Goal: Task Accomplishment & Management: Use online tool/utility

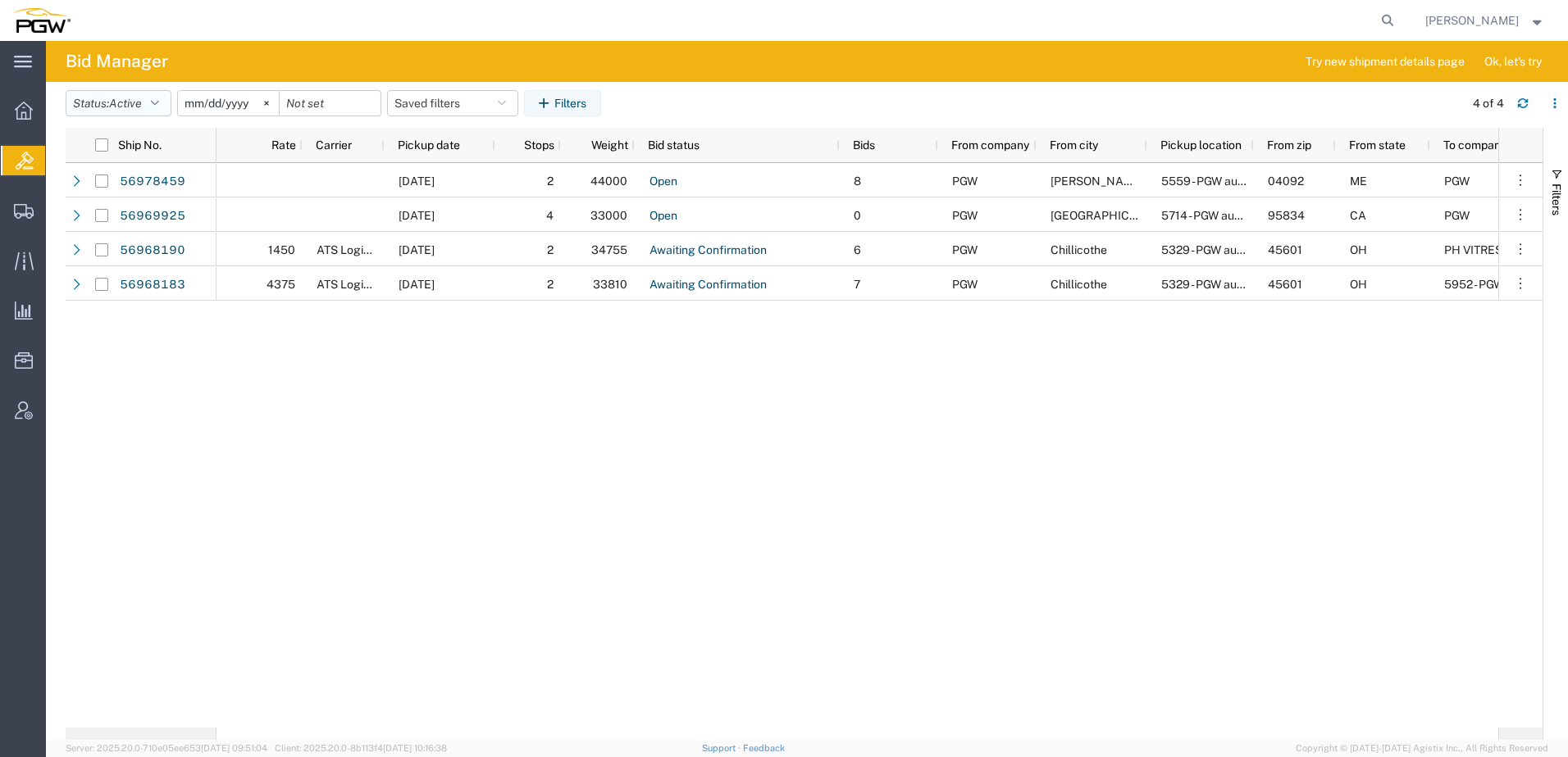
click at [99, 108] on button "Status: Active" at bounding box center [118, 103] width 106 height 26
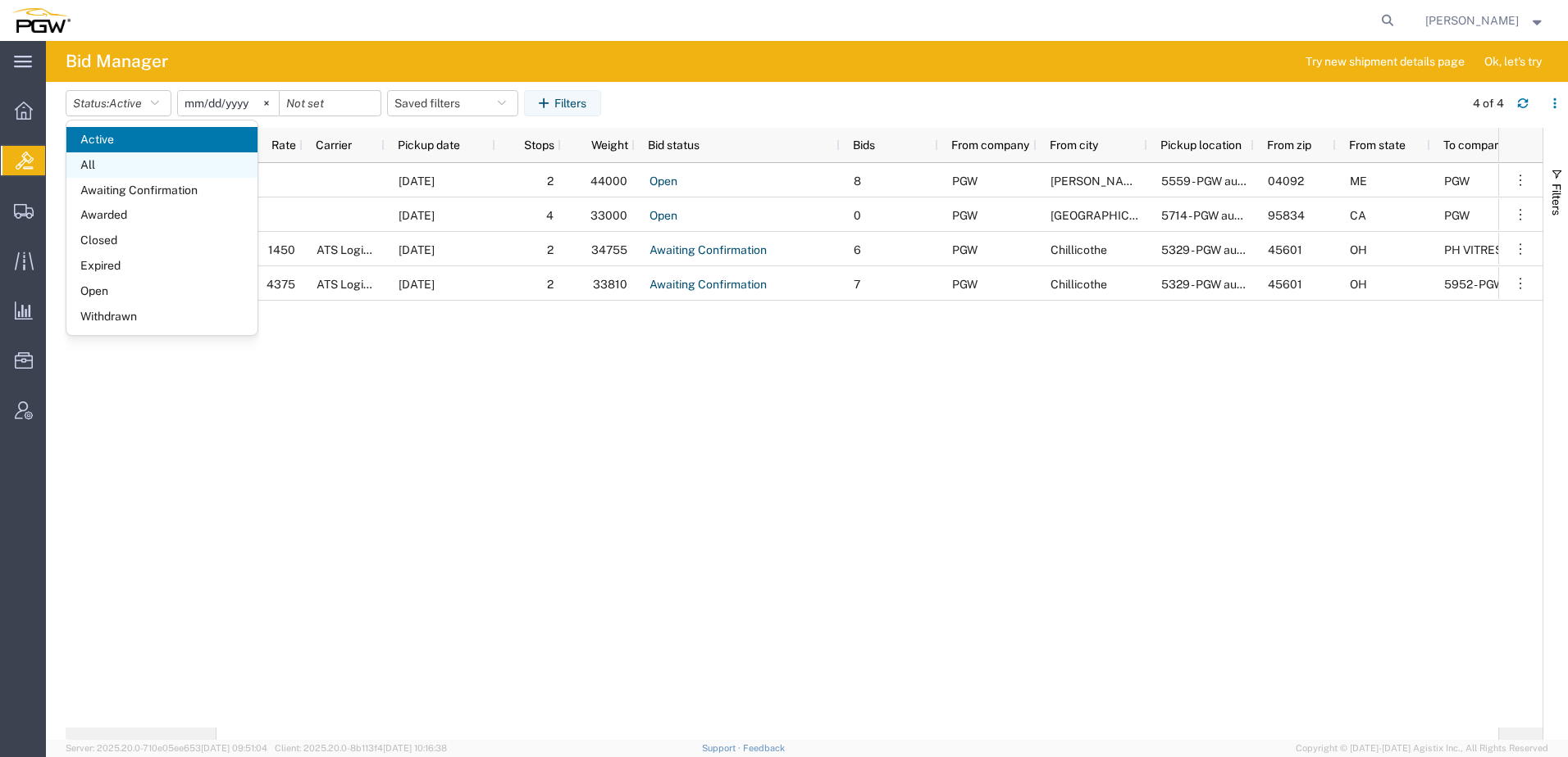
click at [114, 169] on span "All" at bounding box center [162, 165] width 191 height 25
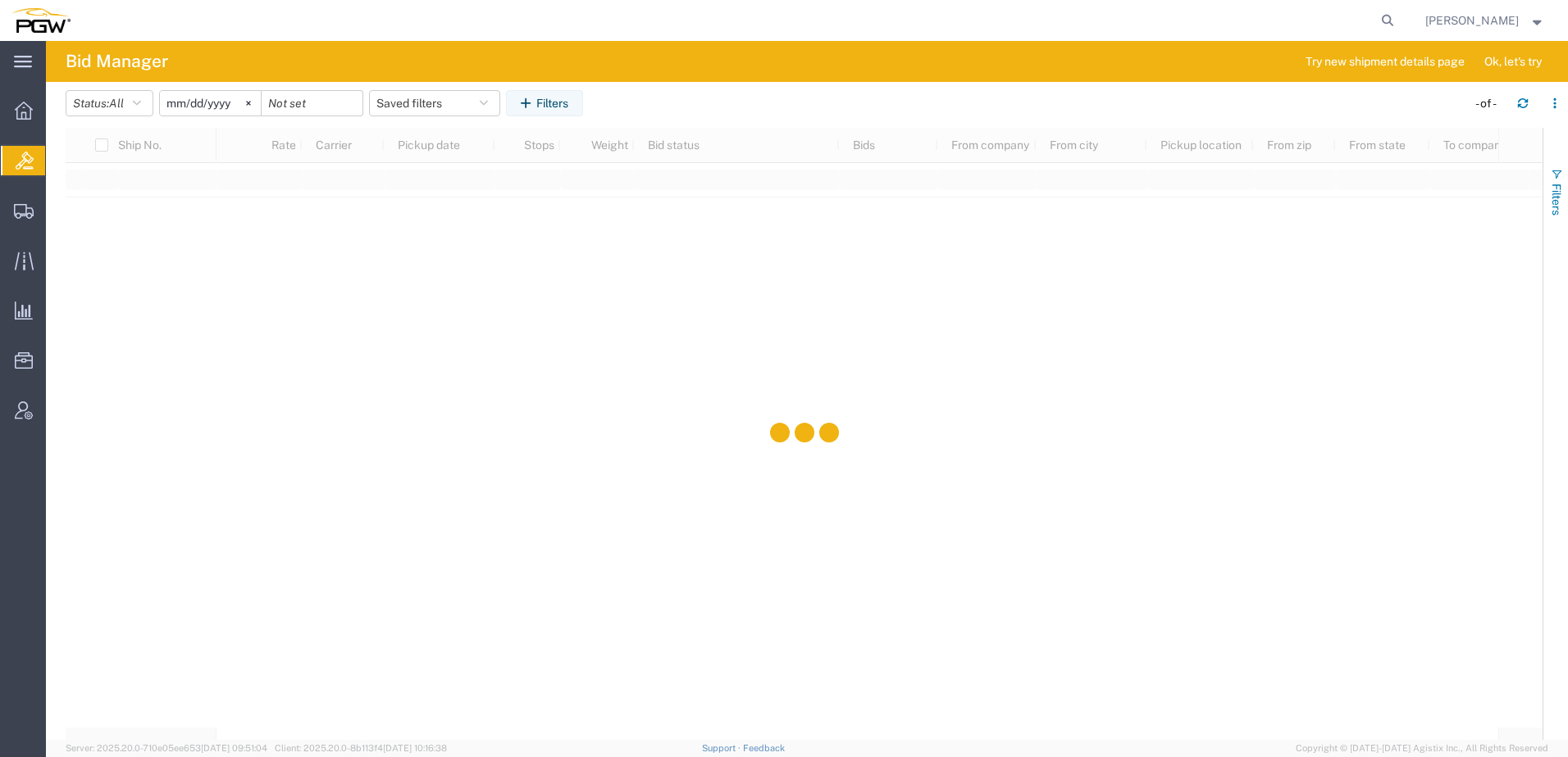
click at [1554, 175] on span "button" at bounding box center [1557, 174] width 13 height 13
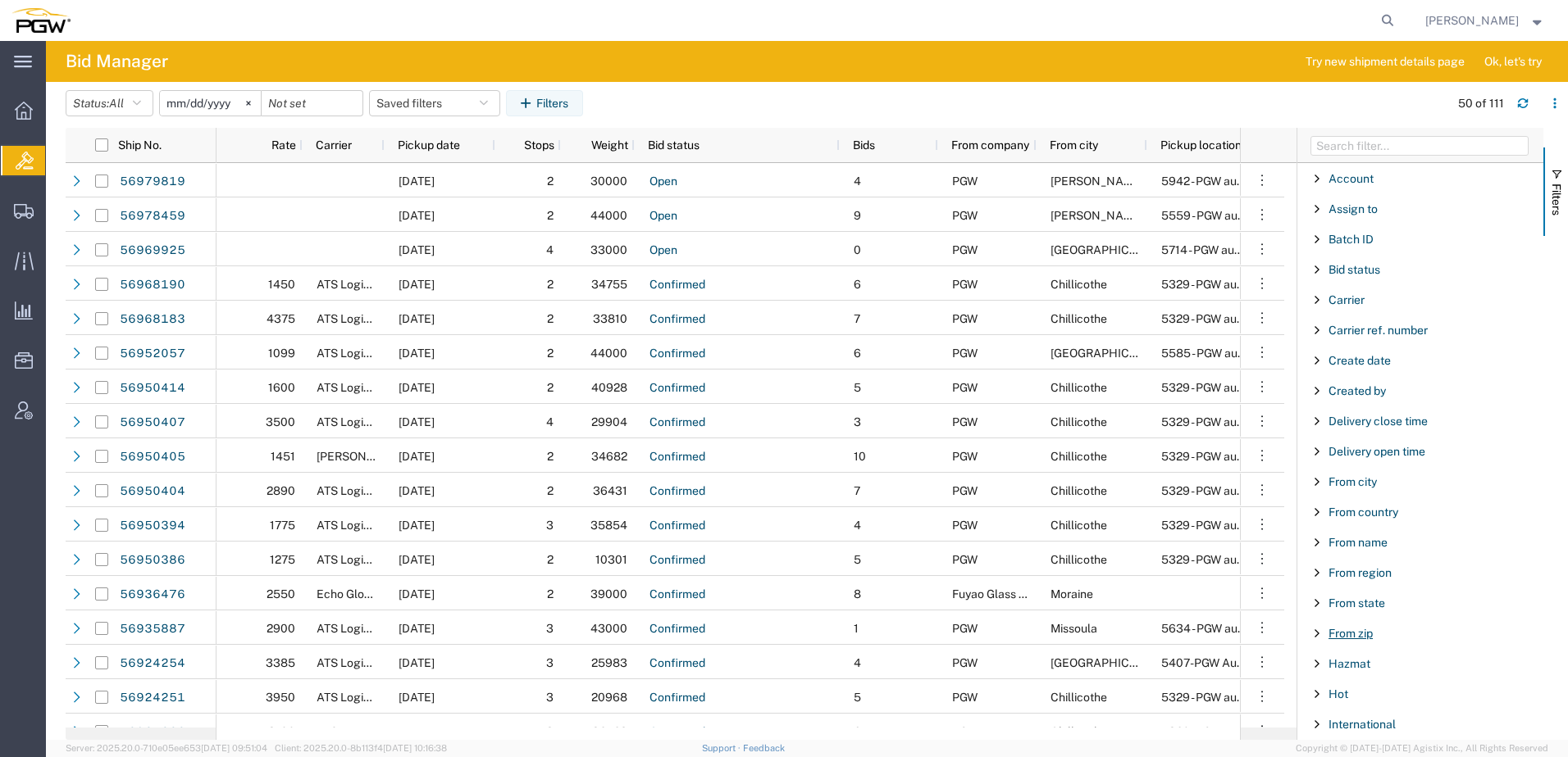
click at [1335, 632] on span "From zip" at bounding box center [1350, 633] width 44 height 13
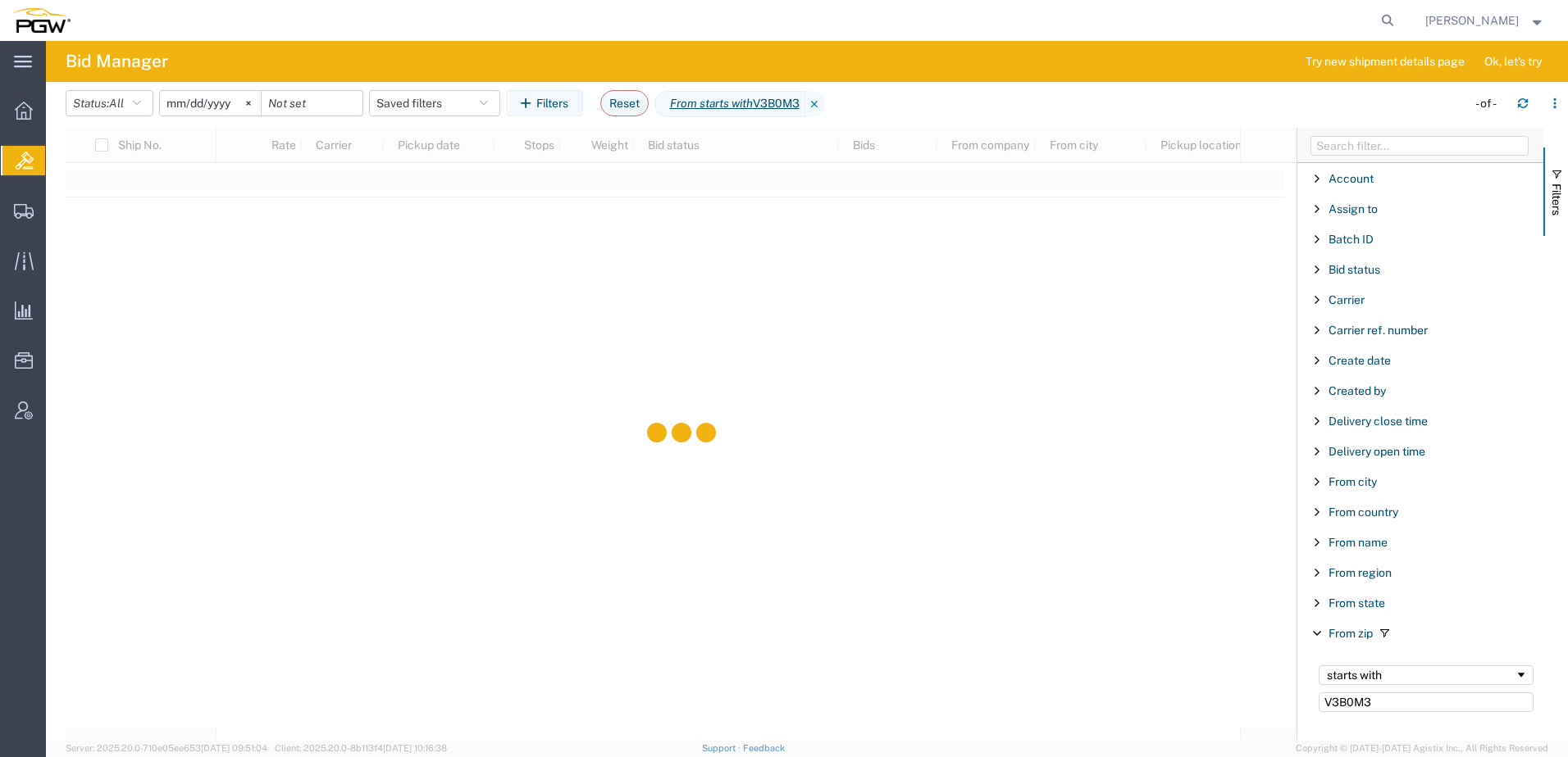
type input "V3B0M3"
click at [188, 100] on input "2025-08-30" at bounding box center [209, 103] width 100 height 24
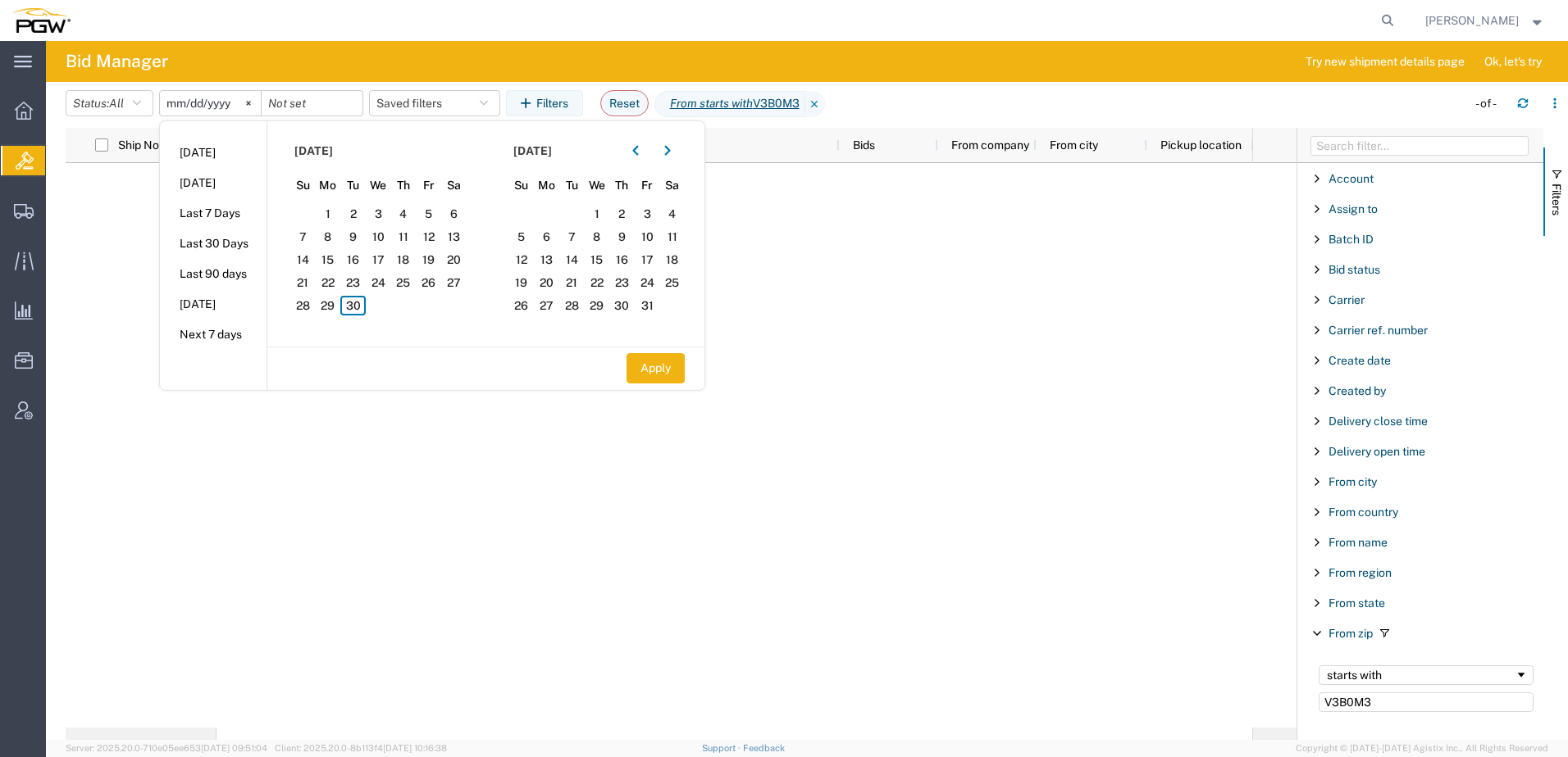
type input "2025-01-30"
click at [674, 358] on button "Apply" at bounding box center [656, 369] width 58 height 30
type input "2024-12-31"
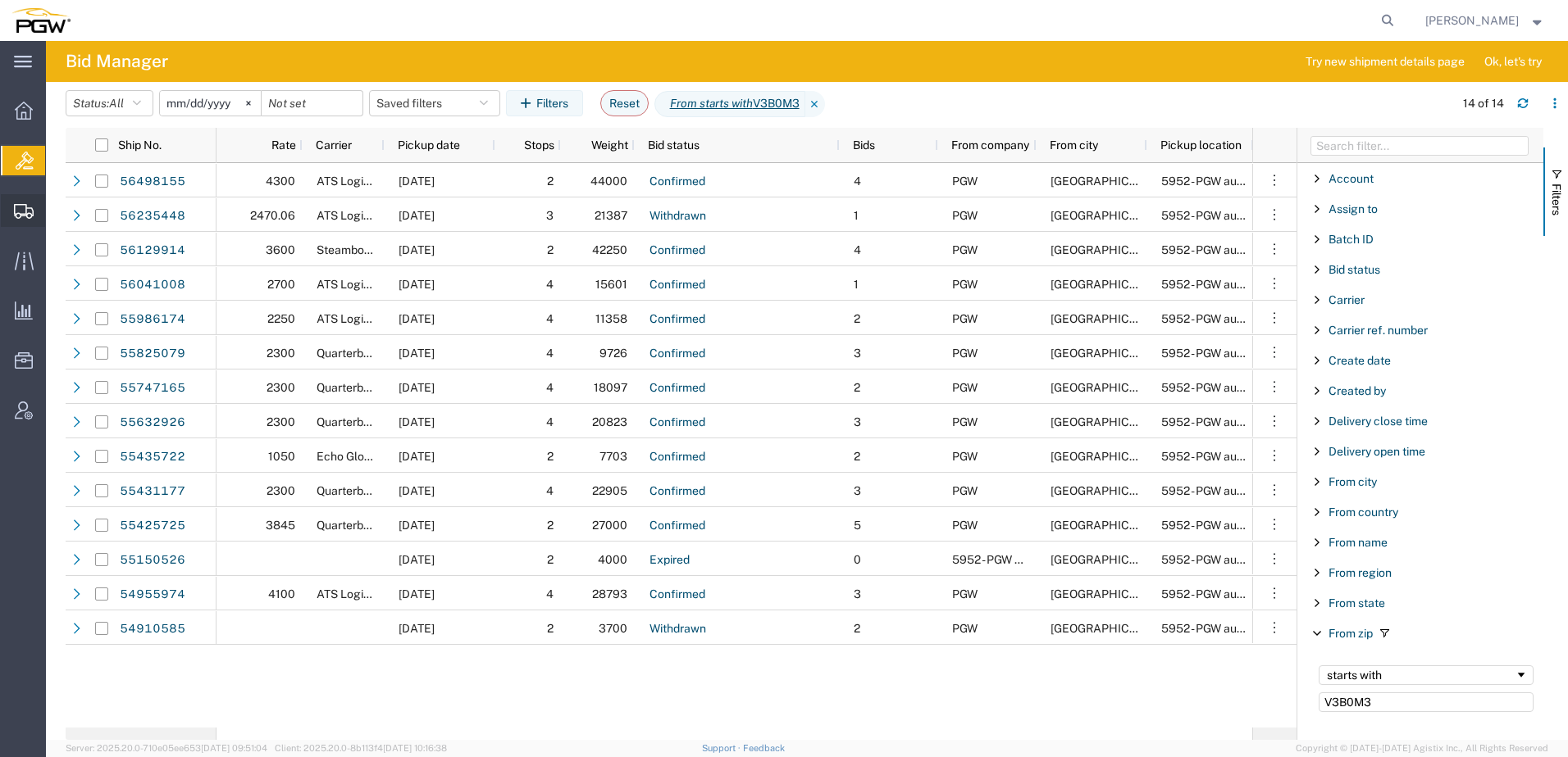
click at [0, 0] on span "Shipment Manager" at bounding box center [0, 0] width 0 height 0
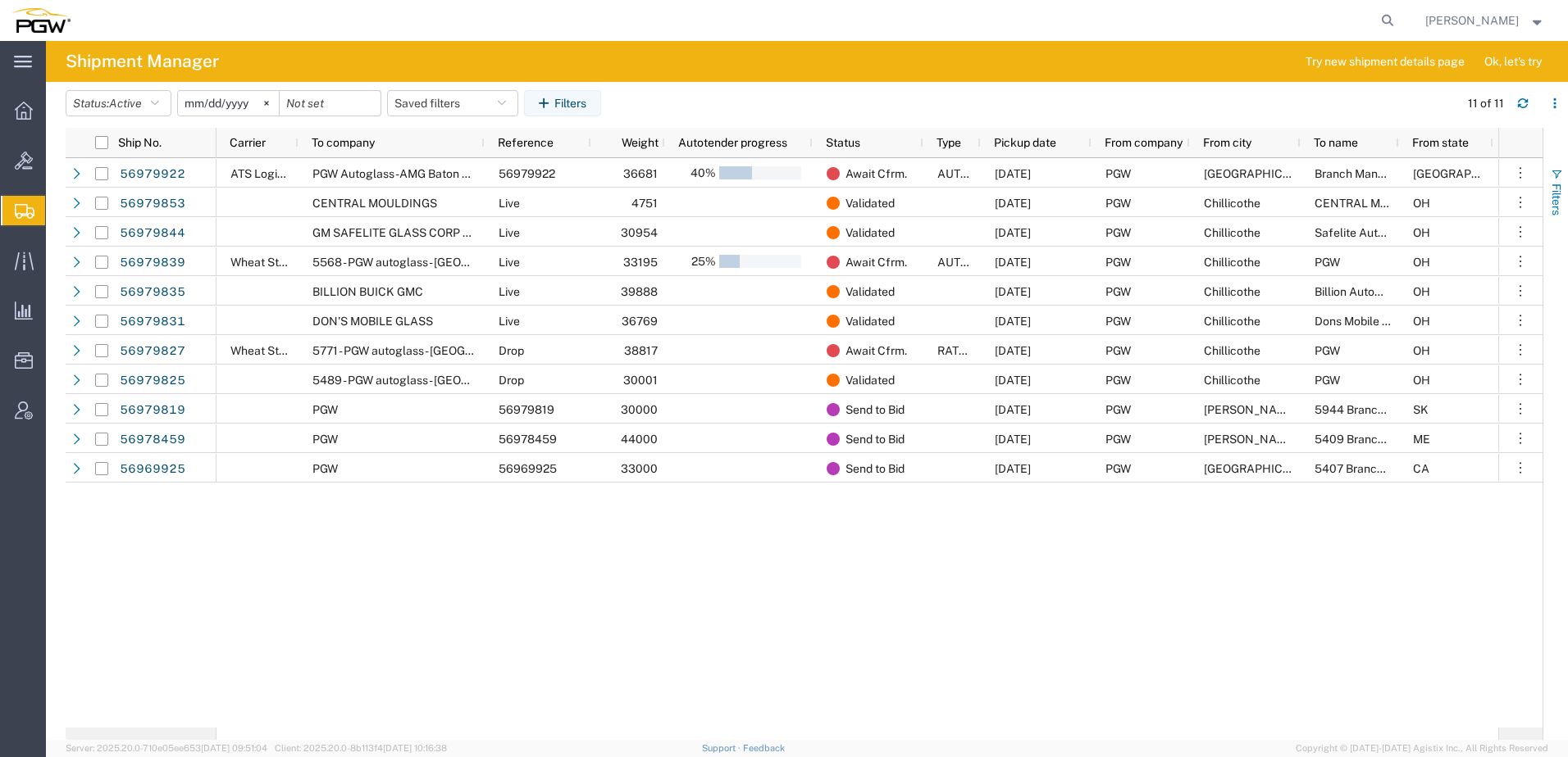
click at [1555, 185] on span "Filters" at bounding box center [1557, 200] width 13 height 32
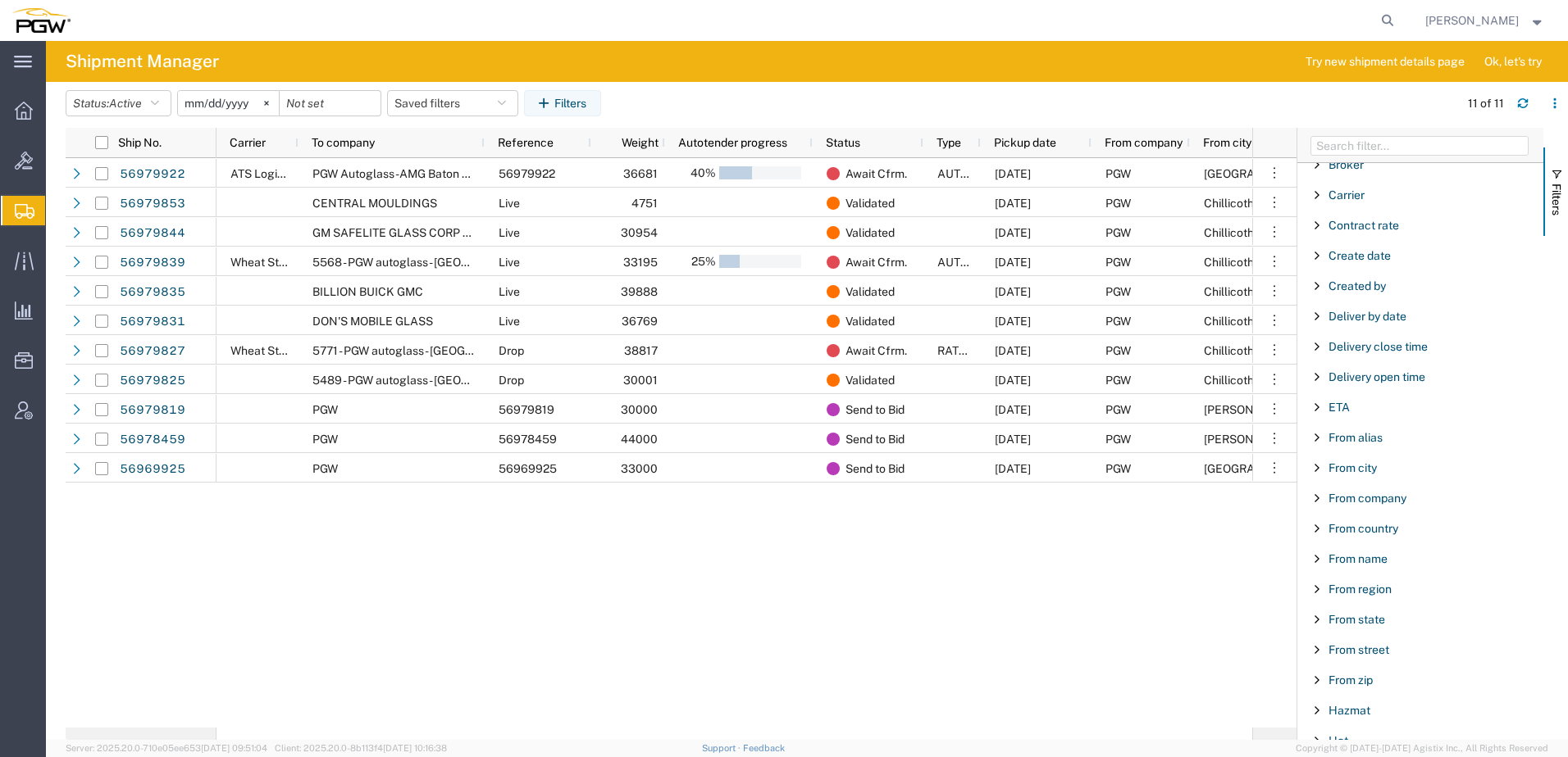
scroll to position [246, 0]
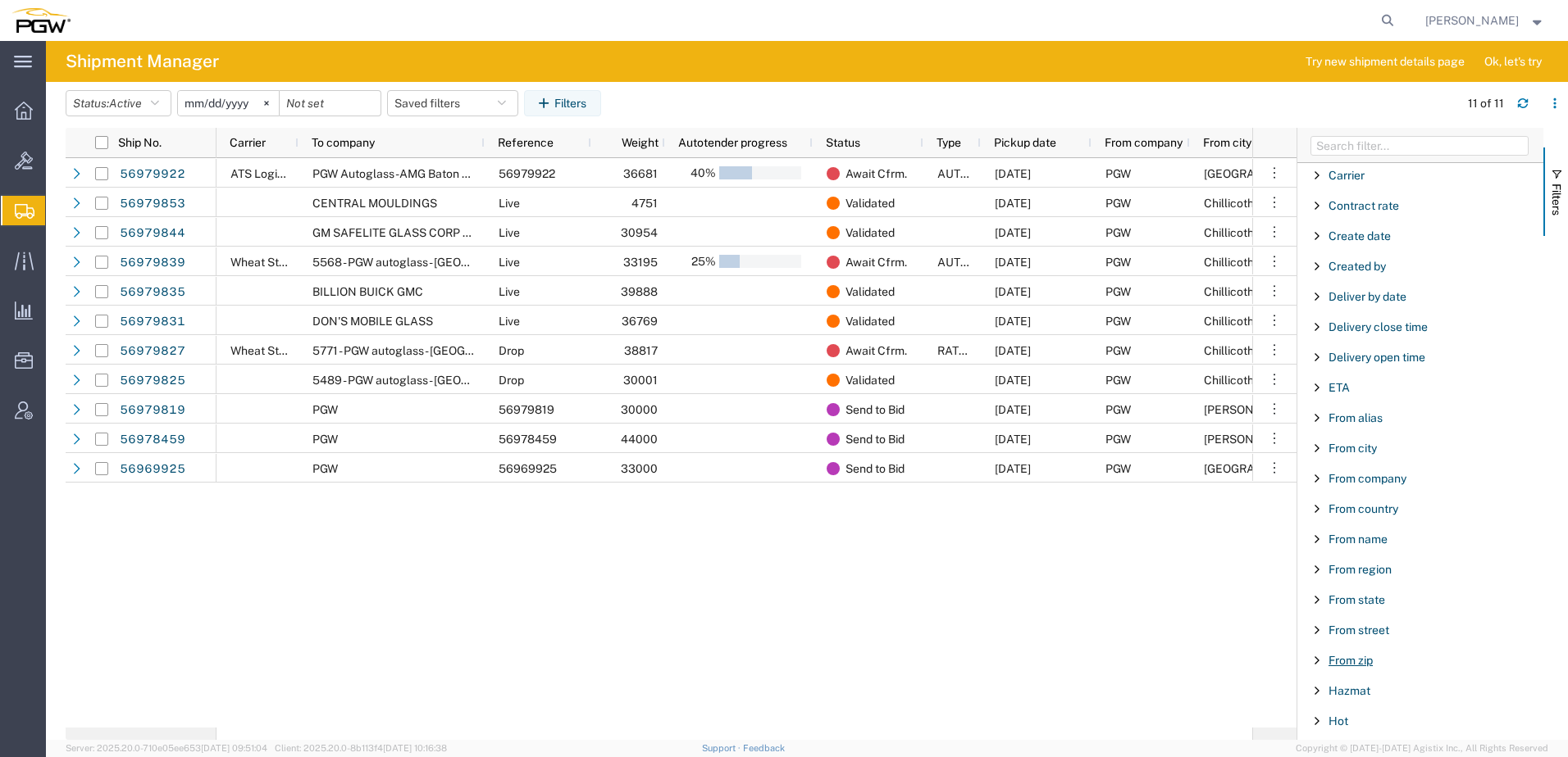
click at [1341, 663] on span "From zip" at bounding box center [1350, 660] width 44 height 13
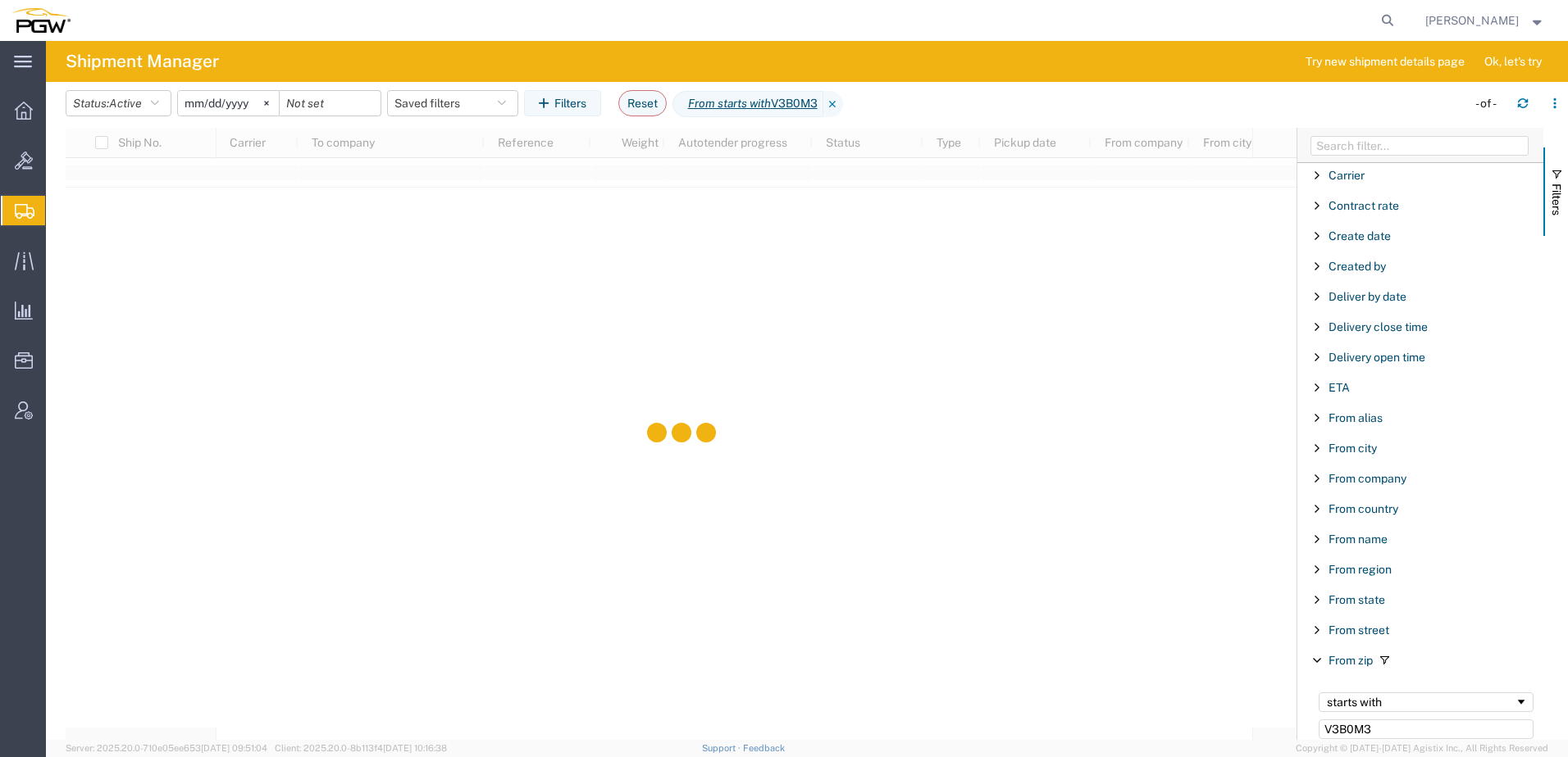
type input "V3B0M3"
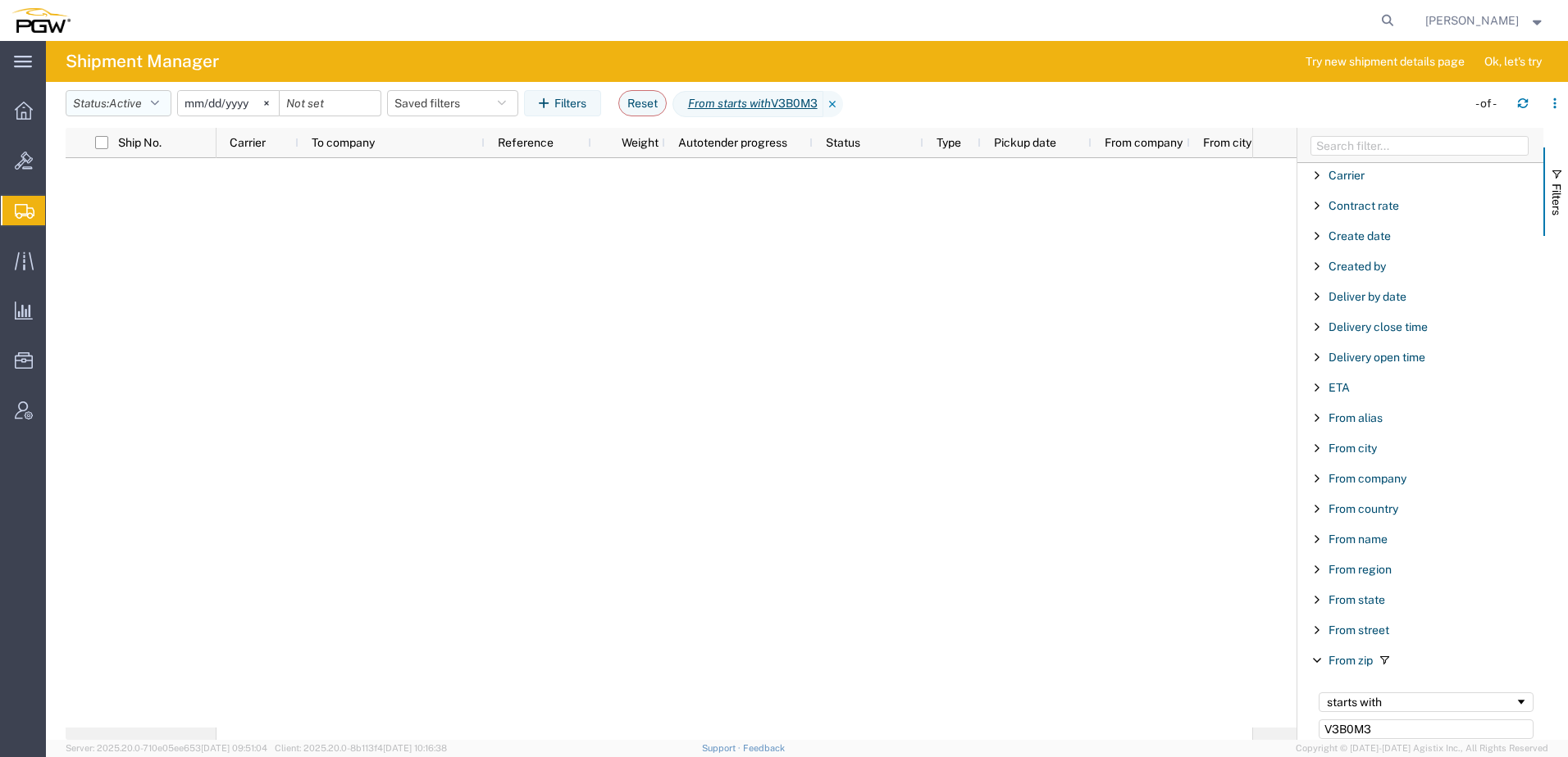
click at [135, 102] on span "Active" at bounding box center [125, 103] width 33 height 13
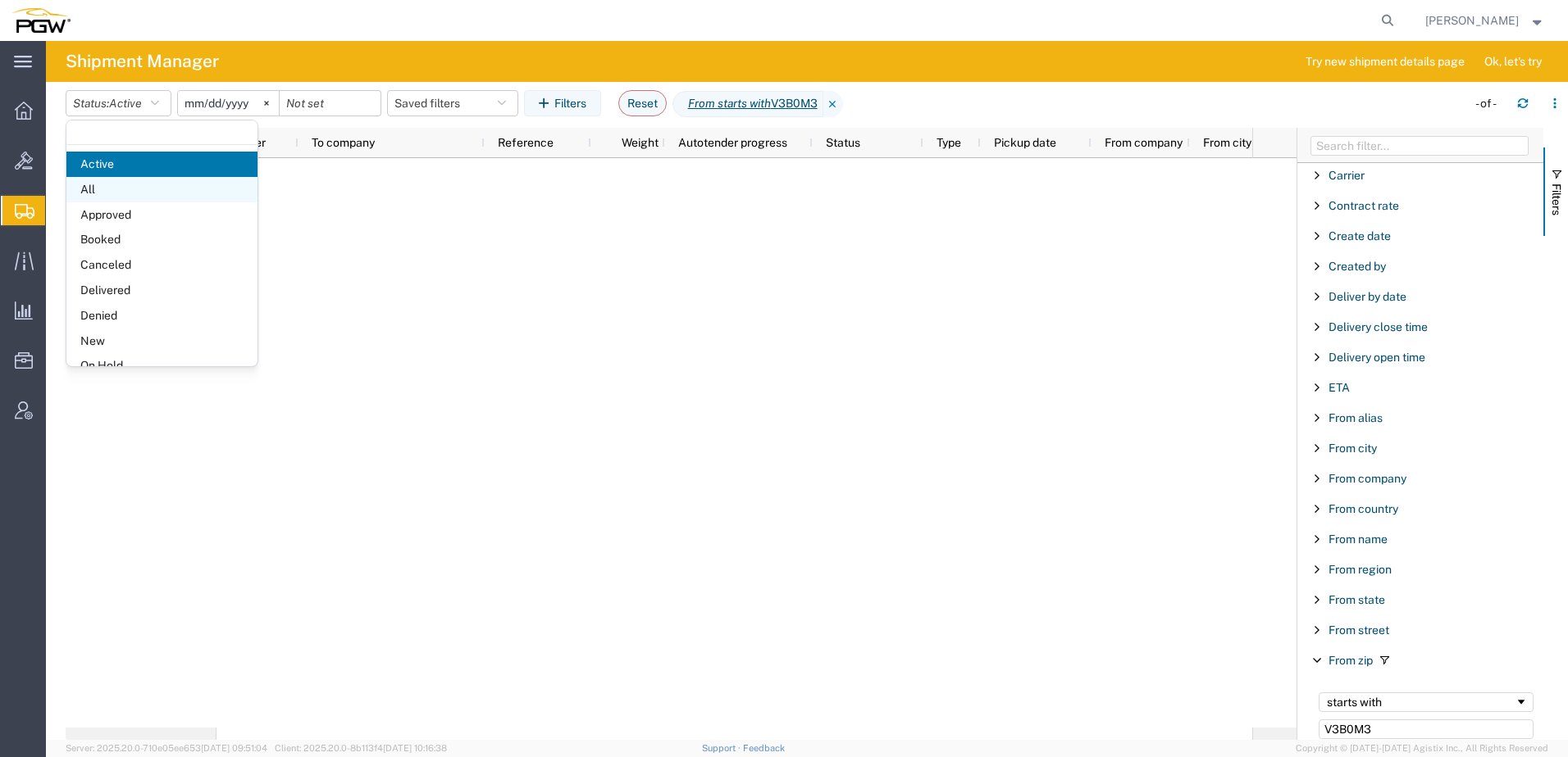
click at [127, 196] on span "All" at bounding box center [162, 189] width 191 height 25
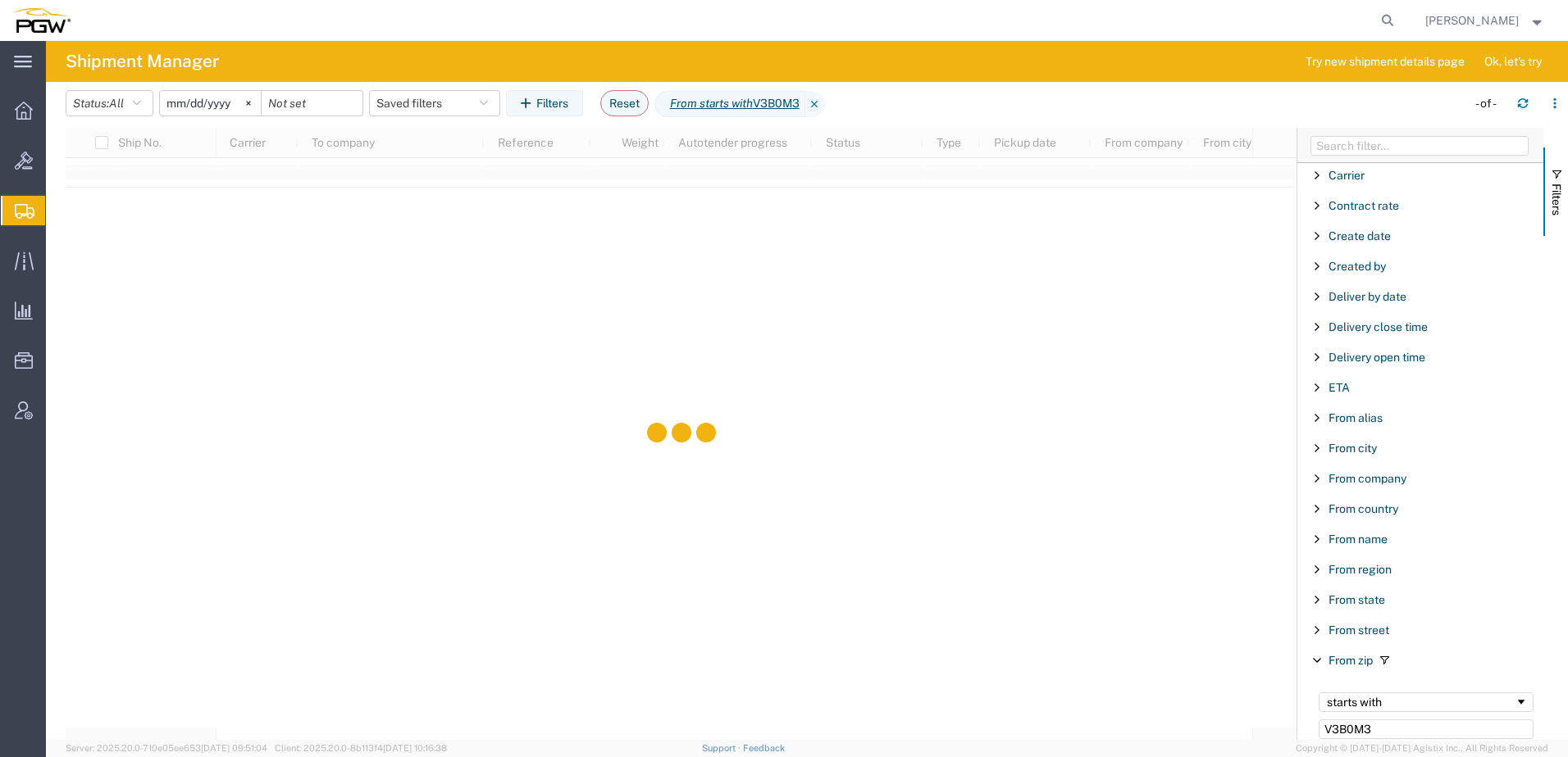
click at [184, 103] on input "[DATE]" at bounding box center [209, 103] width 100 height 24
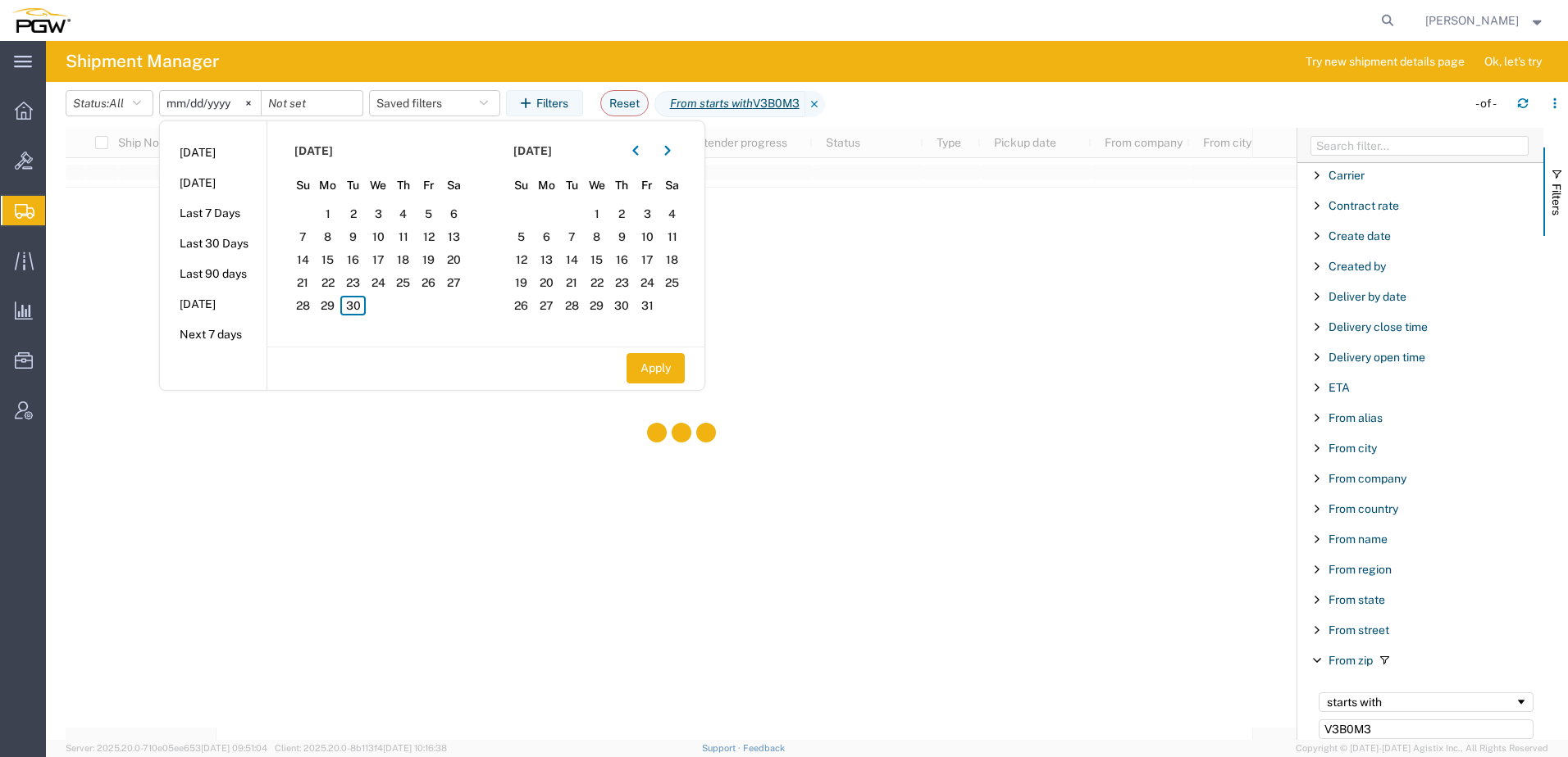
type input "2025-01-30"
click at [666, 366] on button "Apply" at bounding box center [656, 369] width 58 height 30
type input "2024-12-31"
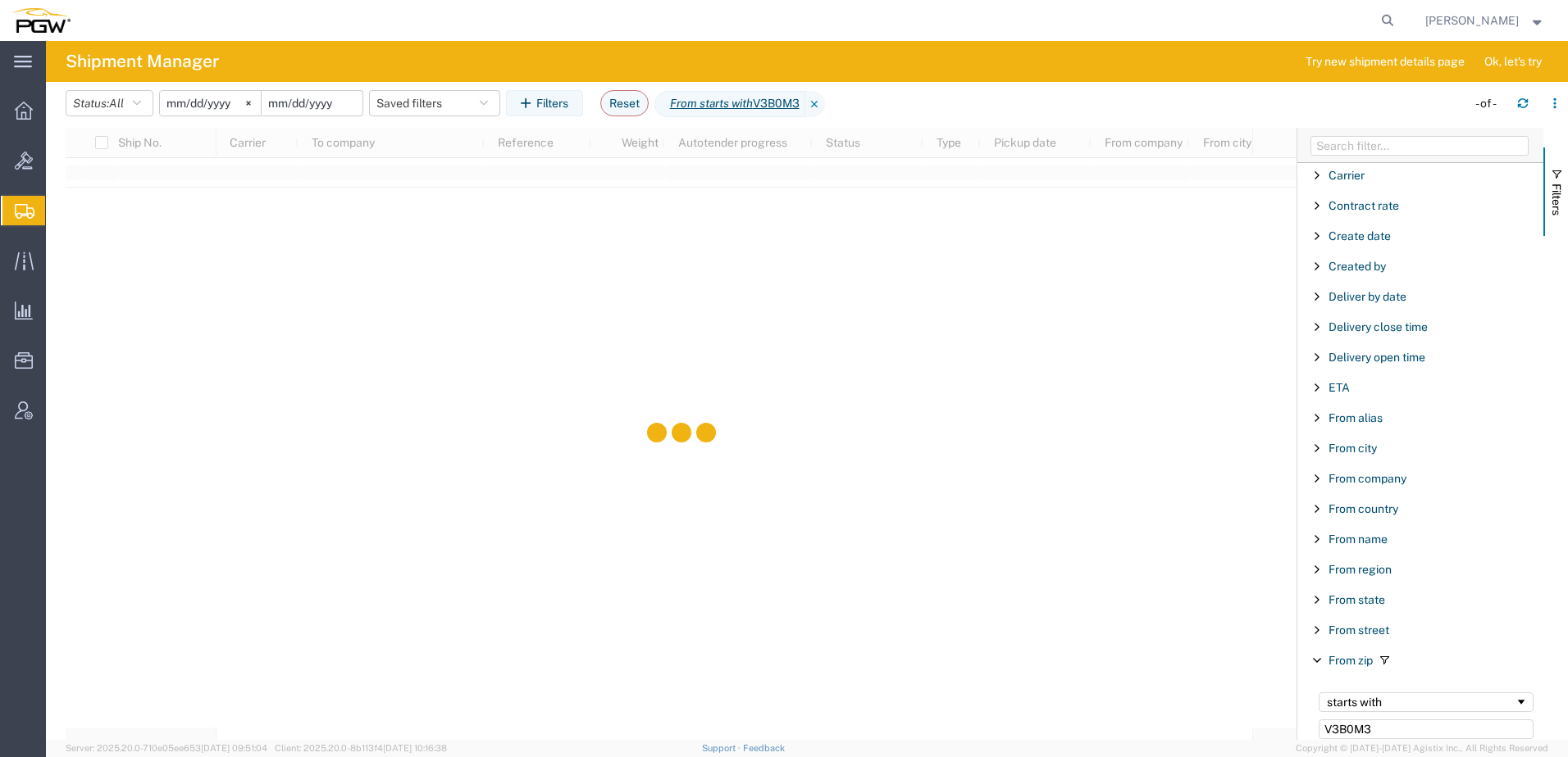
click at [307, 107] on input "date" at bounding box center [312, 103] width 100 height 24
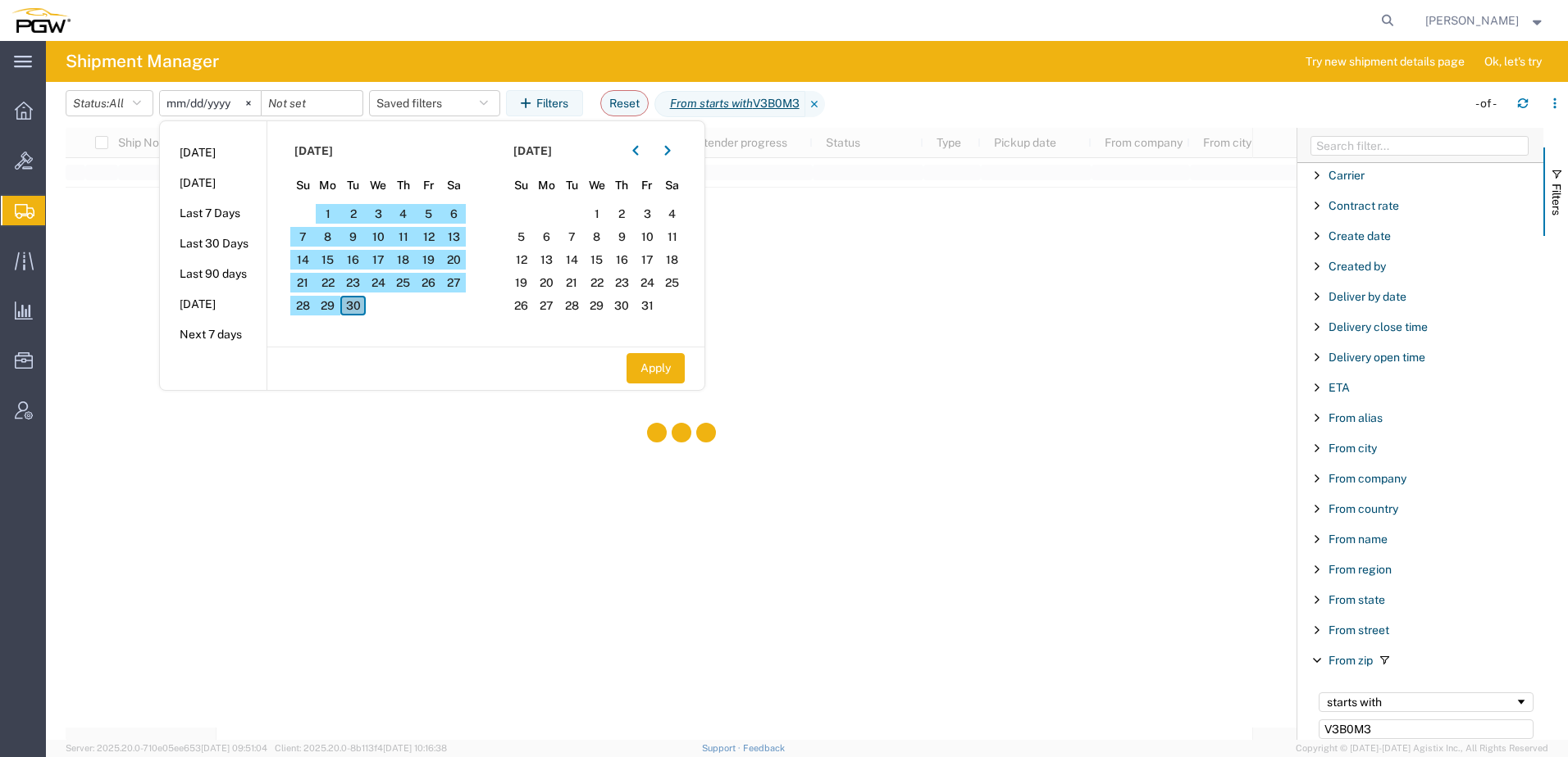
click at [360, 306] on span "30" at bounding box center [353, 305] width 25 height 20
click at [683, 364] on button "Apply" at bounding box center [656, 369] width 58 height 30
type input "2025-09-30"
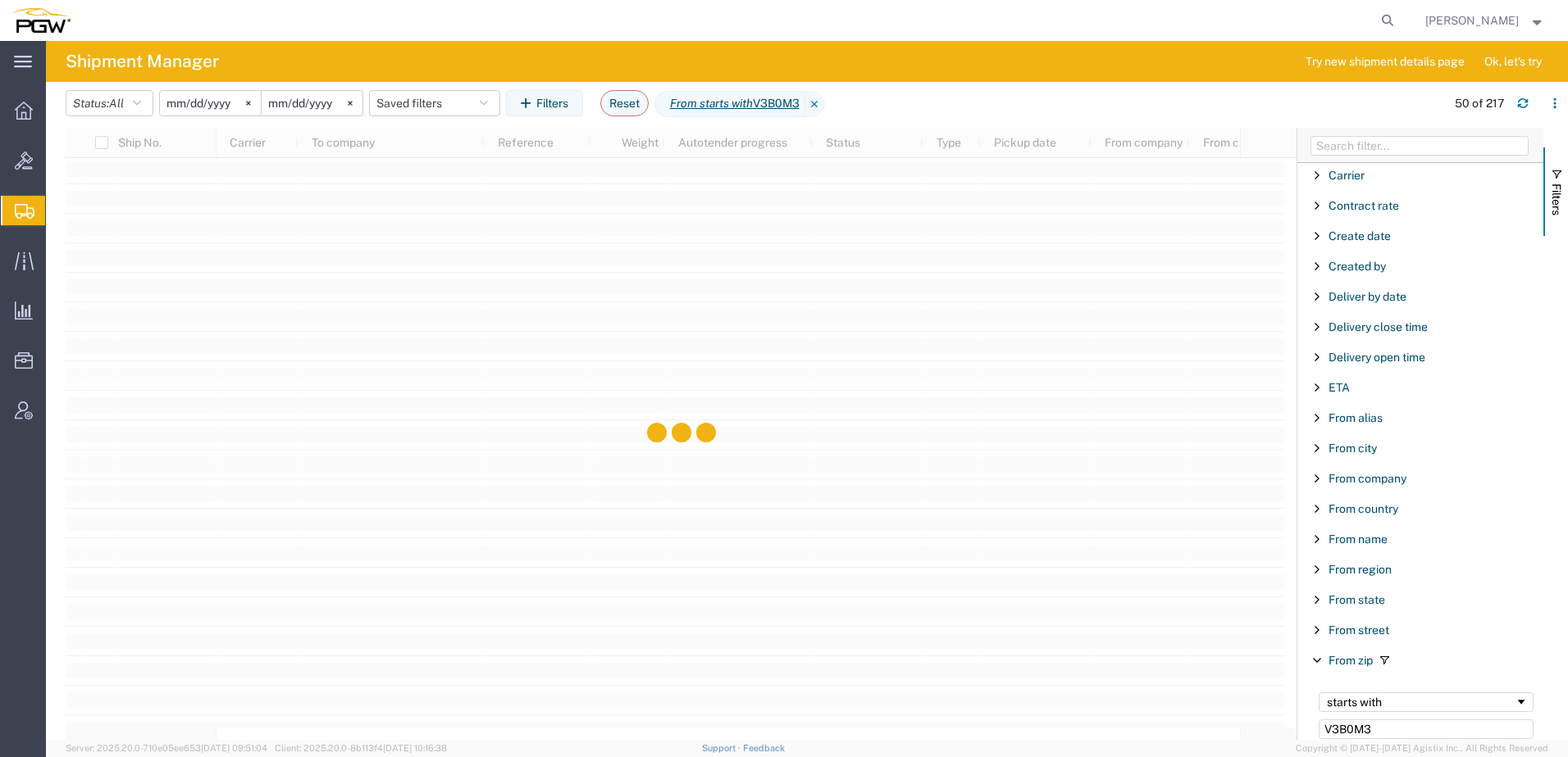
scroll to position [2460, 0]
click at [1551, 97] on button "button" at bounding box center [1555, 103] width 26 height 26
click at [1436, 147] on div "Download" at bounding box center [1469, 146] width 91 height 33
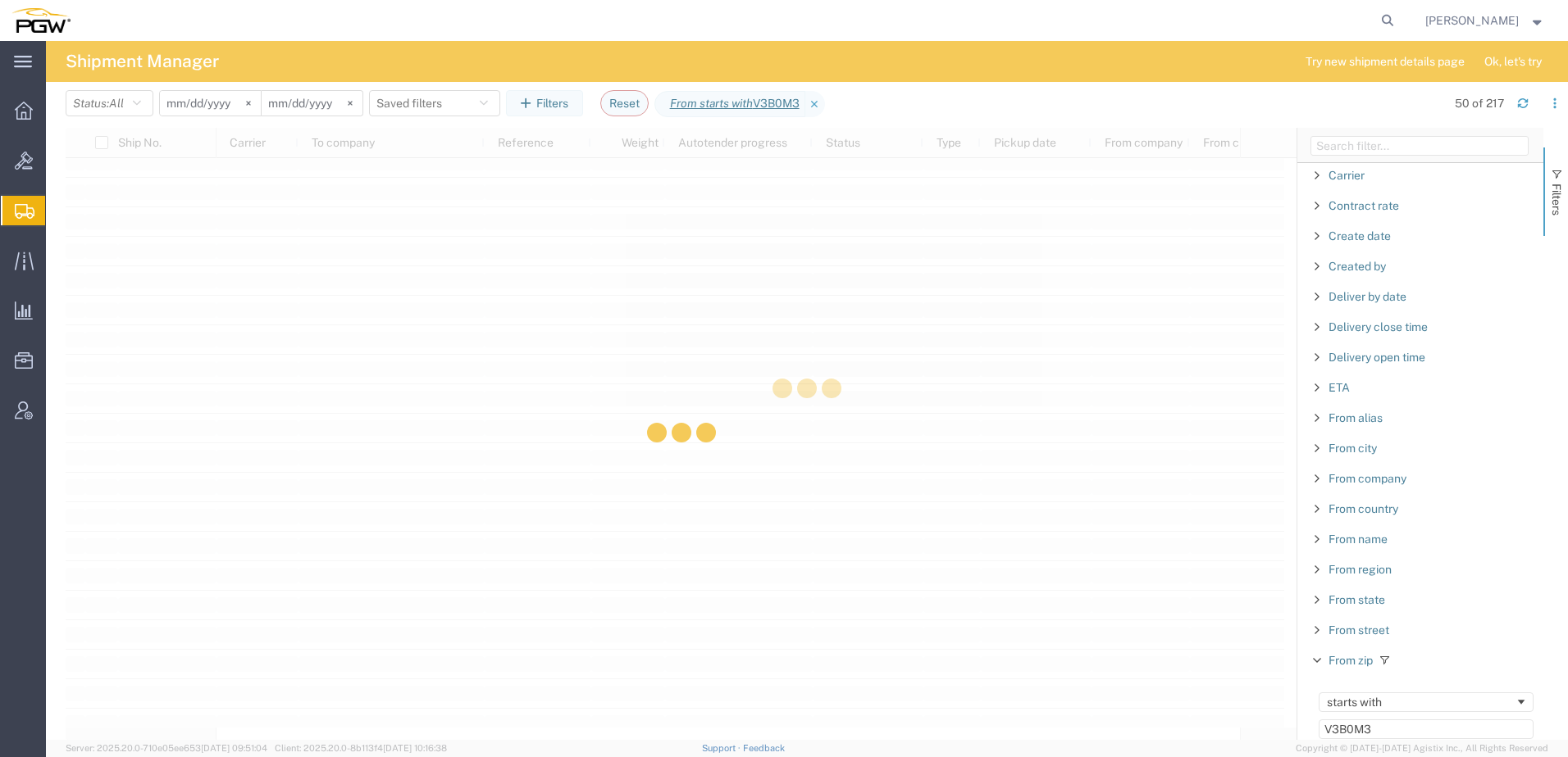
click at [187, 605] on div at bounding box center [807, 390] width 1522 height 699
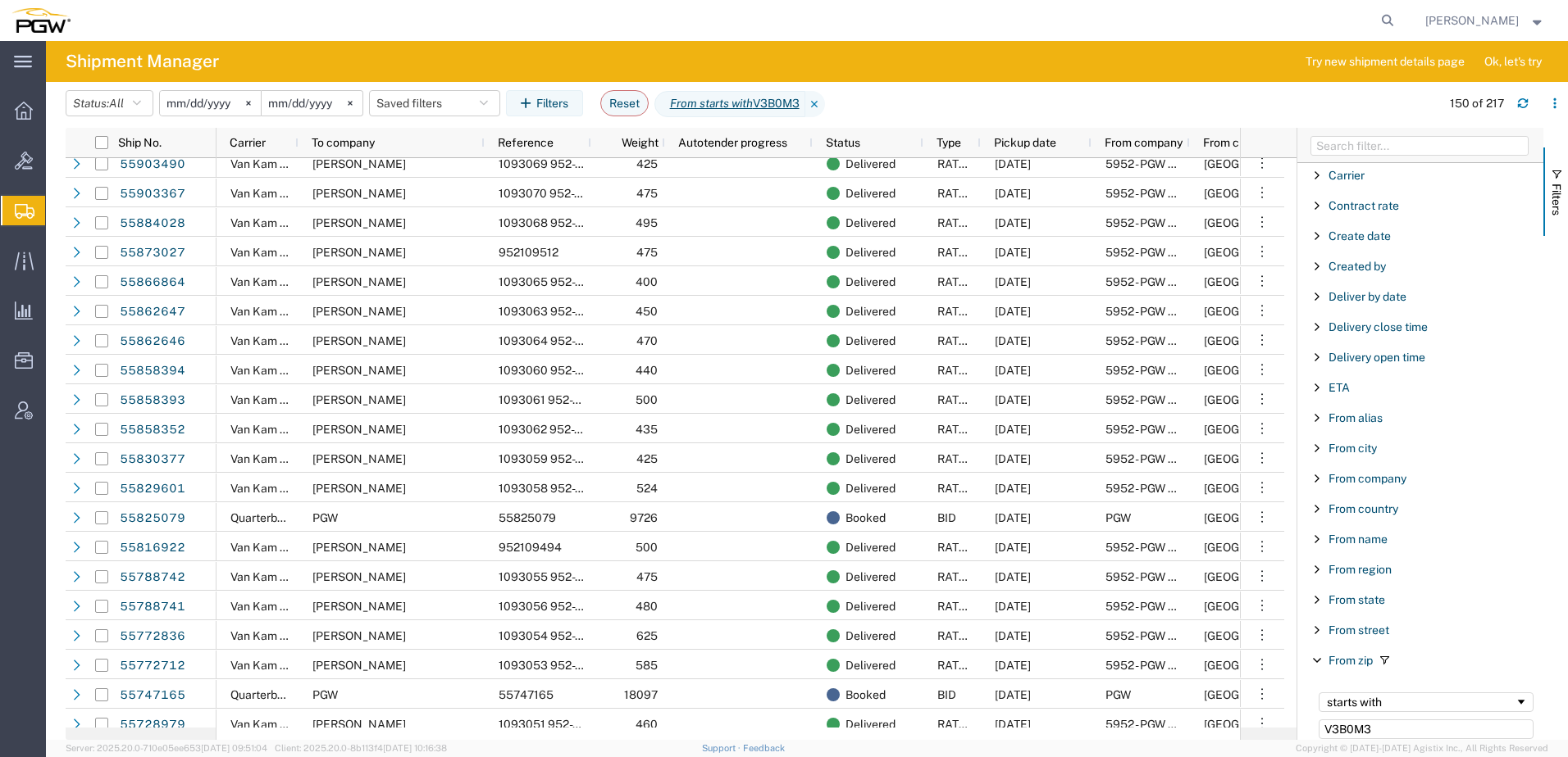
click at [710, 37] on div at bounding box center [741, 21] width 1319 height 41
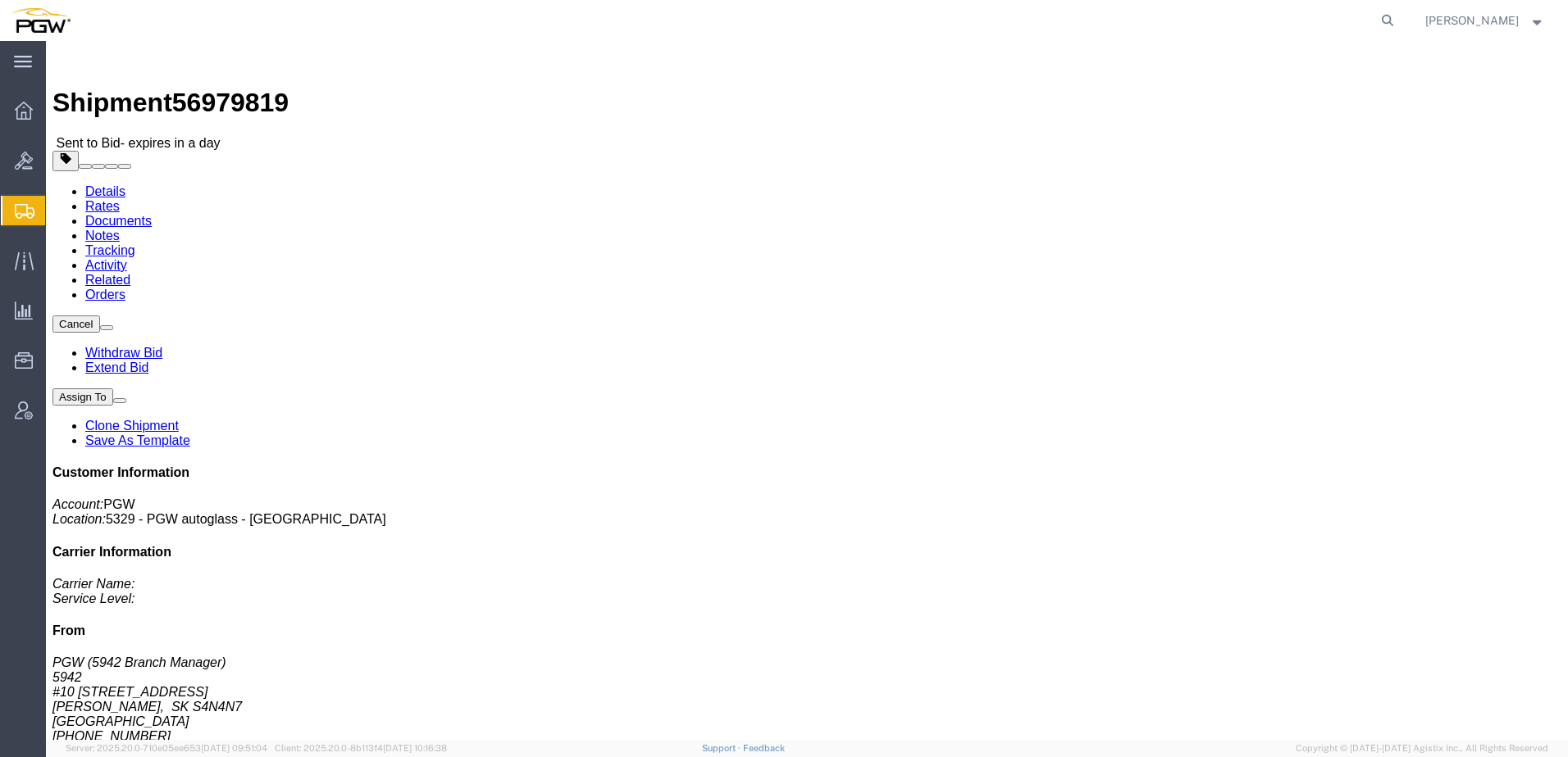
click link "Rates"
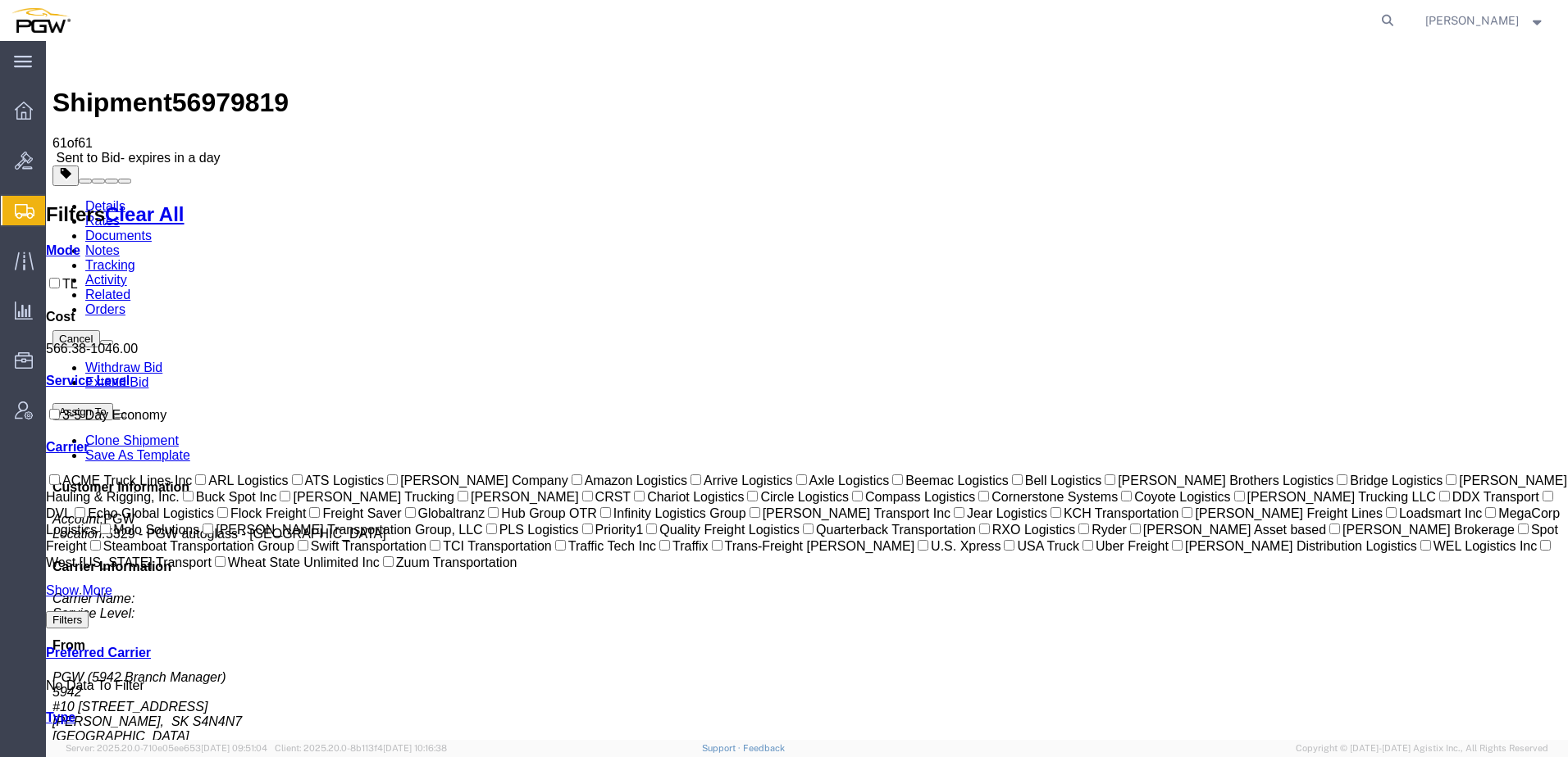
click at [108, 199] on link "Details" at bounding box center [105, 205] width 40 height 14
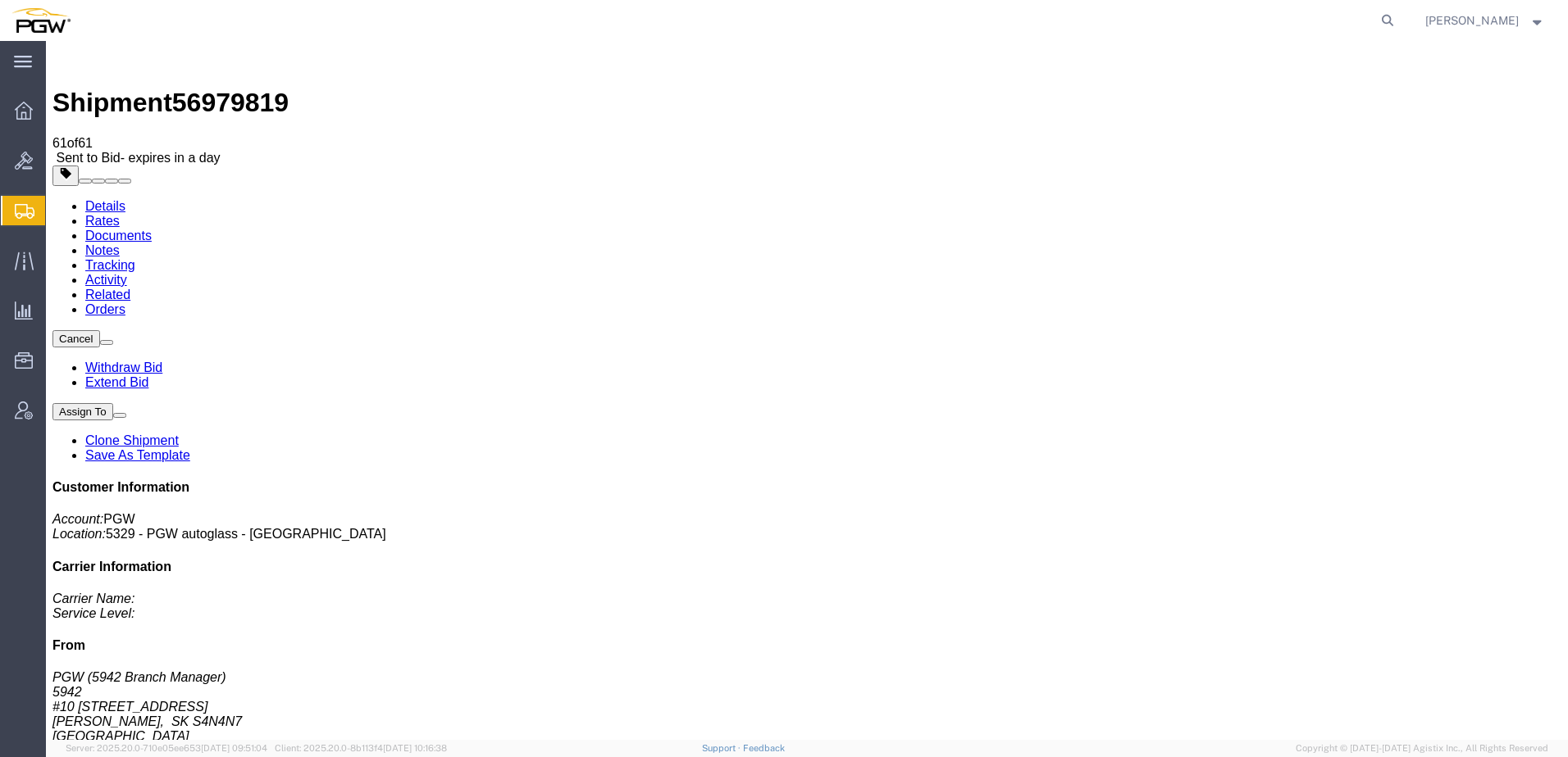
click link "Rates"
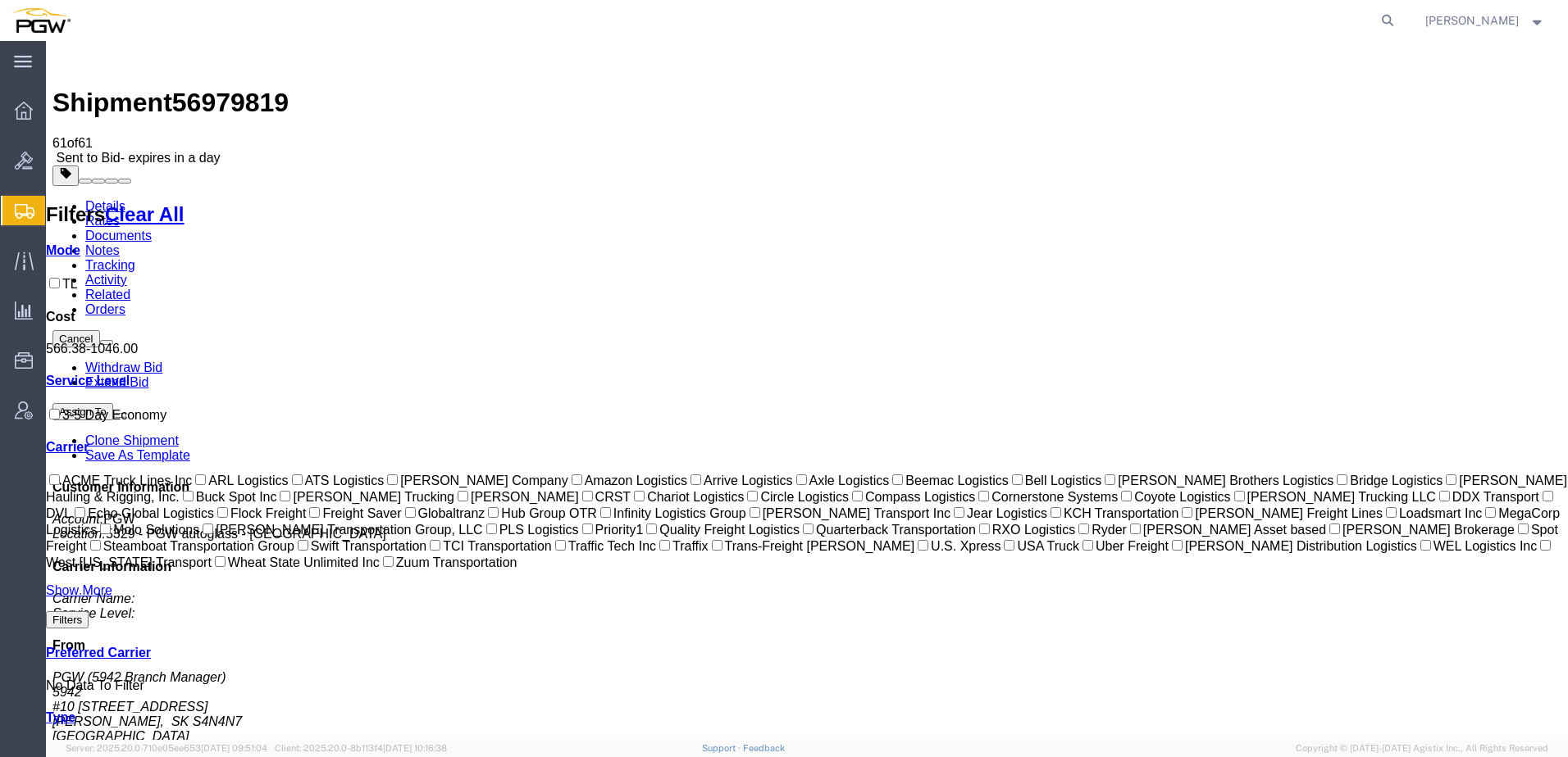
click at [106, 199] on link "Details" at bounding box center [105, 205] width 40 height 14
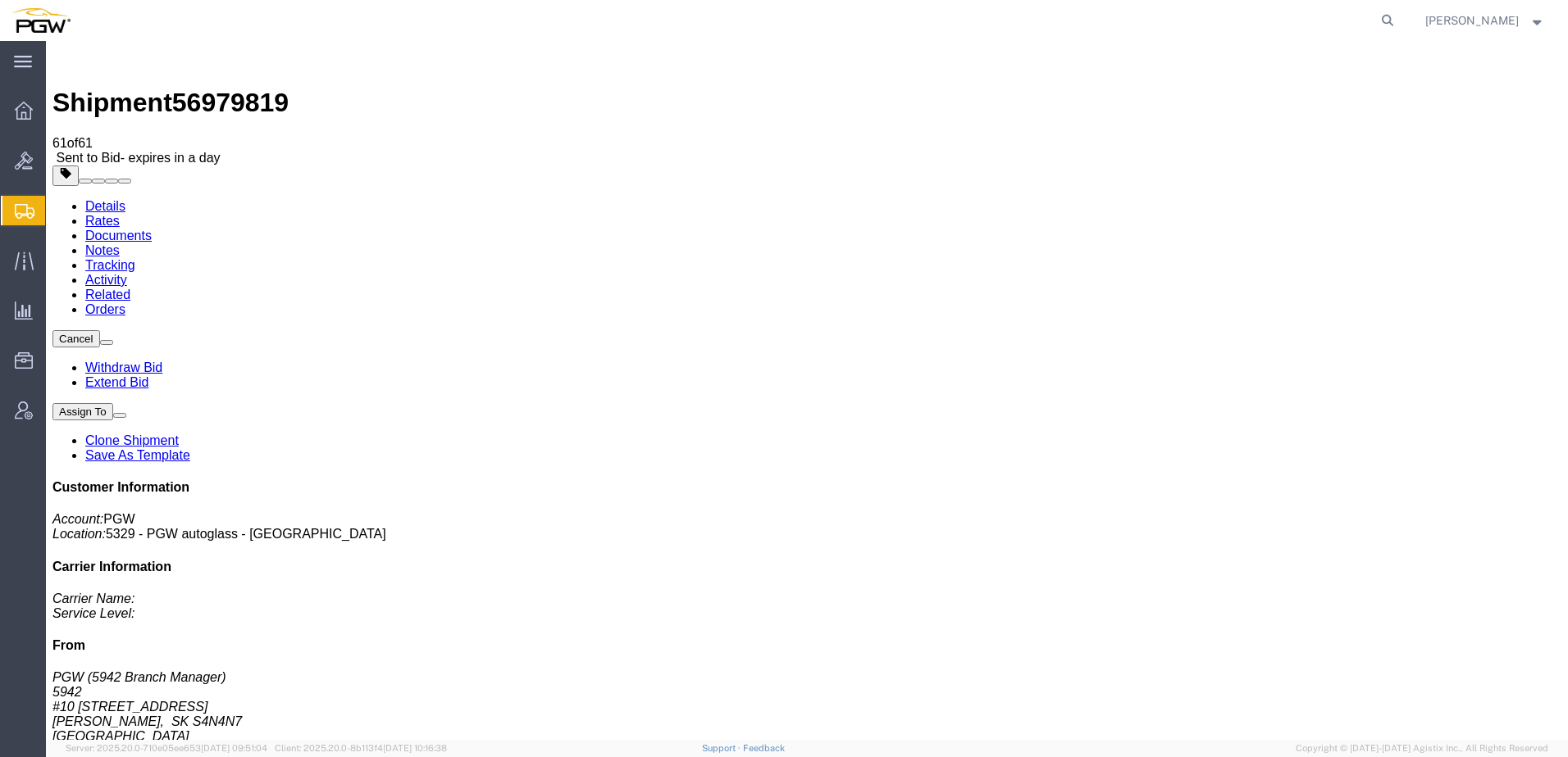
click link "Rates"
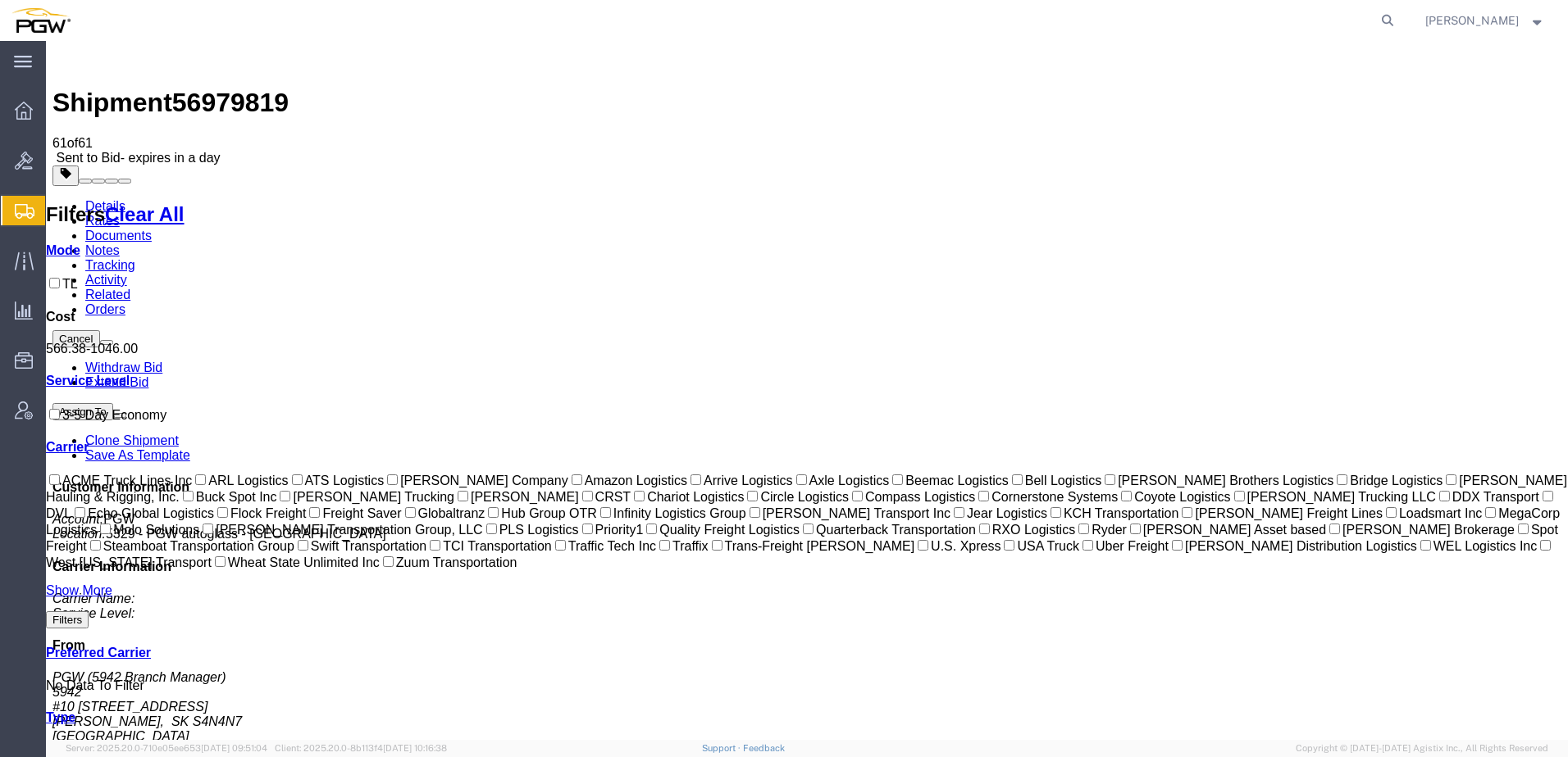
drag, startPoint x: 184, startPoint y: 55, endPoint x: 271, endPoint y: 65, distance: 87.6
click at [271, 65] on div "Shipment 56979819 61 of 61 Sent to Bid - expires in a day" at bounding box center [807, 107] width 1509 height 118
click at [119, 29] on div at bounding box center [741, 21] width 1319 height 41
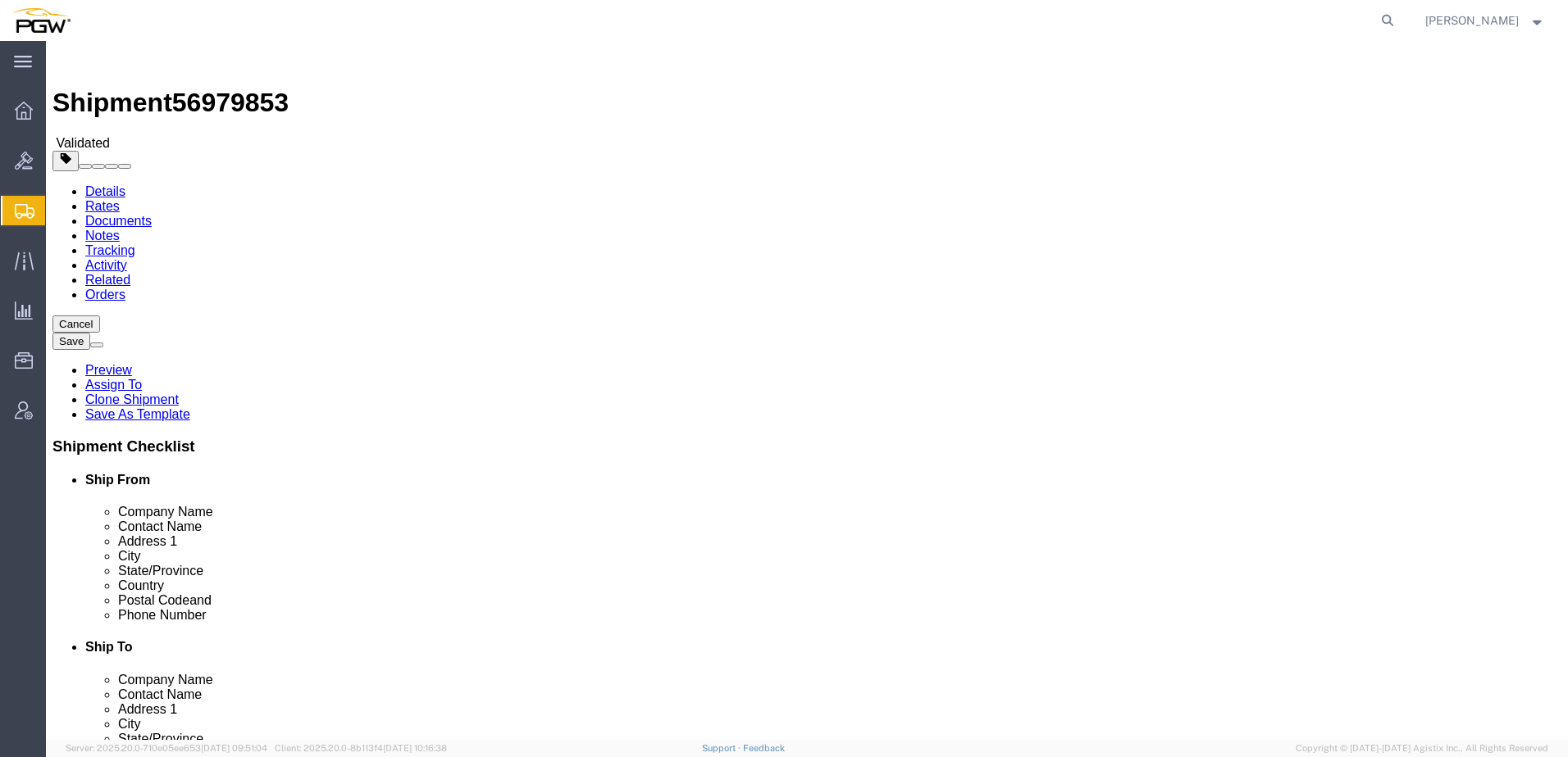
select select "28253"
select select
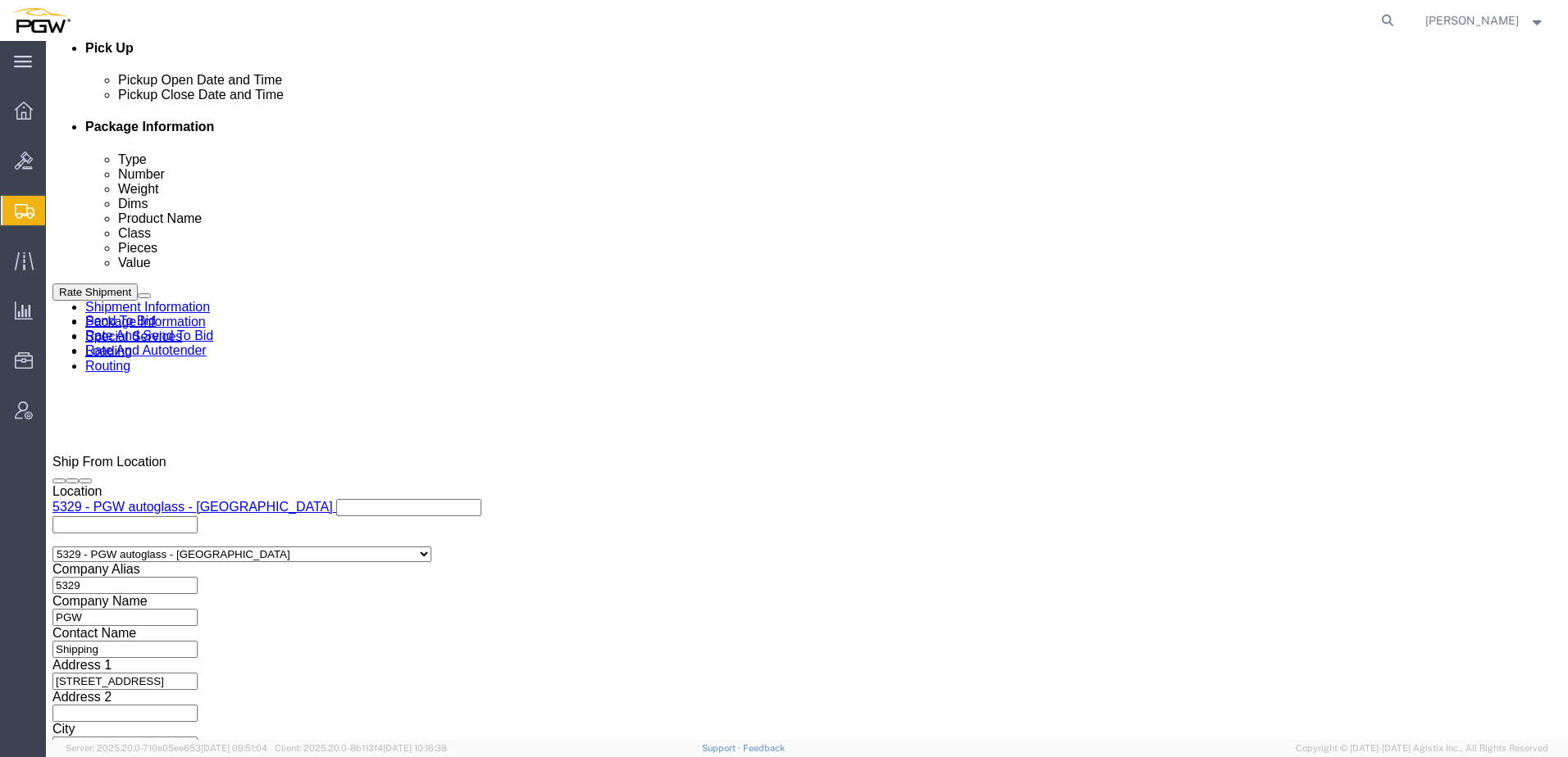
scroll to position [970, 0]
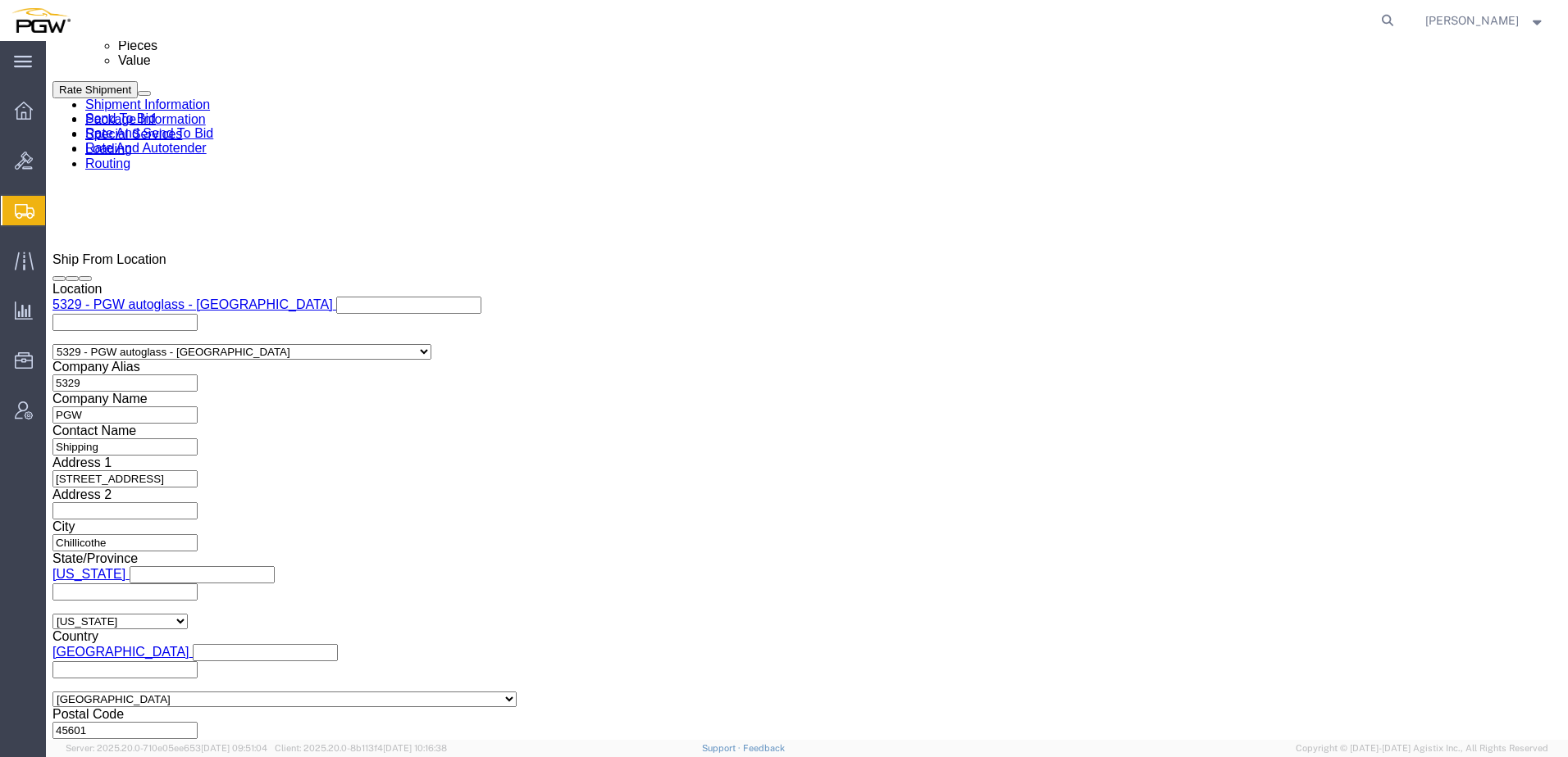
click button "Rate Shipment"
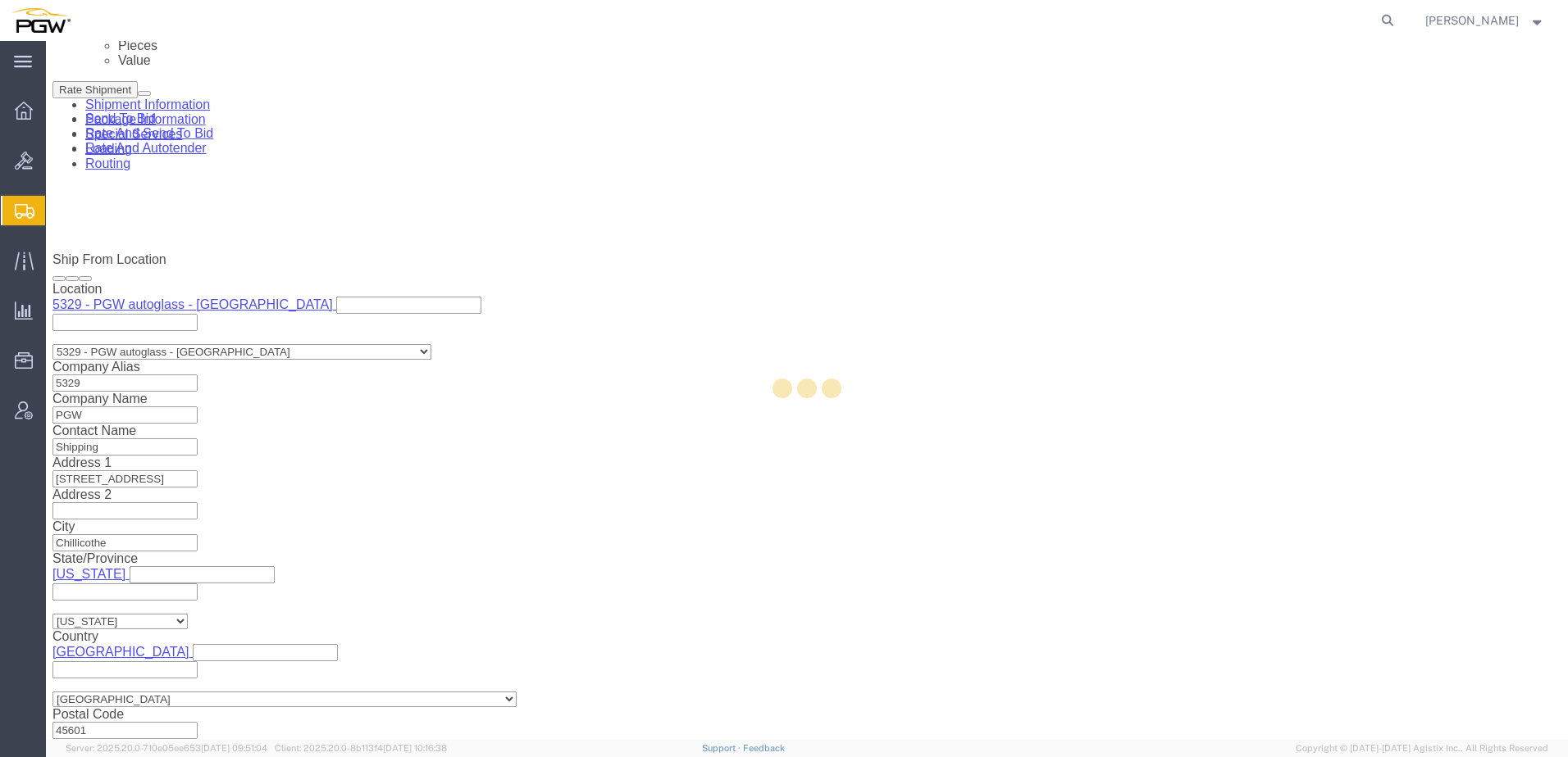
select select "28253"
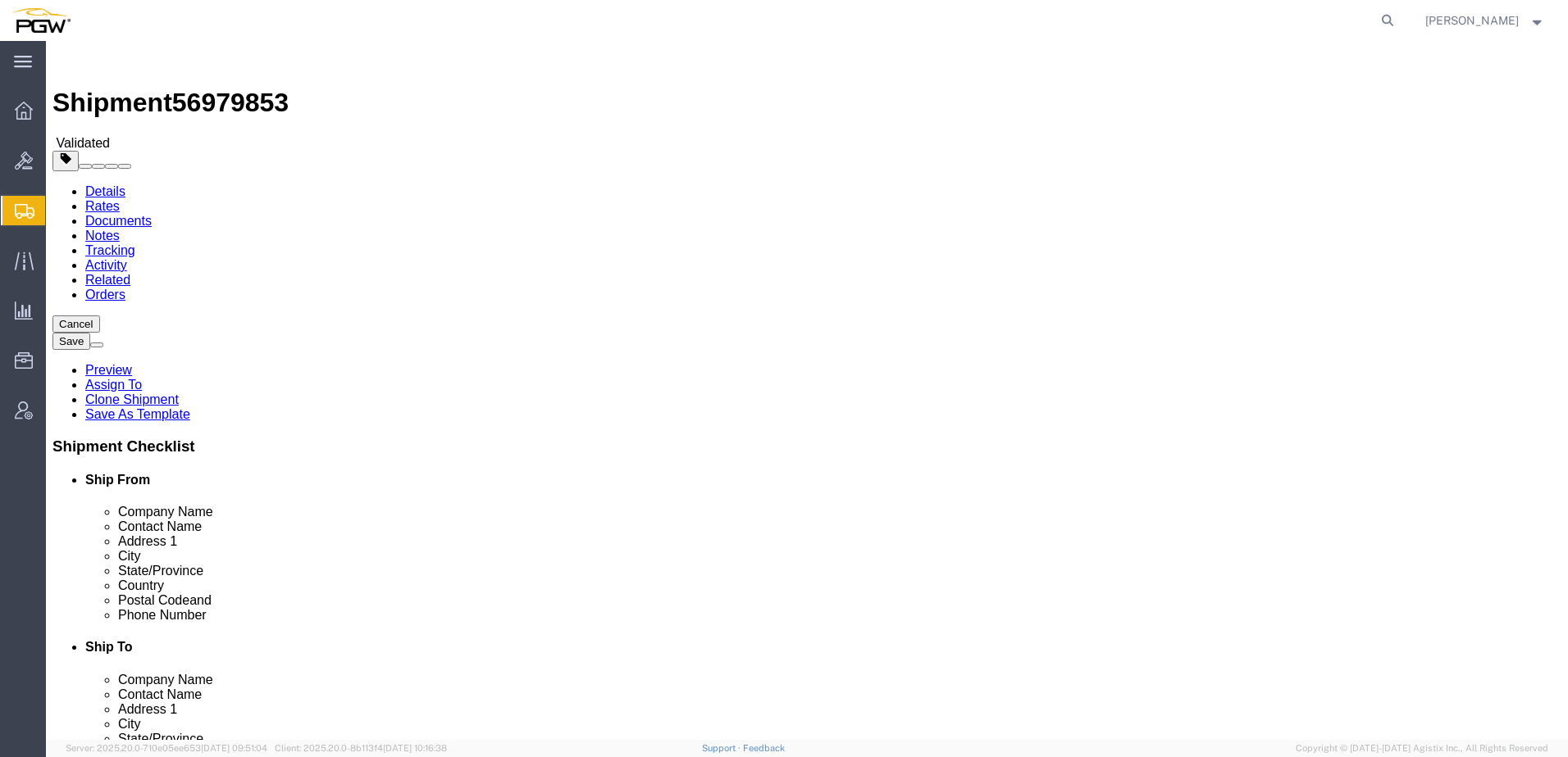
click input "8638"
type input "08638"
click button "Rate Shipment"
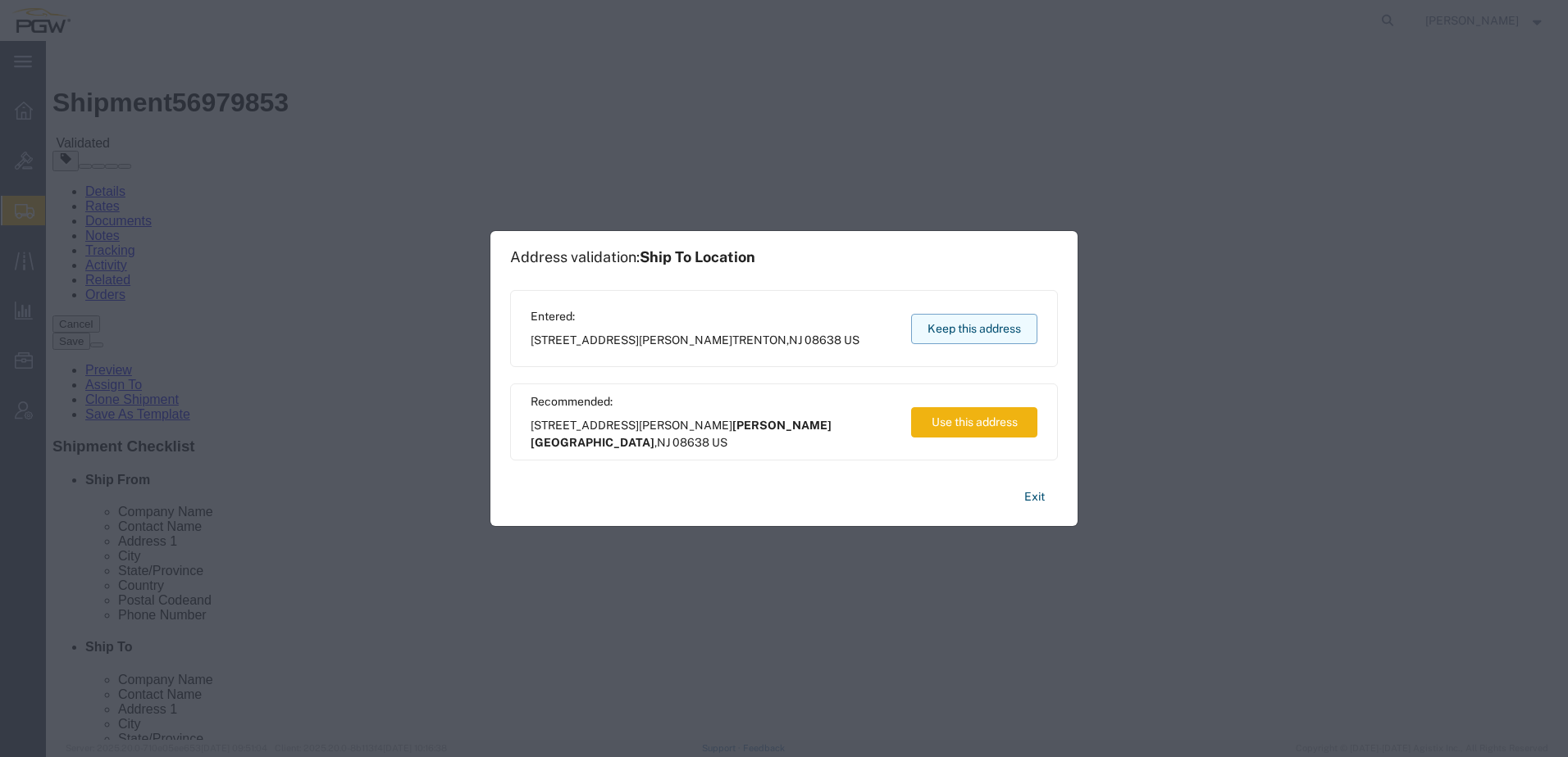
click at [1006, 323] on button "Keep this address" at bounding box center [974, 329] width 127 height 30
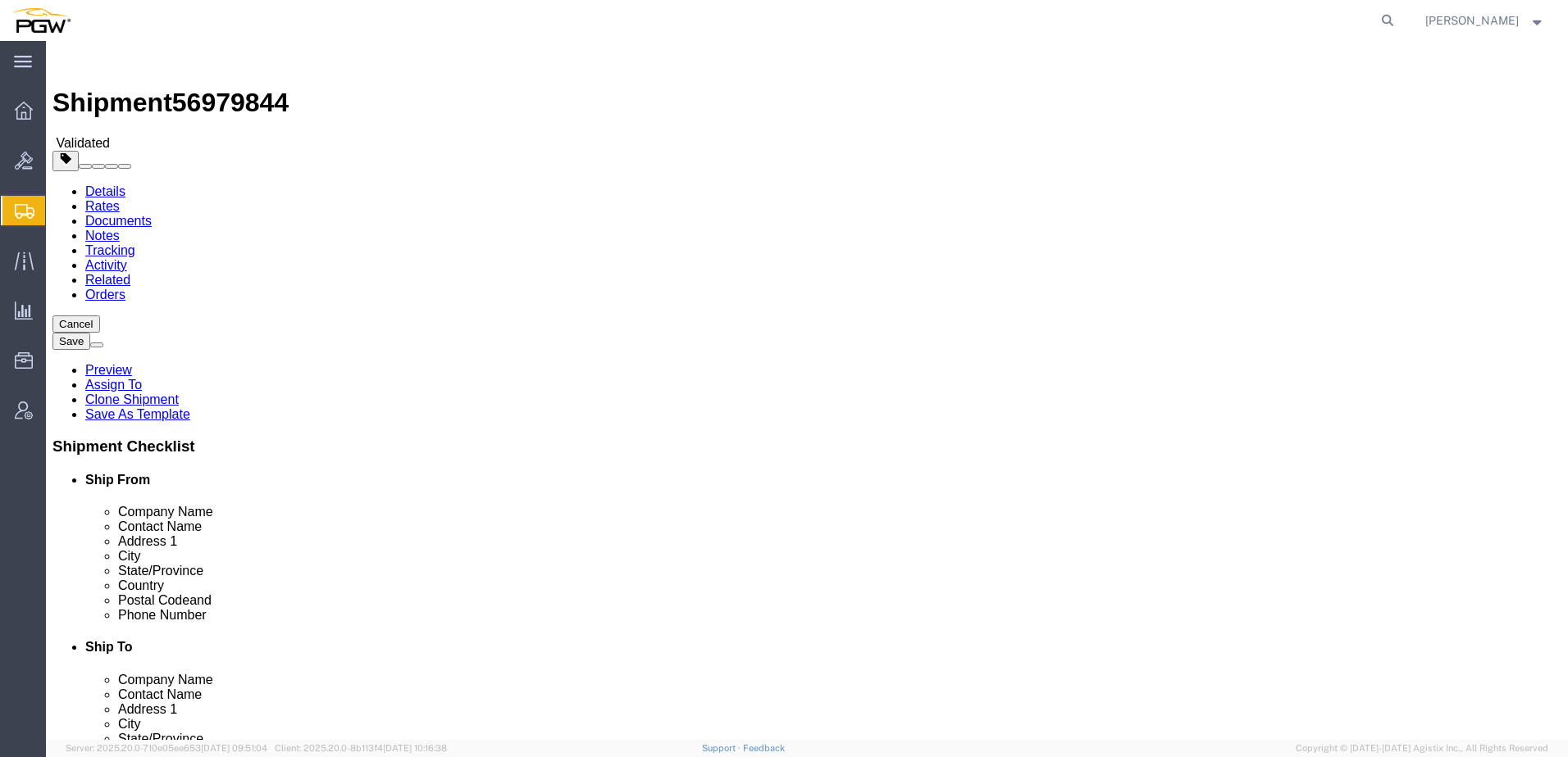
select select "28253"
select select
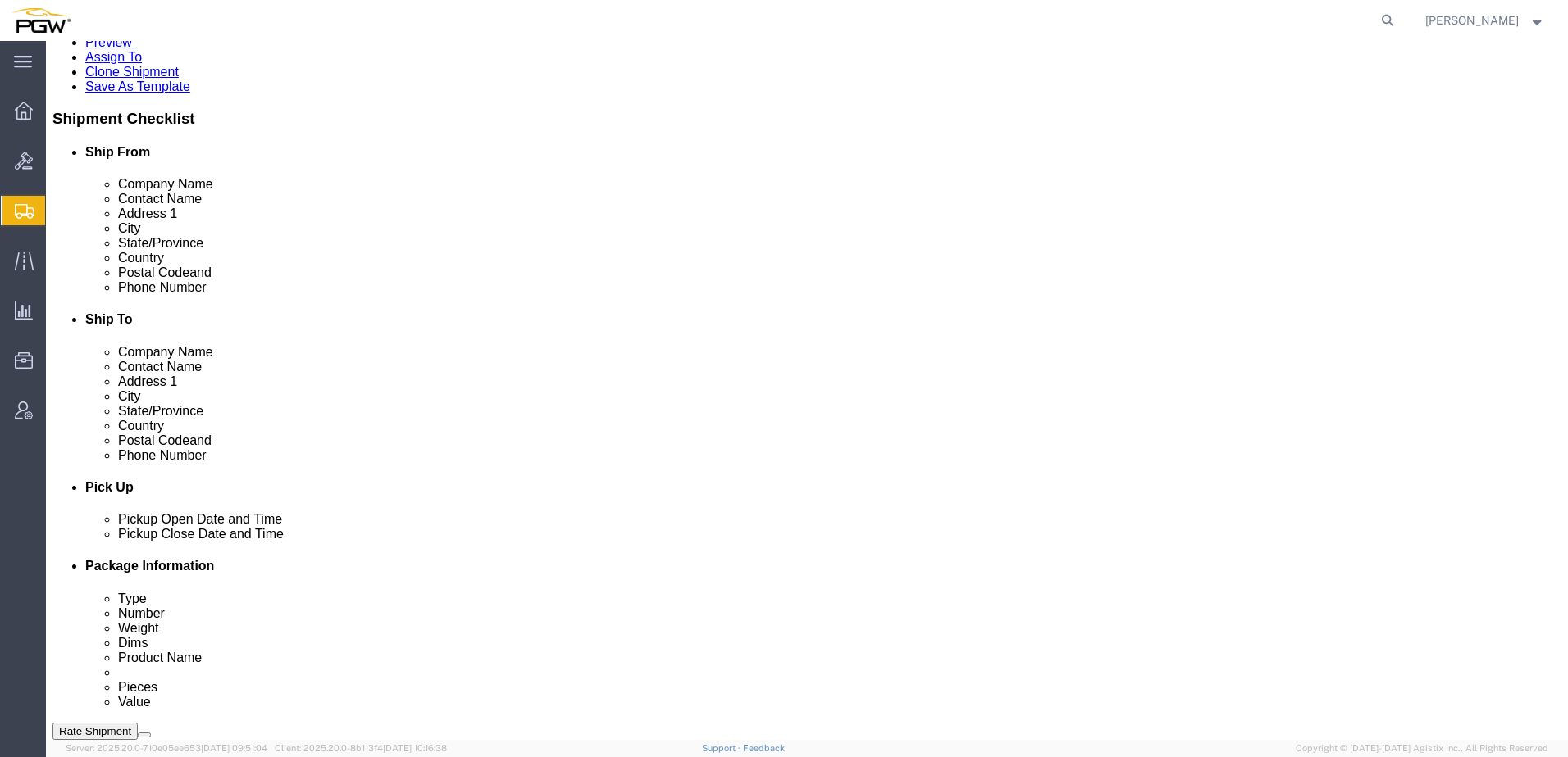
scroll to position [410, 0]
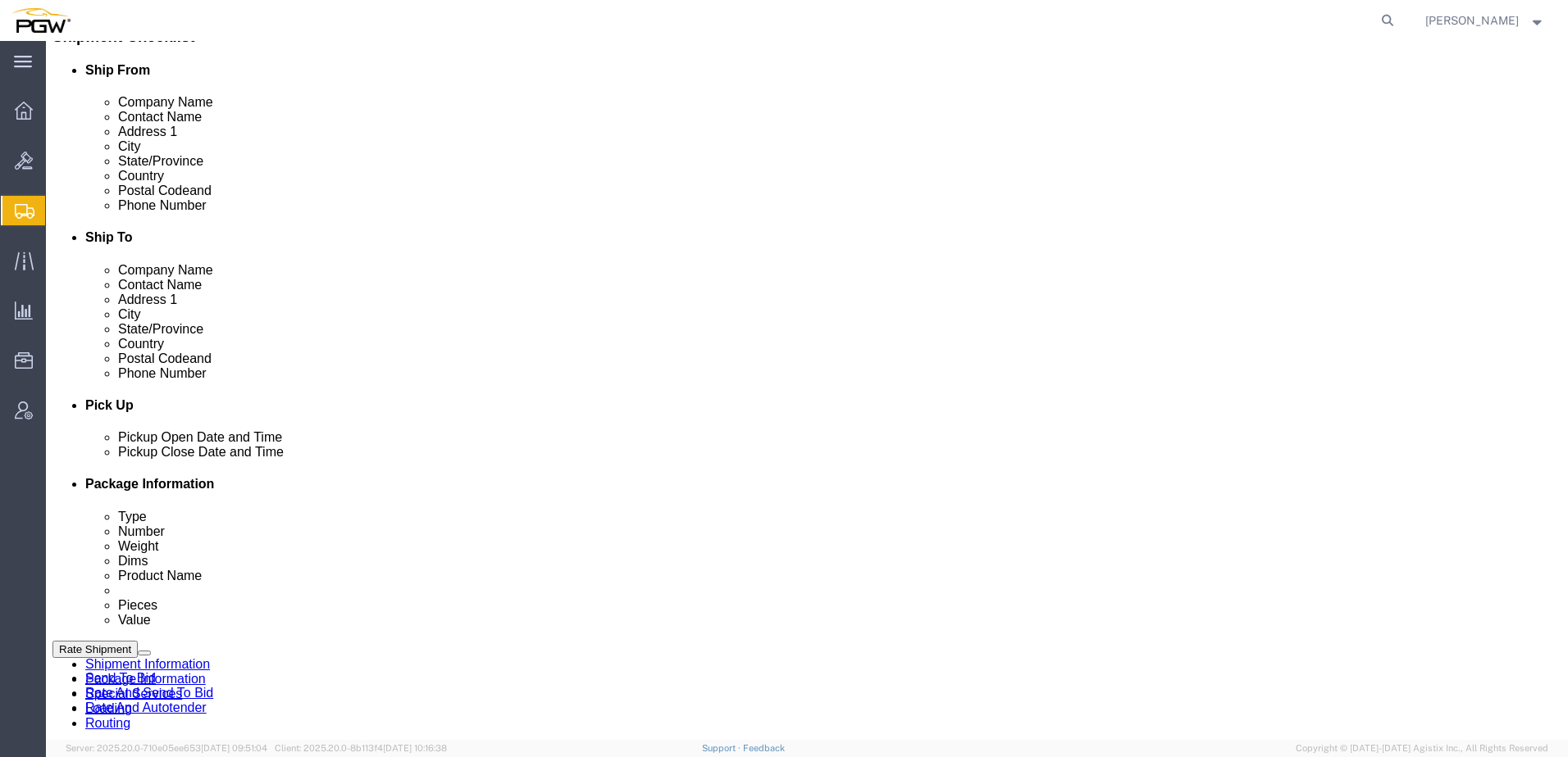
click link "Send To Bid"
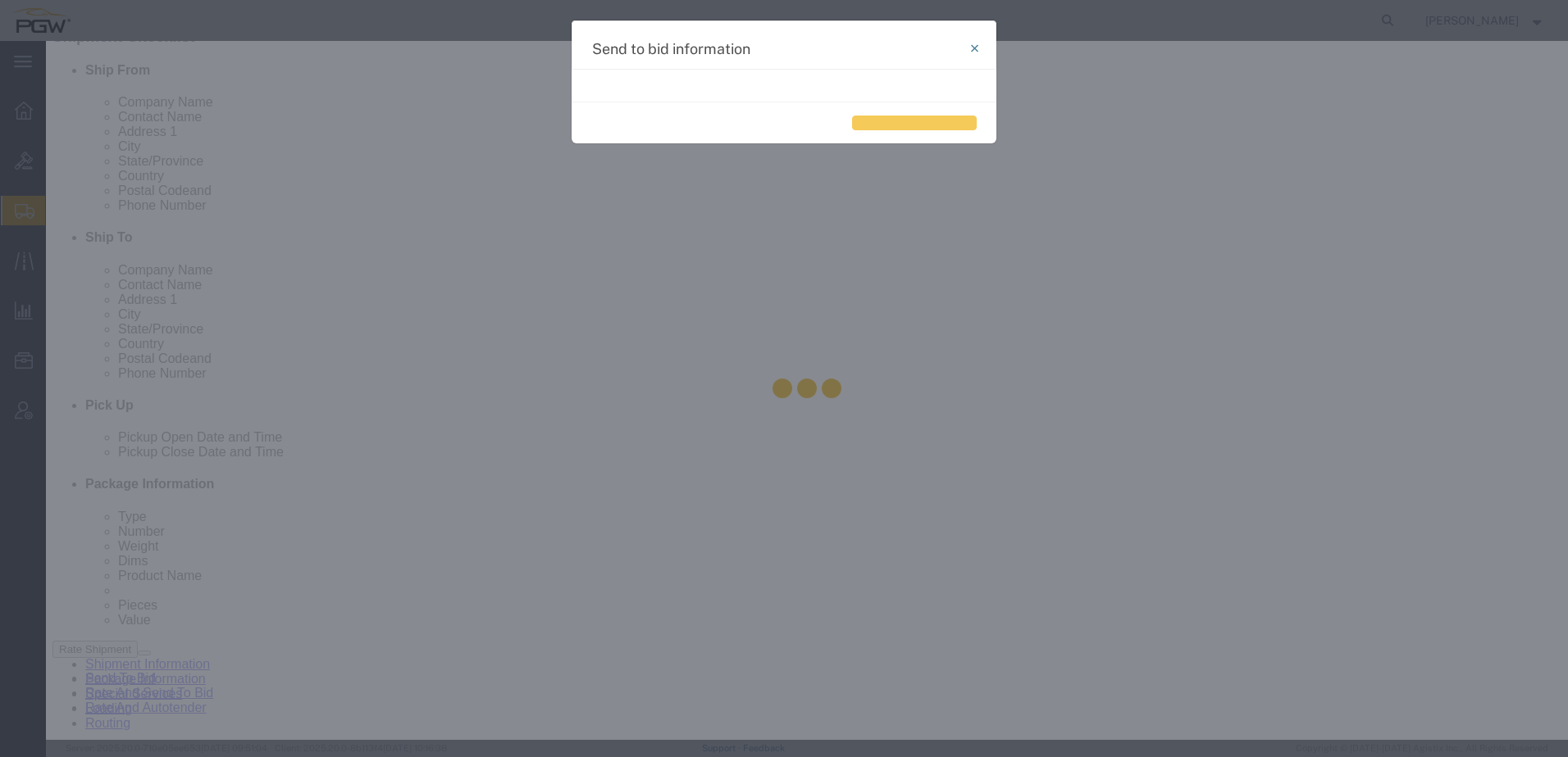
select select "TL"
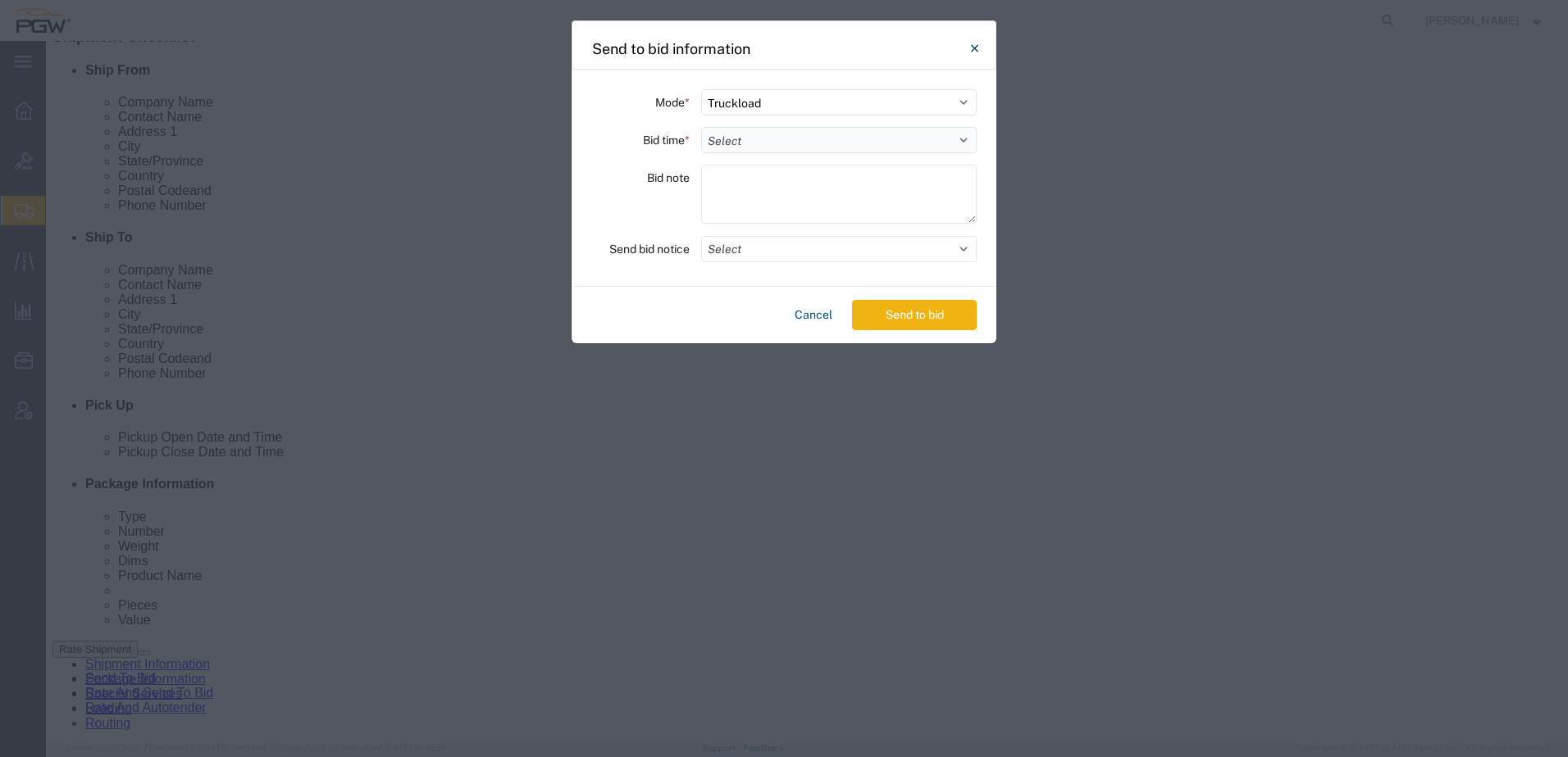
click at [744, 147] on select "Select 30 Min (Rush) 1 Hour (Rush) 2 Hours (Rush) 4 Hours (Rush) 8 Hours (Rush)…" at bounding box center [839, 140] width 276 height 26
select select "24"
click at [701, 127] on select "Select 30 Min (Rush) 1 Hour (Rush) 2 Hours (Rush) 4 Hours (Rush) 8 Hours (Rush)…" at bounding box center [839, 140] width 276 height 26
click at [906, 316] on button "Send to bid" at bounding box center [914, 315] width 125 height 30
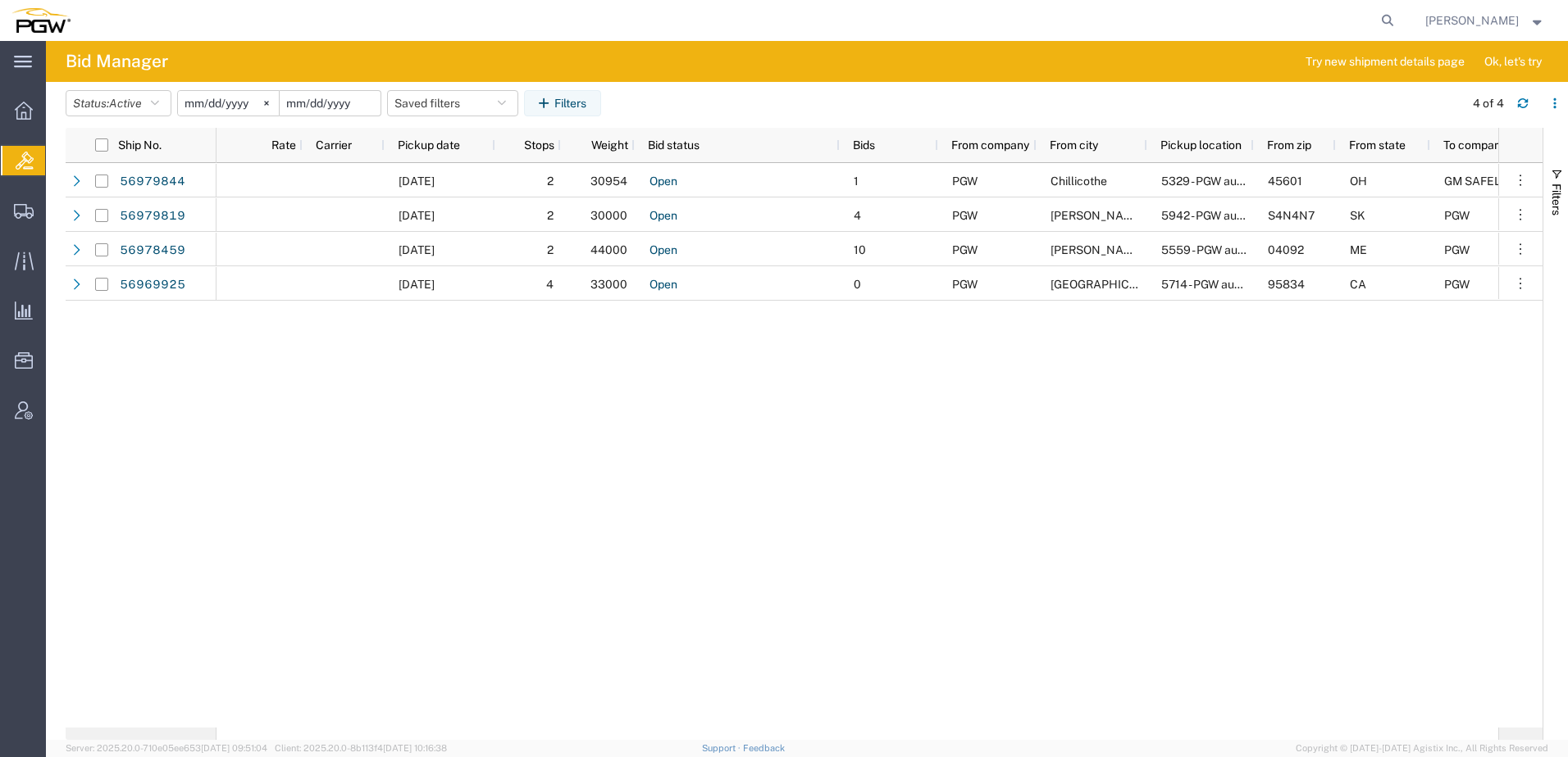
click at [335, 104] on input "date" at bounding box center [329, 103] width 100 height 24
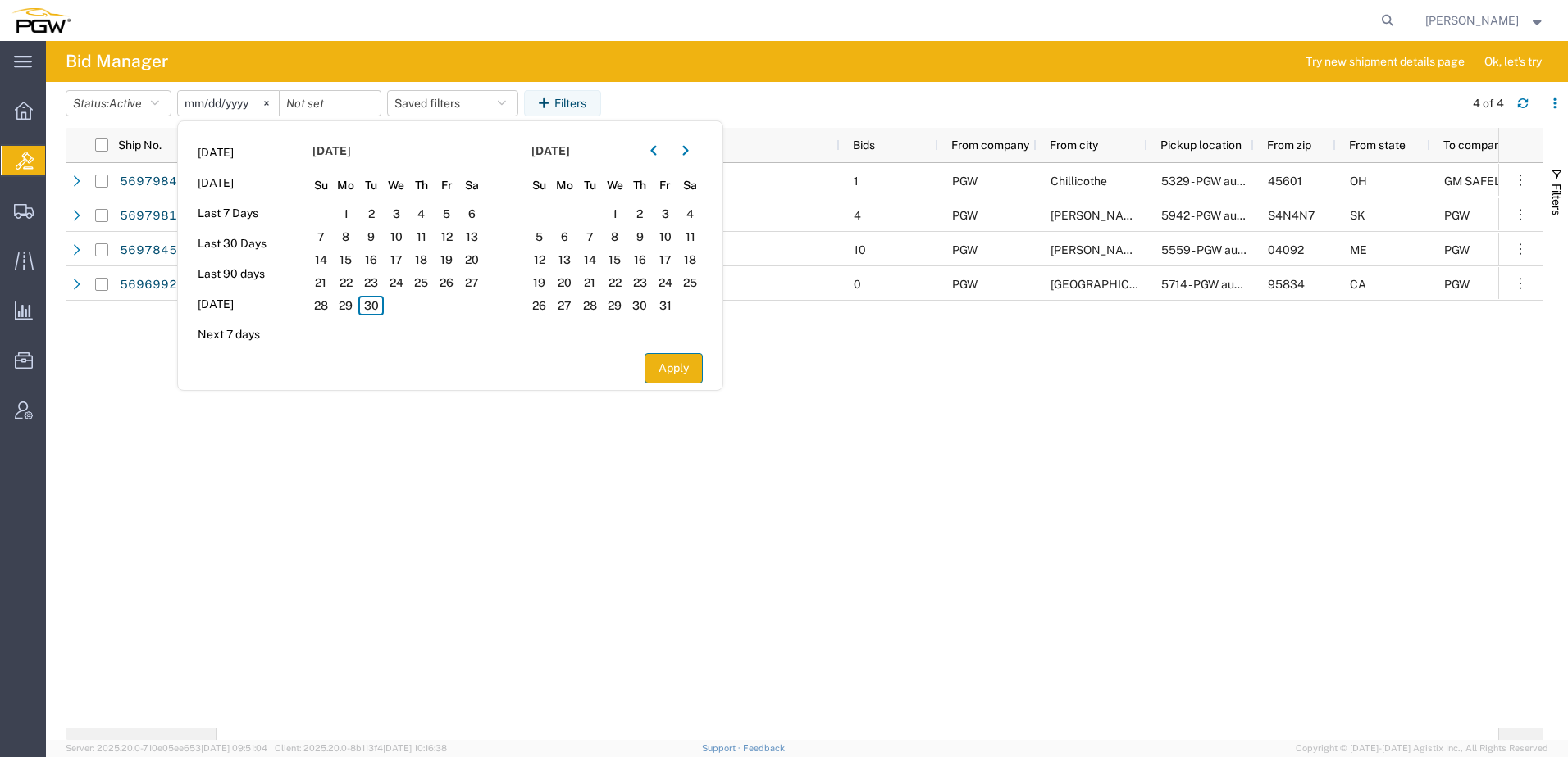
click at [679, 372] on button "Apply" at bounding box center [674, 369] width 58 height 30
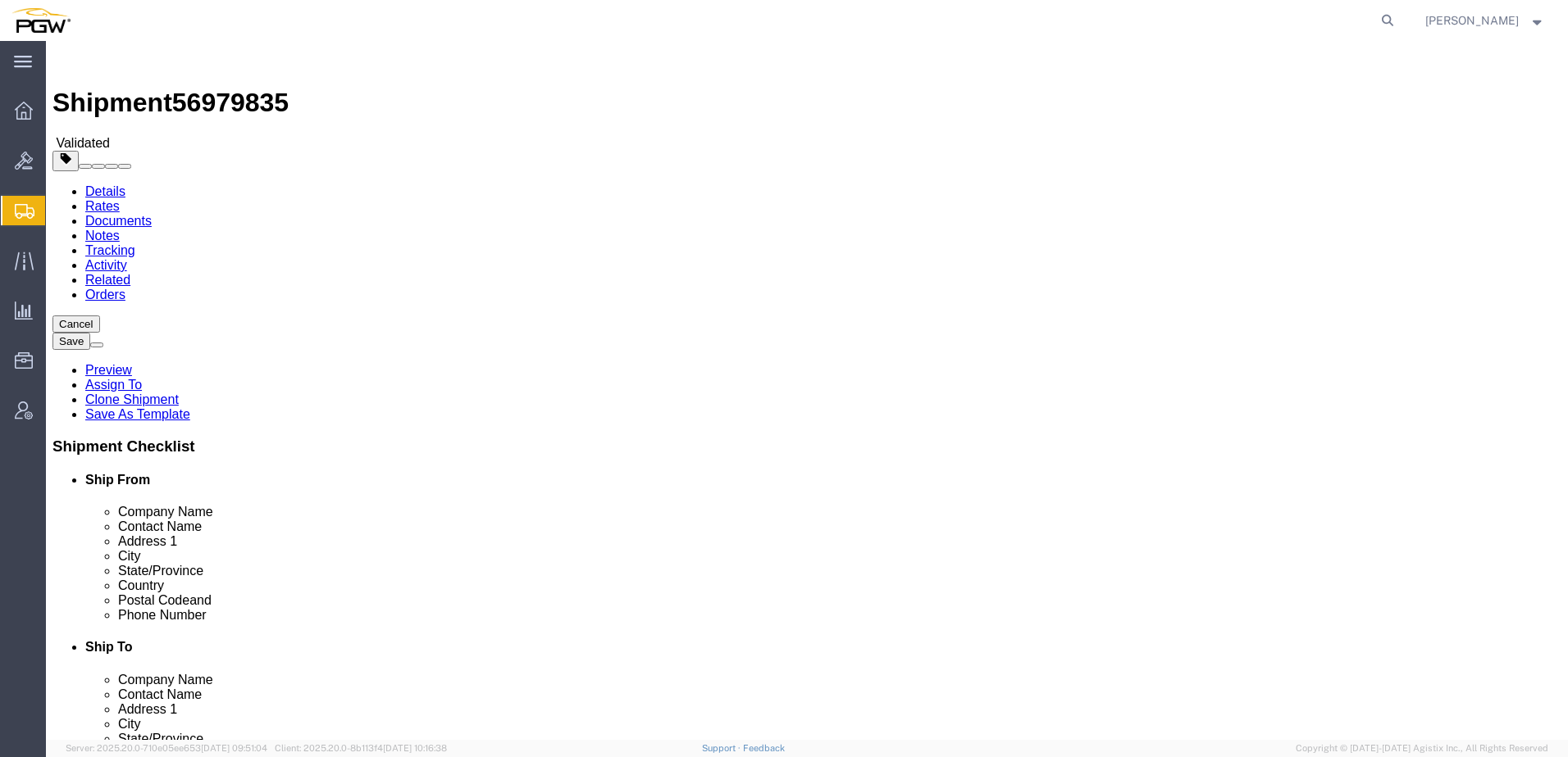
select select "28253"
select select
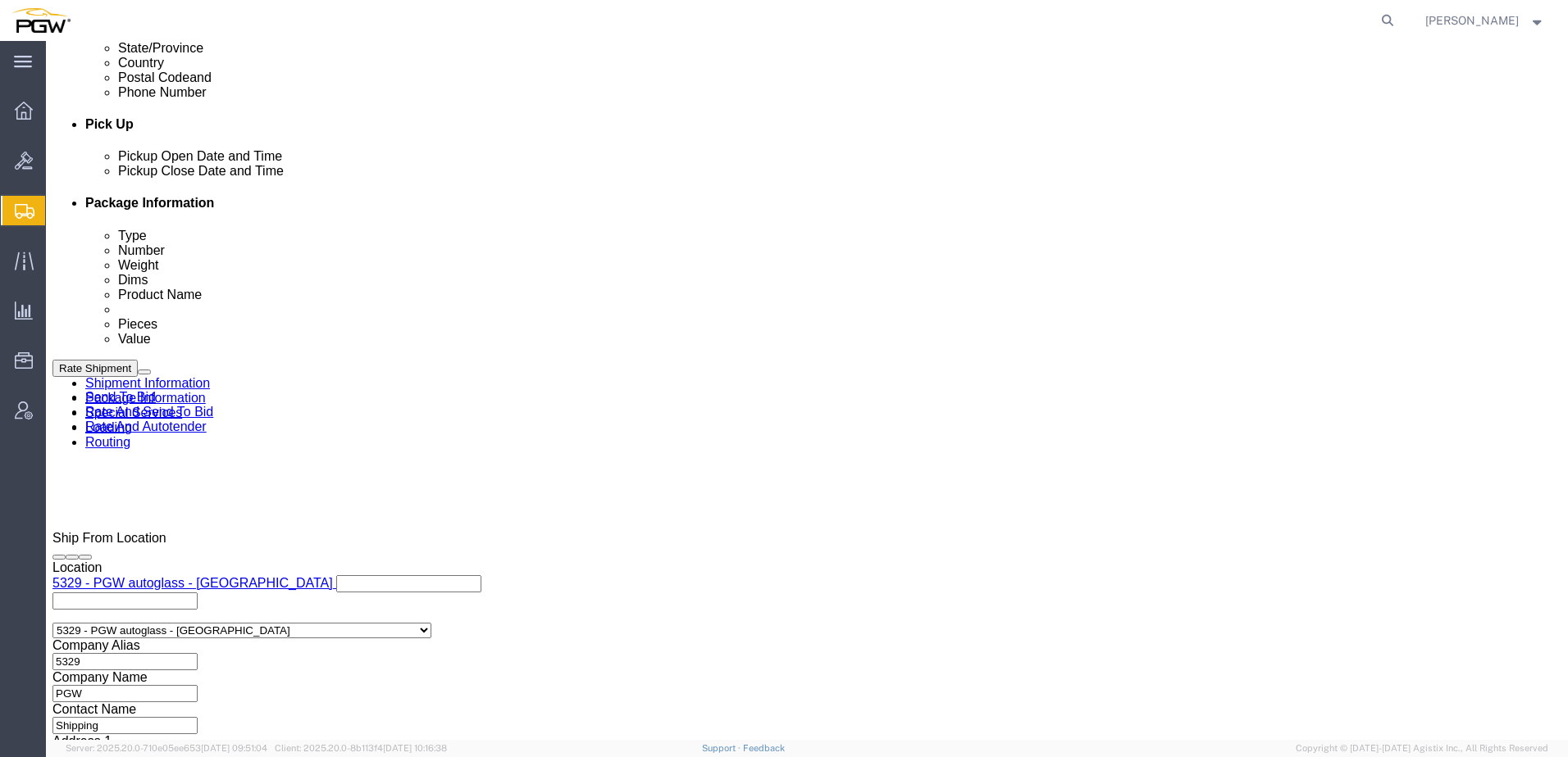
scroll to position [984, 0]
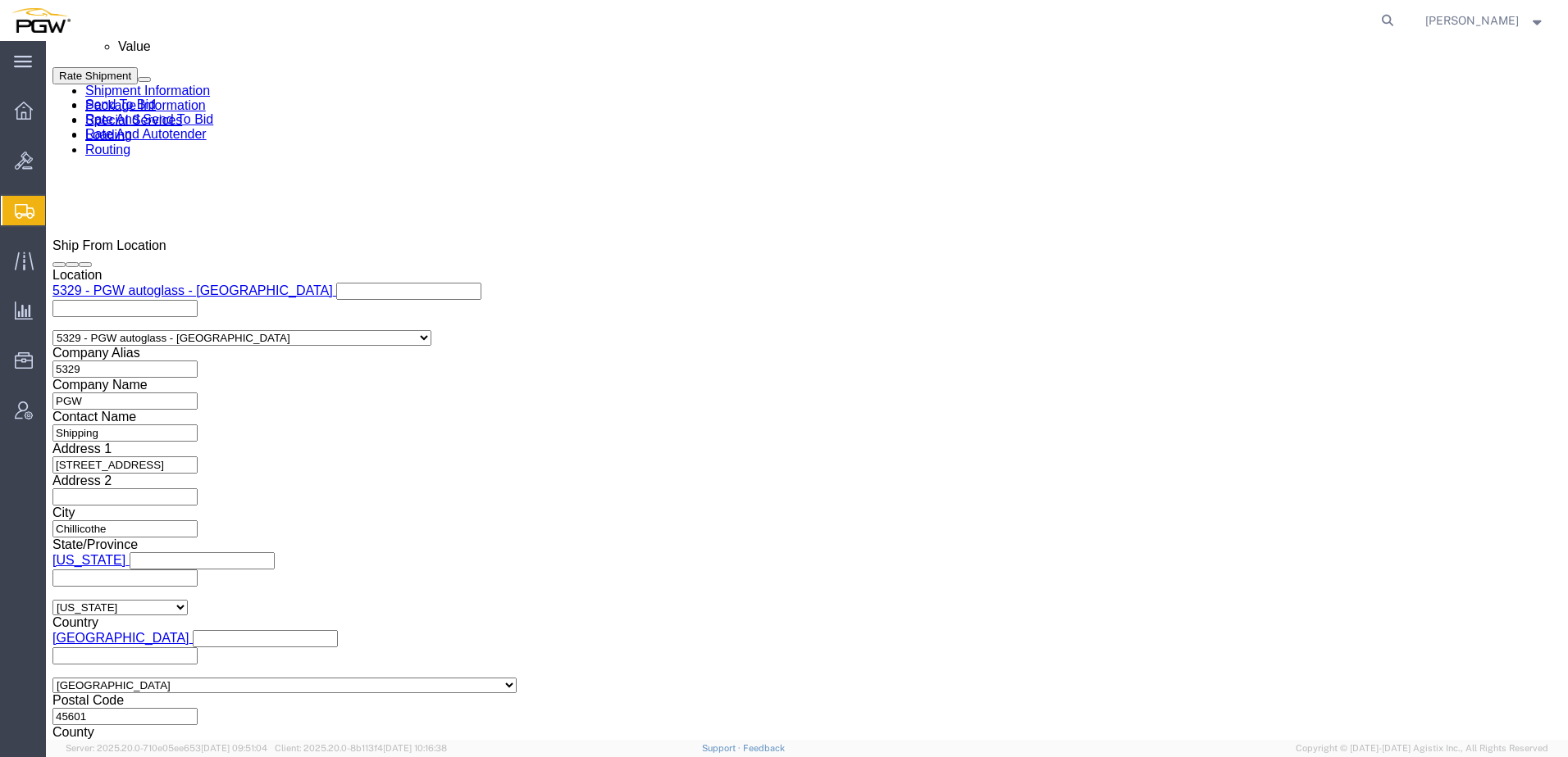
click link "Send To Bid"
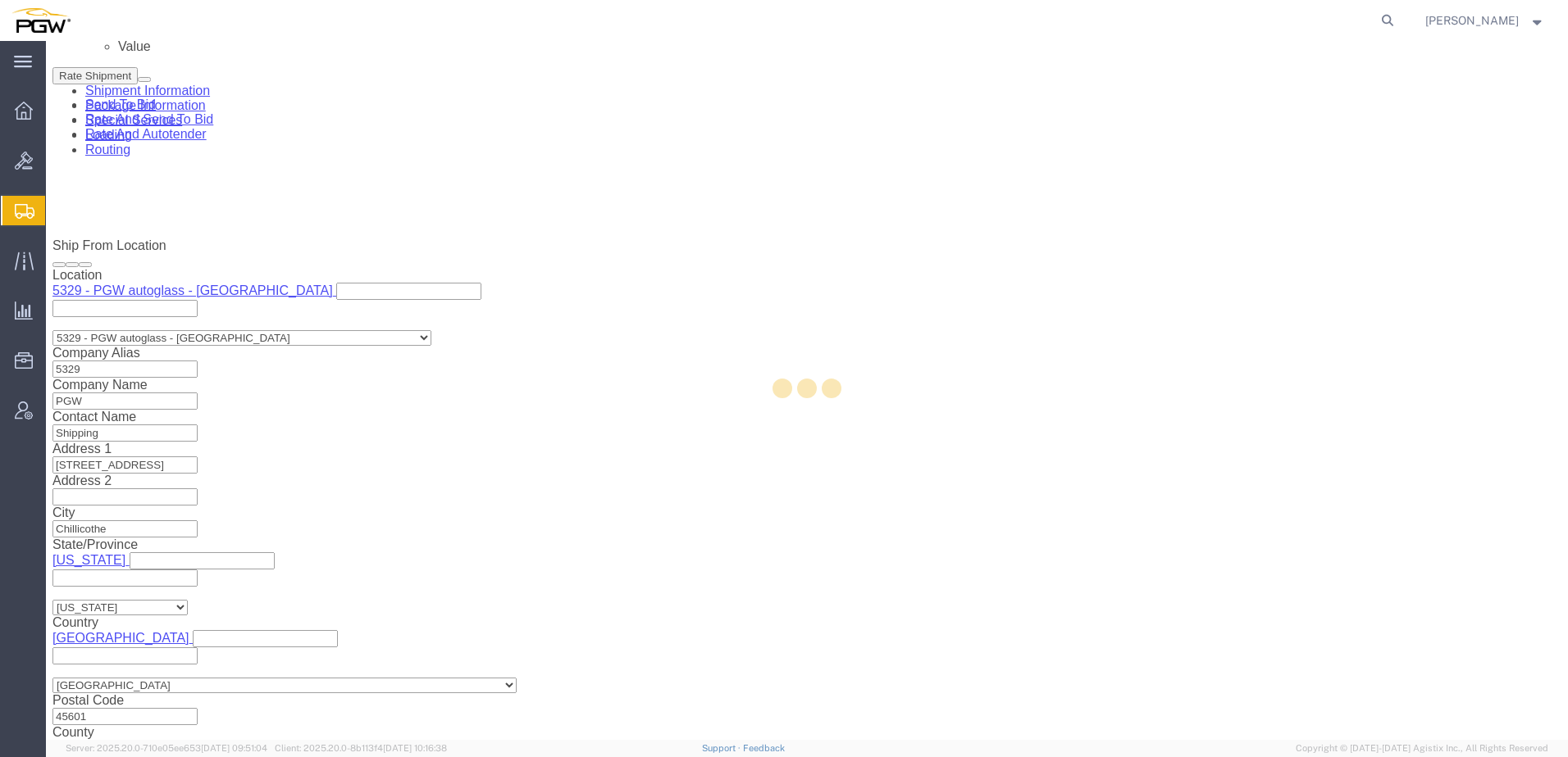
select select "28253"
select select
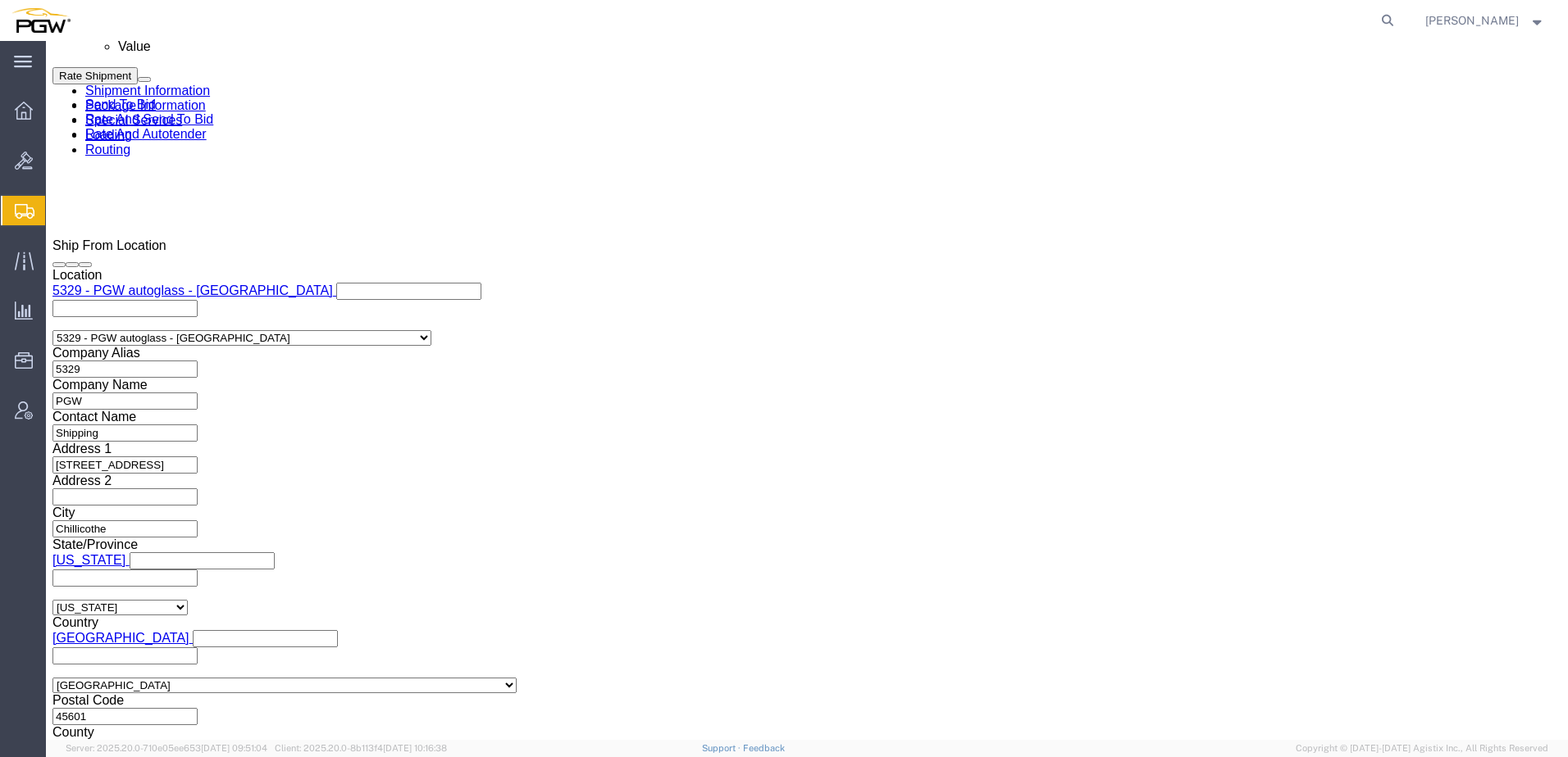
select select "TL"
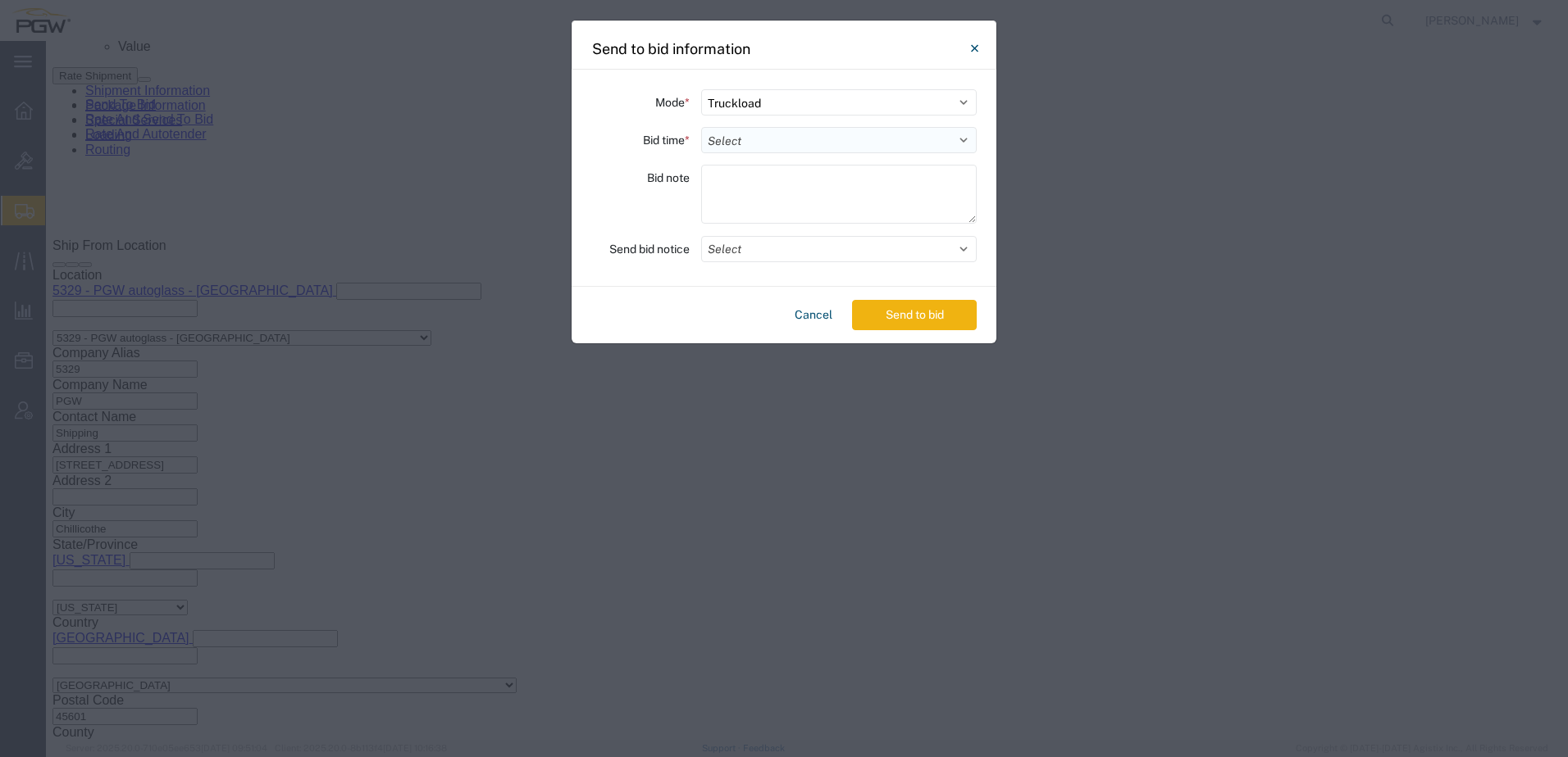
click at [860, 135] on select "Select 30 Min (Rush) 1 Hour (Rush) 2 Hours (Rush) 4 Hours (Rush) 8 Hours (Rush)…" at bounding box center [839, 140] width 276 height 26
select select "24"
click at [701, 127] on select "Select 30 Min (Rush) 1 Hour (Rush) 2 Hours (Rush) 4 Hours (Rush) 8 Hours (Rush)…" at bounding box center [839, 140] width 276 height 26
click at [906, 318] on button "Send to bid" at bounding box center [914, 315] width 125 height 30
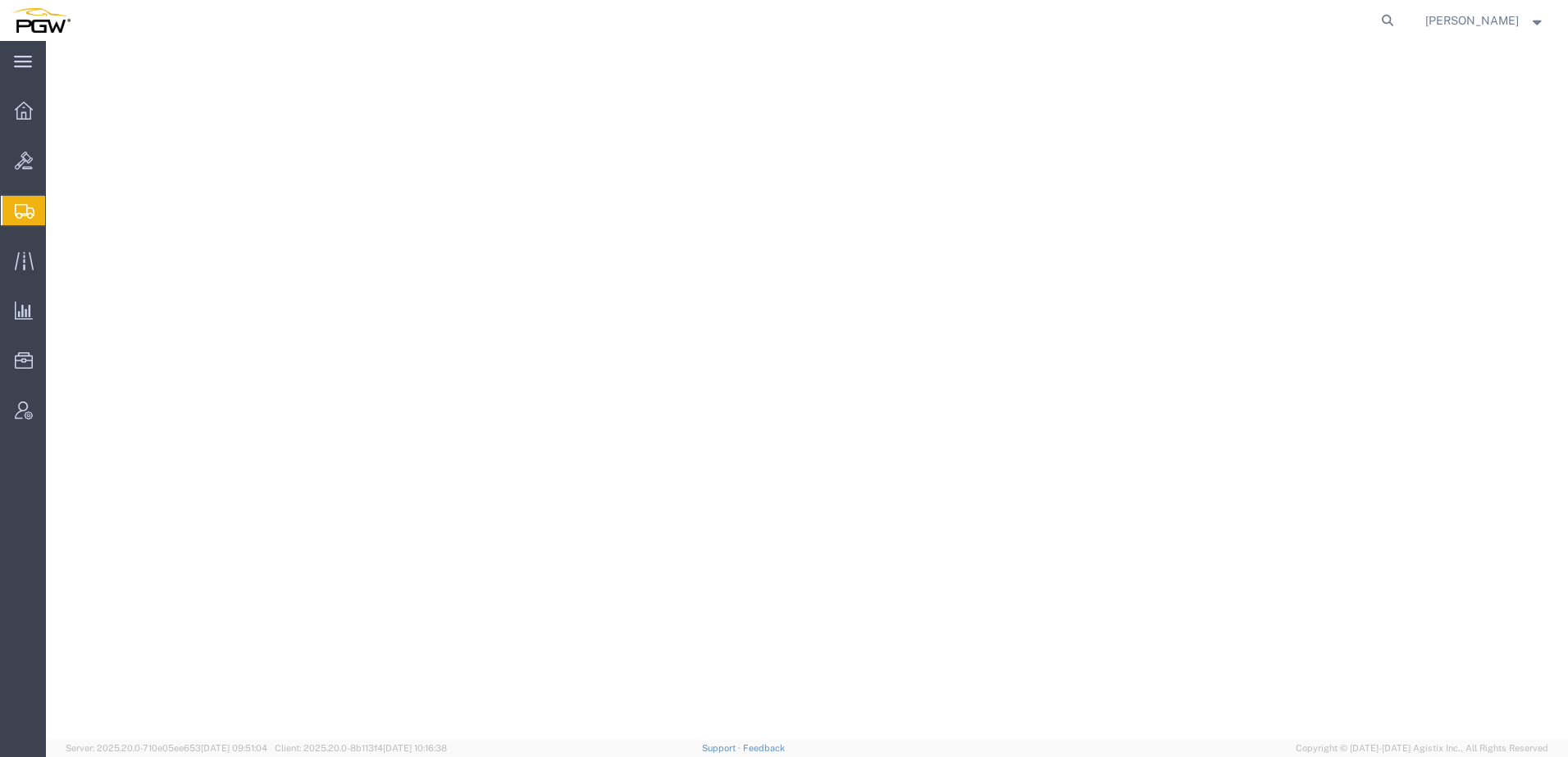
select select "28253"
select select
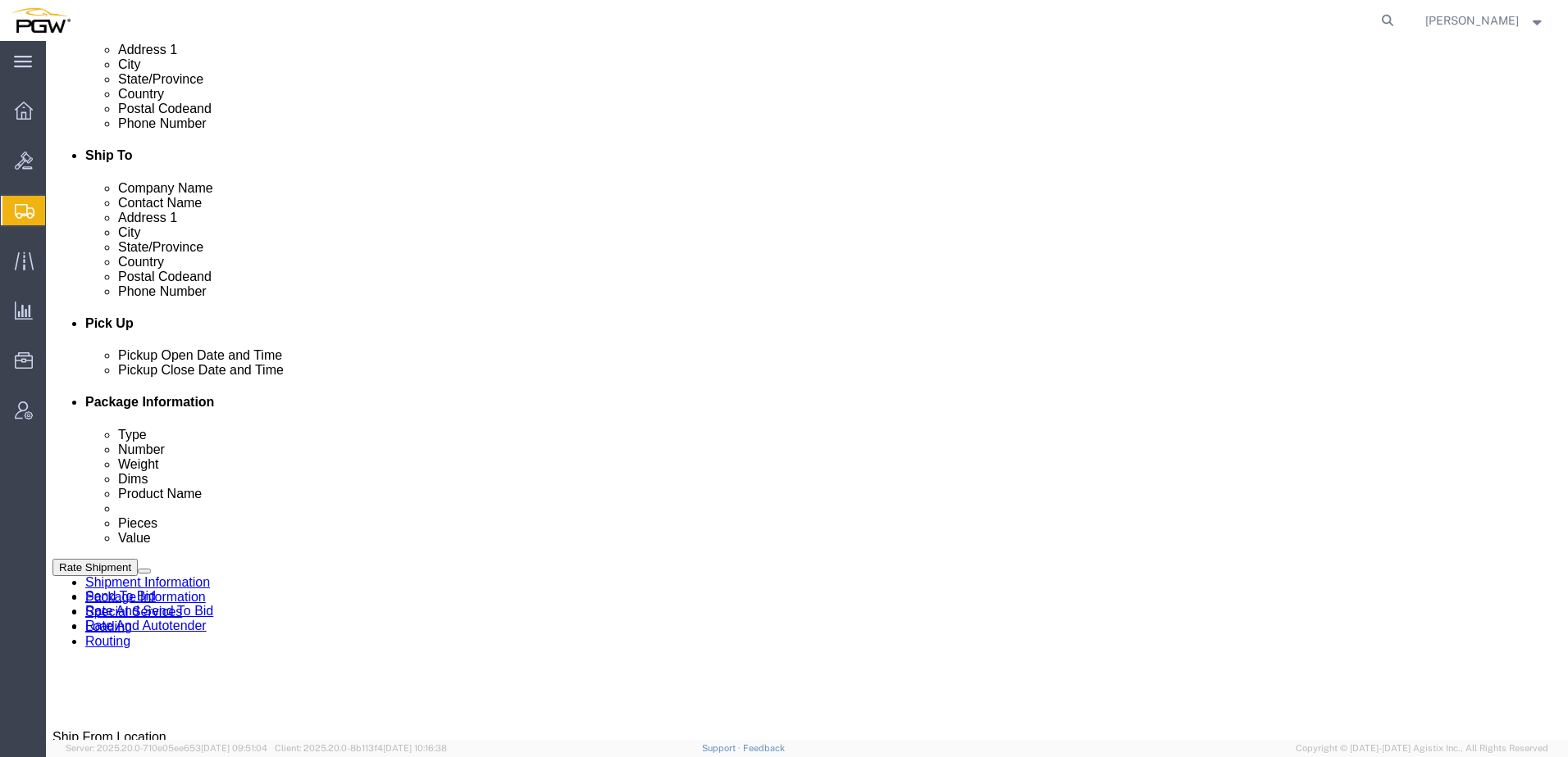
scroll to position [820, 0]
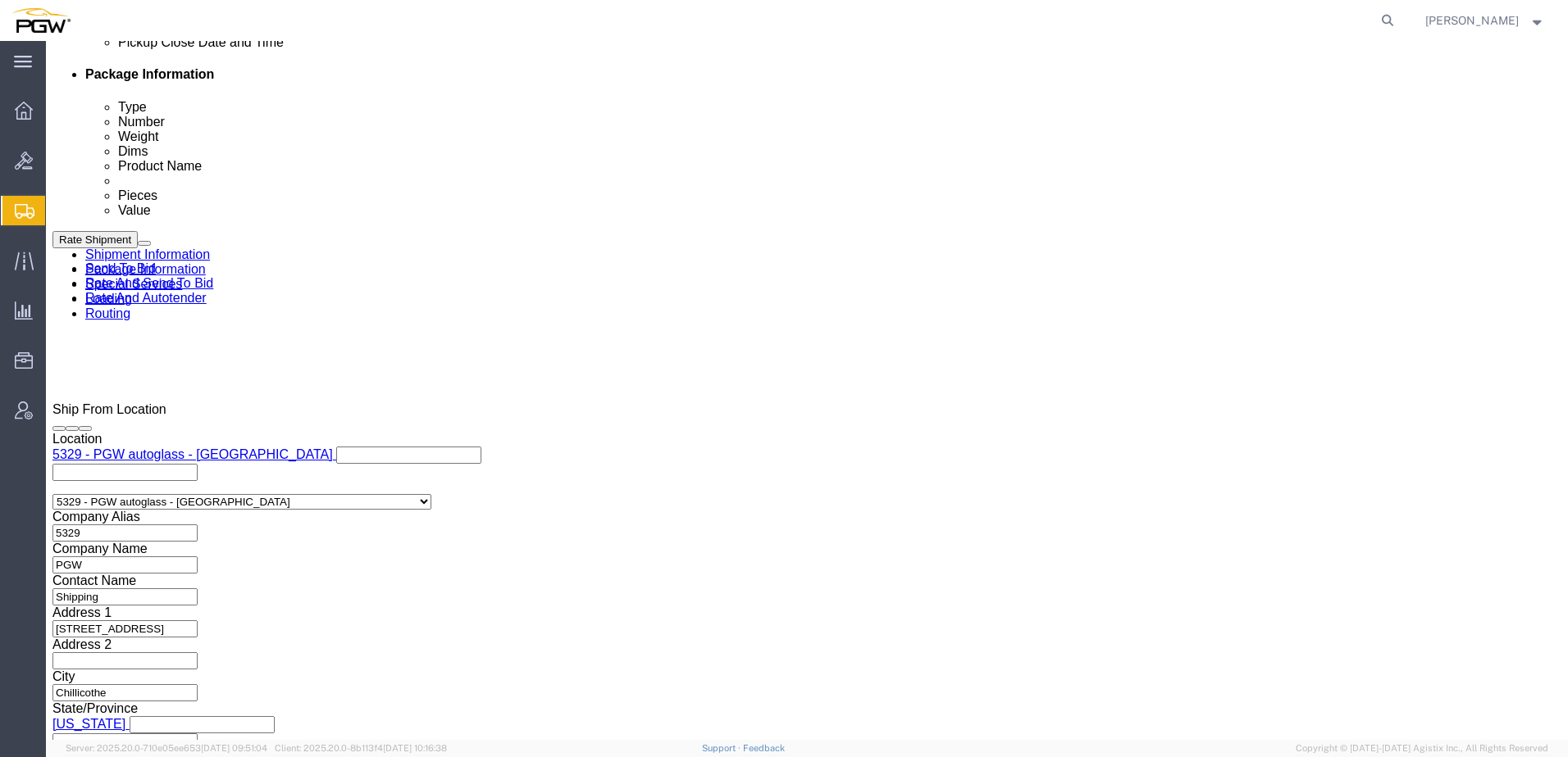
click link "Send To Bid"
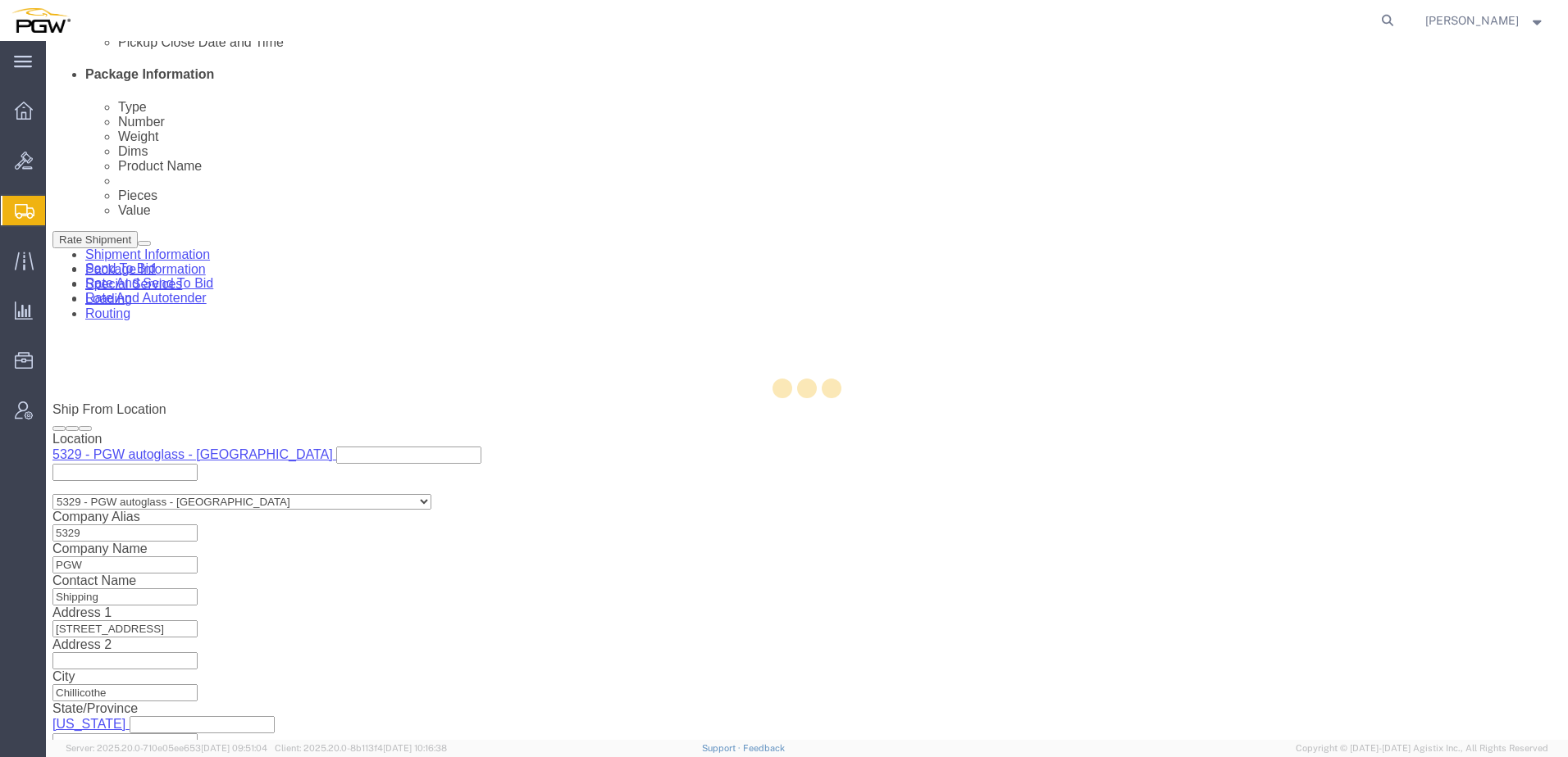
select select "28253"
select select
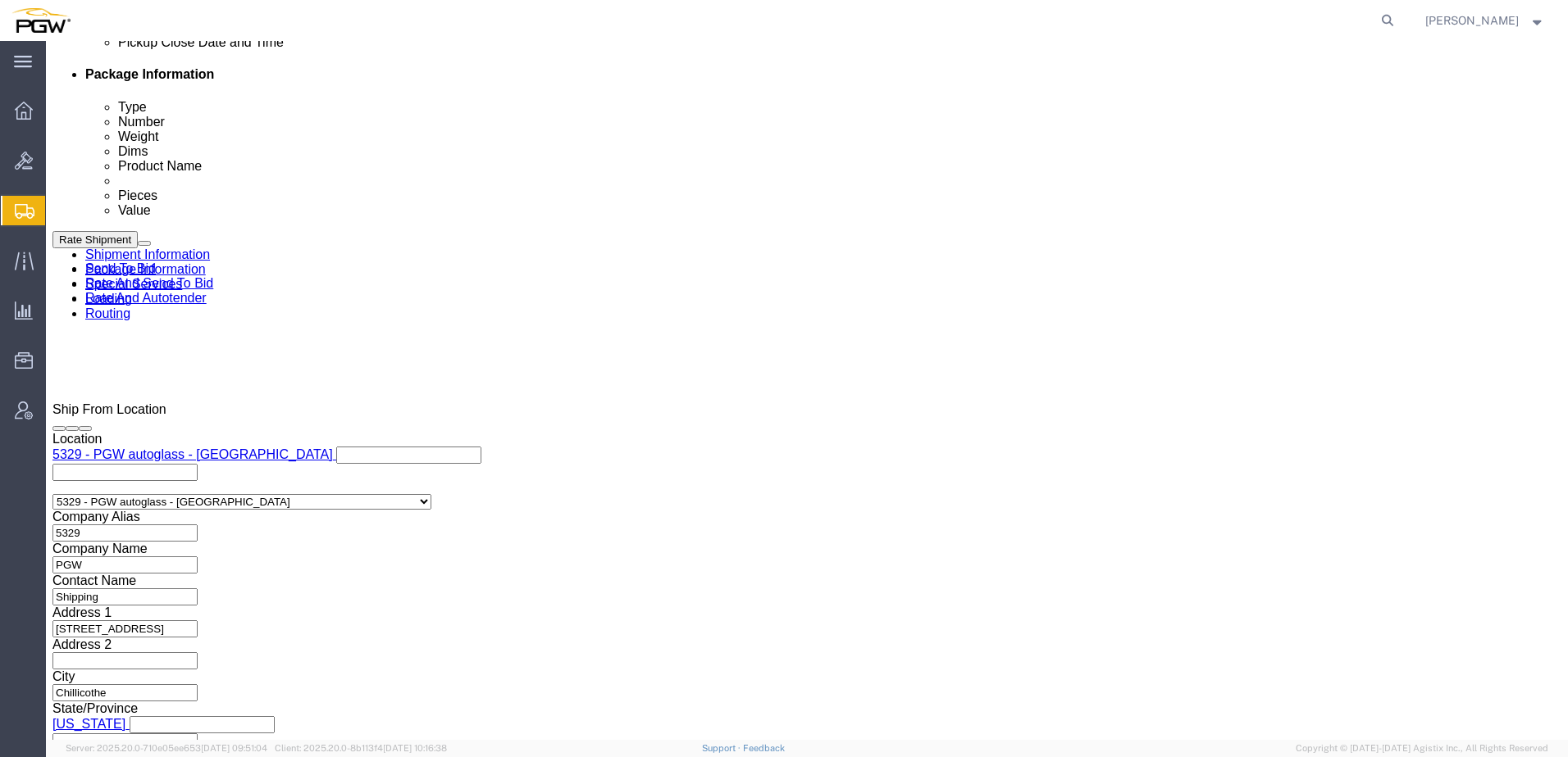
select select "TL"
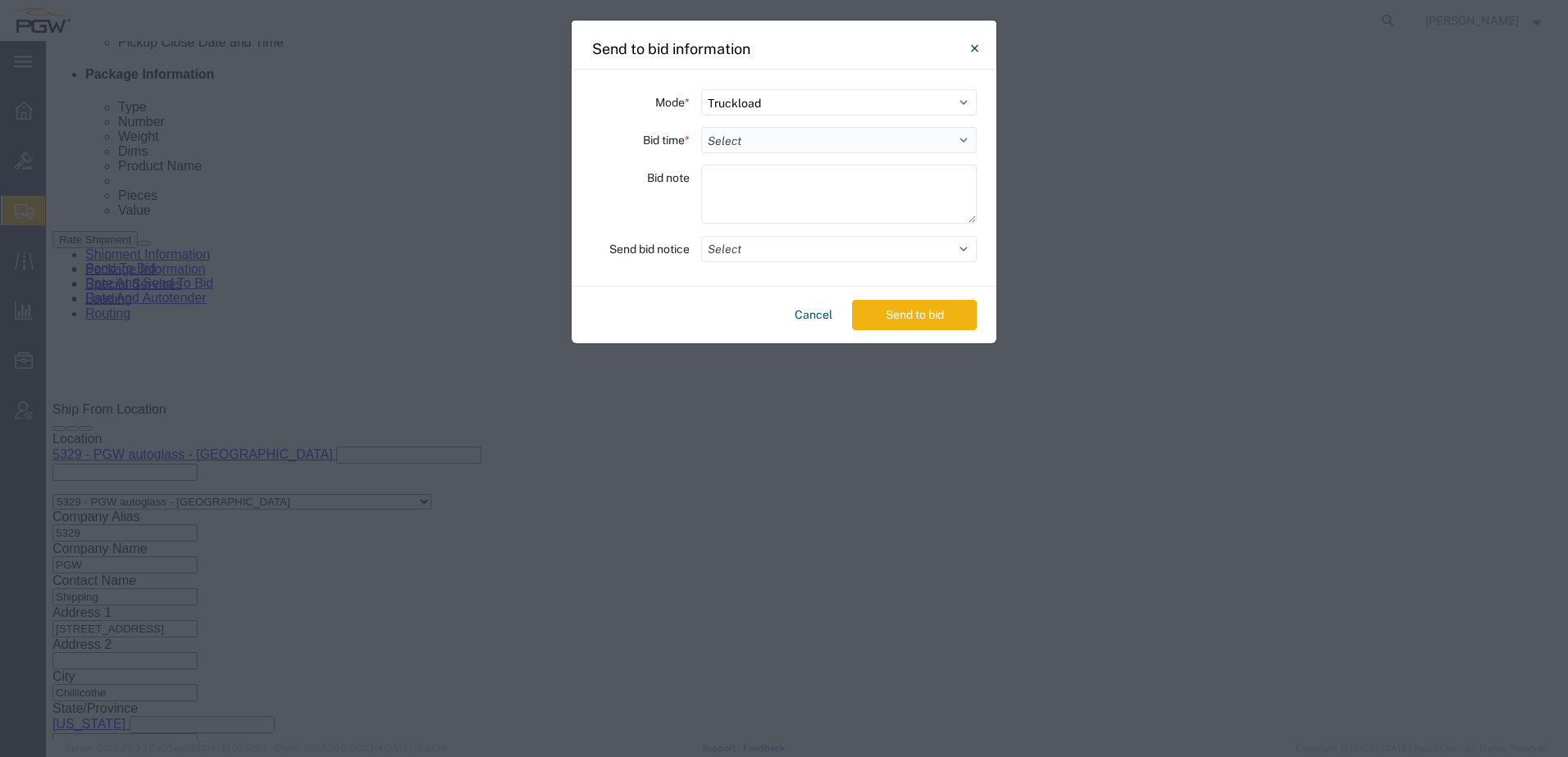
click at [808, 140] on select "Select 30 Min (Rush) 1 Hour (Rush) 2 Hours (Rush) 4 Hours (Rush) 8 Hours (Rush)…" at bounding box center [839, 140] width 276 height 26
select select "24"
click at [701, 127] on select "Select 30 Min (Rush) 1 Hour (Rush) 2 Hours (Rush) 4 Hours (Rush) 8 Hours (Rush)…" at bounding box center [839, 140] width 276 height 26
click at [906, 318] on button "Send to bid" at bounding box center [914, 315] width 125 height 30
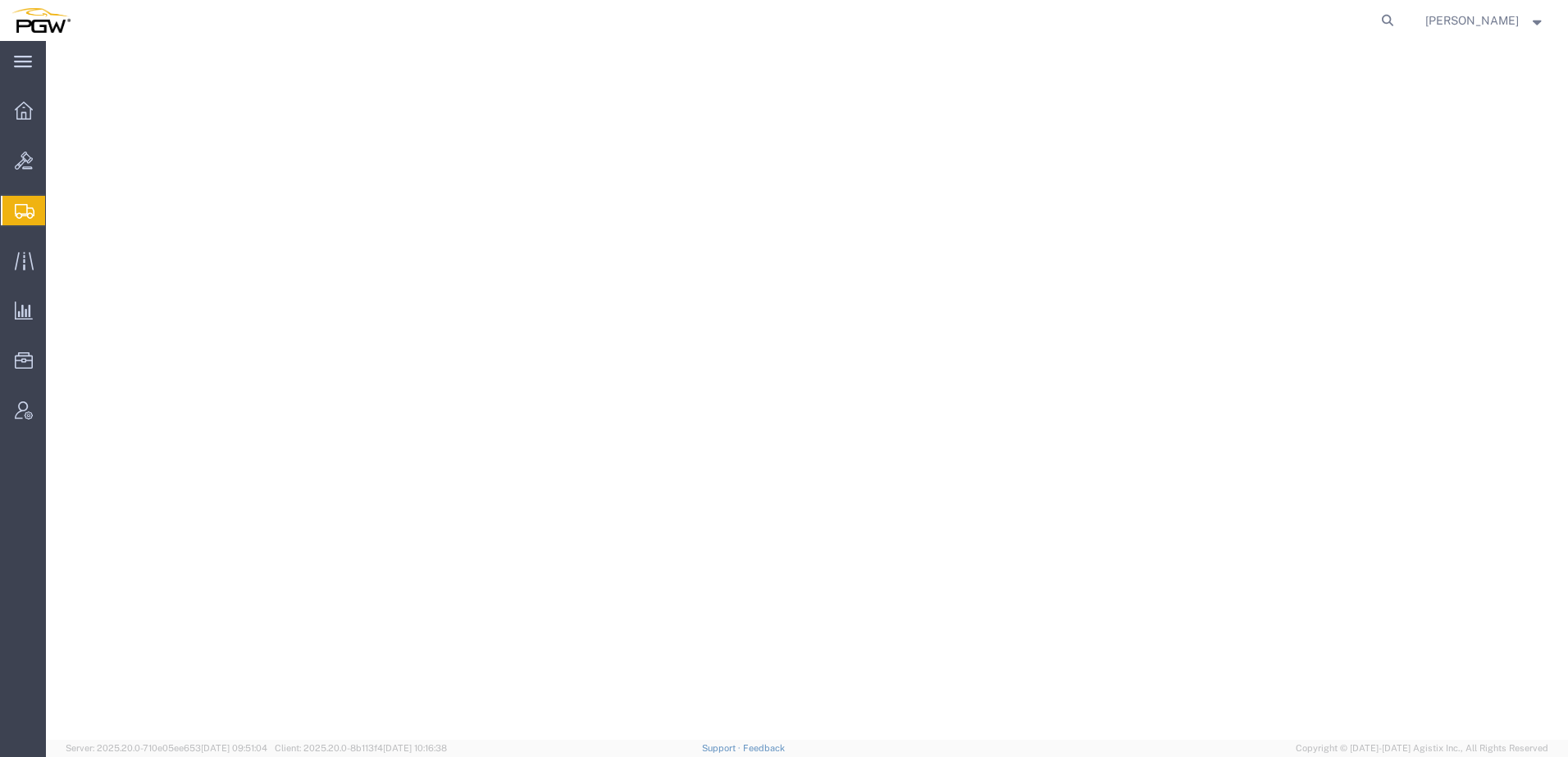
select select "28253"
select select "28323"
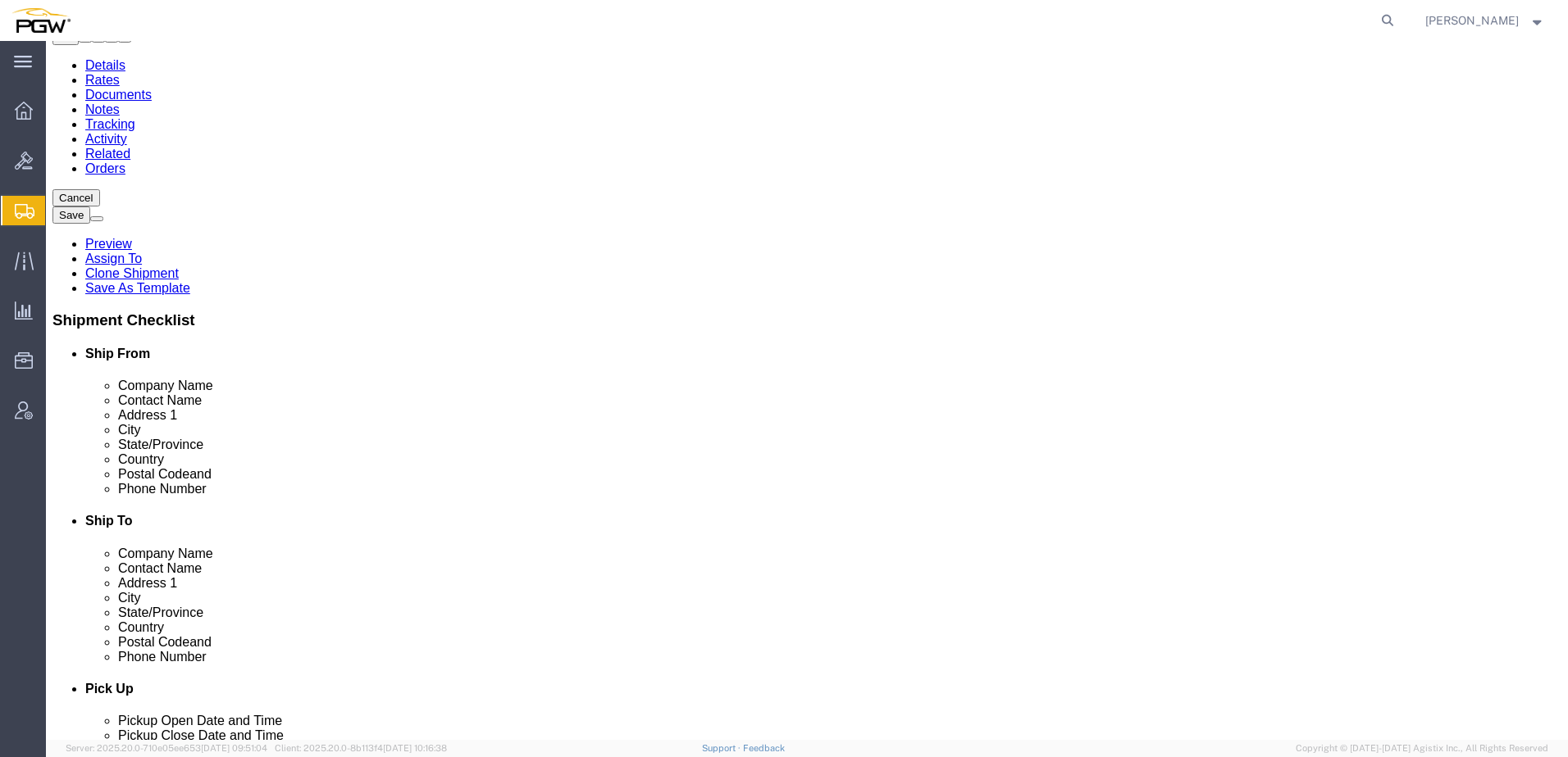
scroll to position [410, 0]
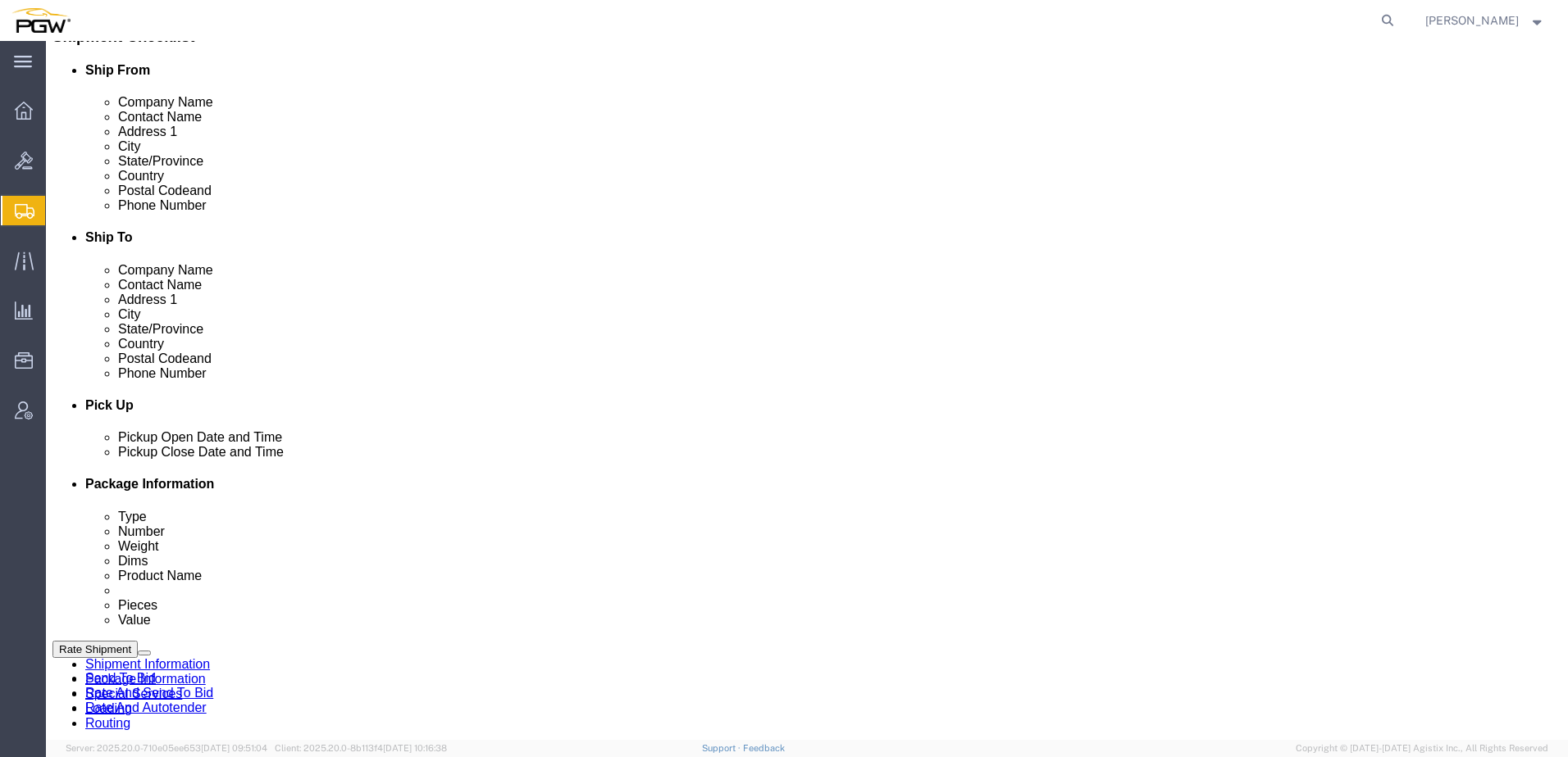
click link "Activity"
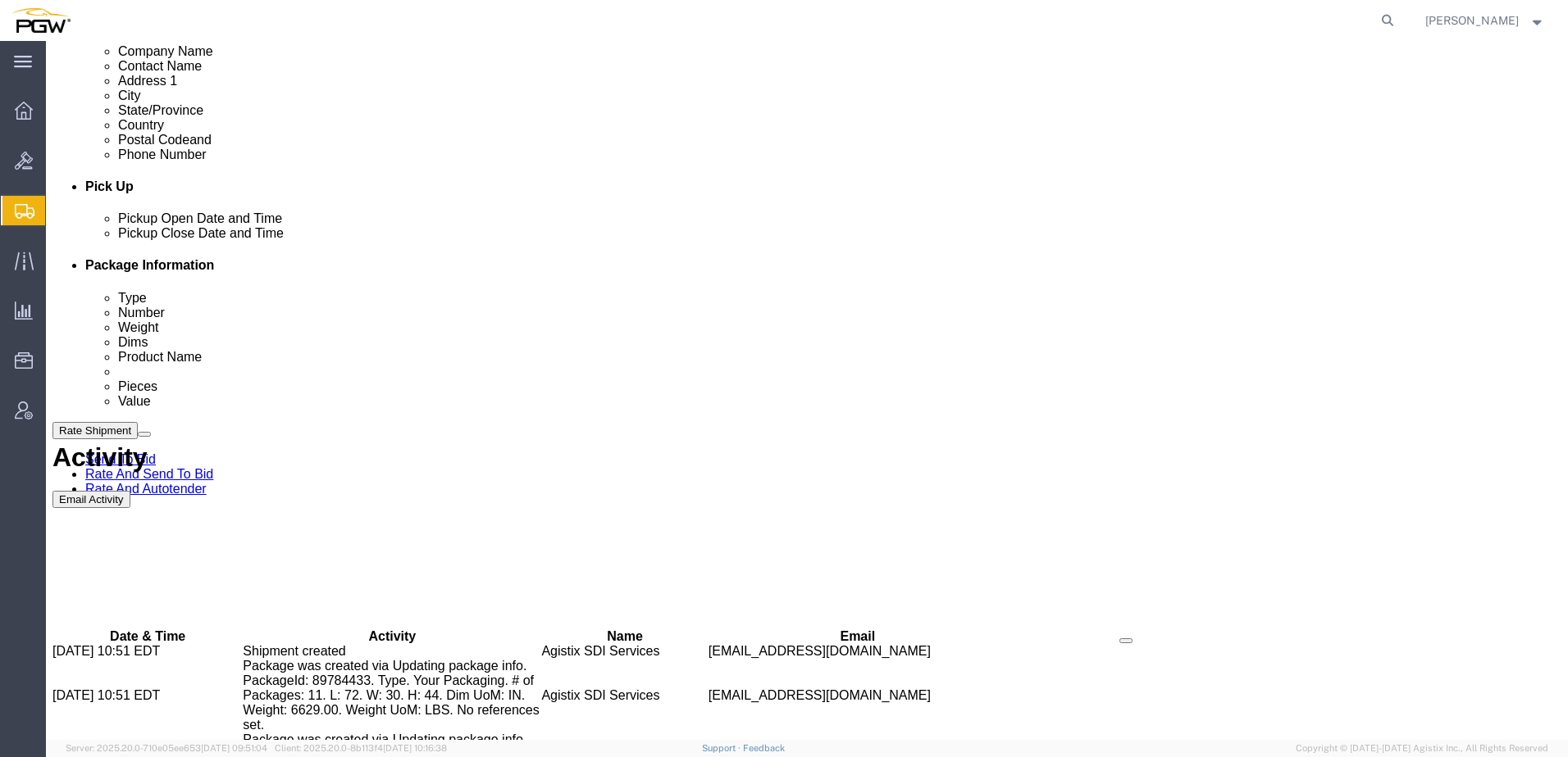
scroll to position [780, 0]
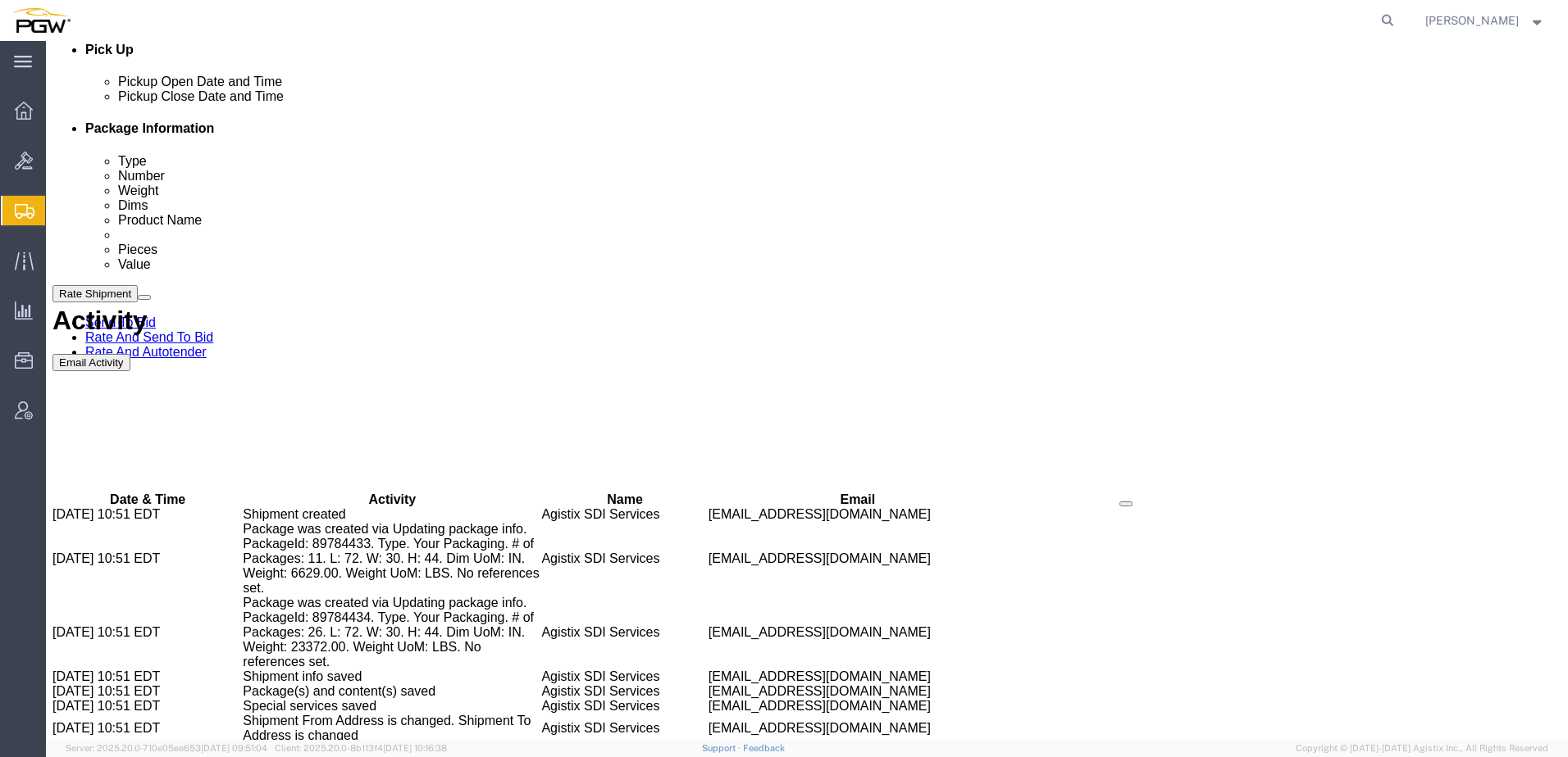
click at [206, 359] on link "Rate And Autotender" at bounding box center [145, 352] width 121 height 14
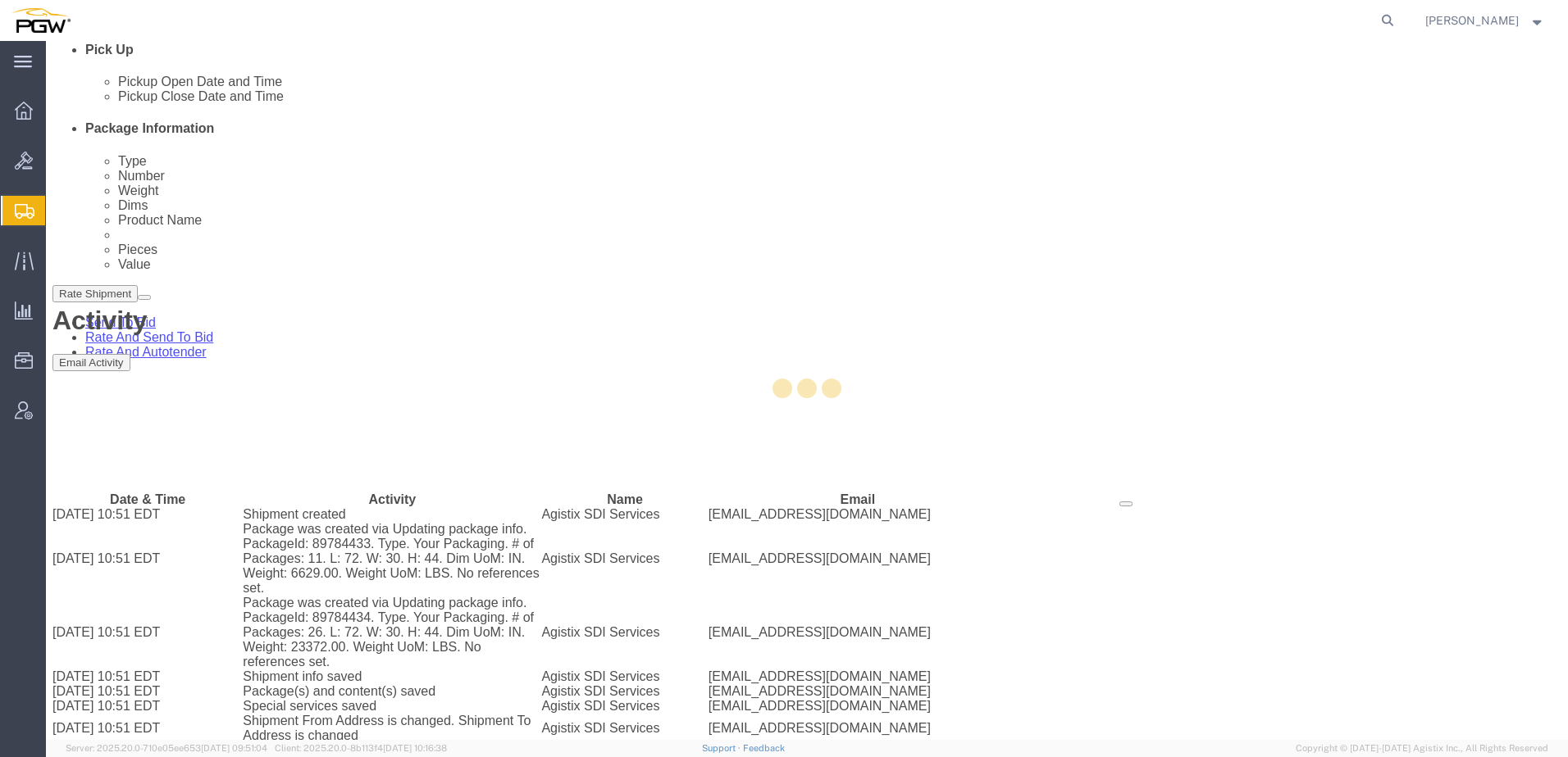
select select "28253"
select select "28323"
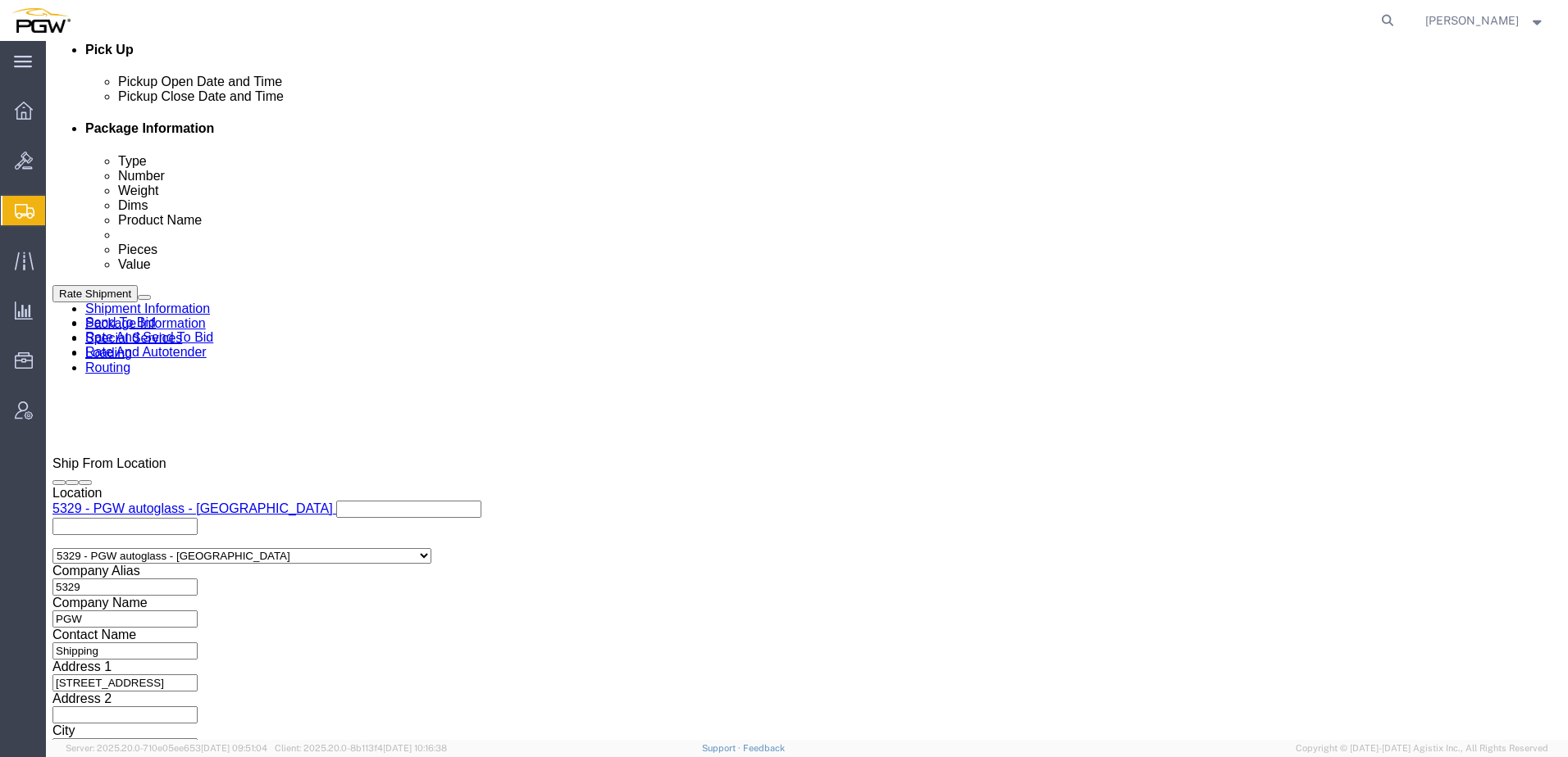
select select "28253"
select select "28323"
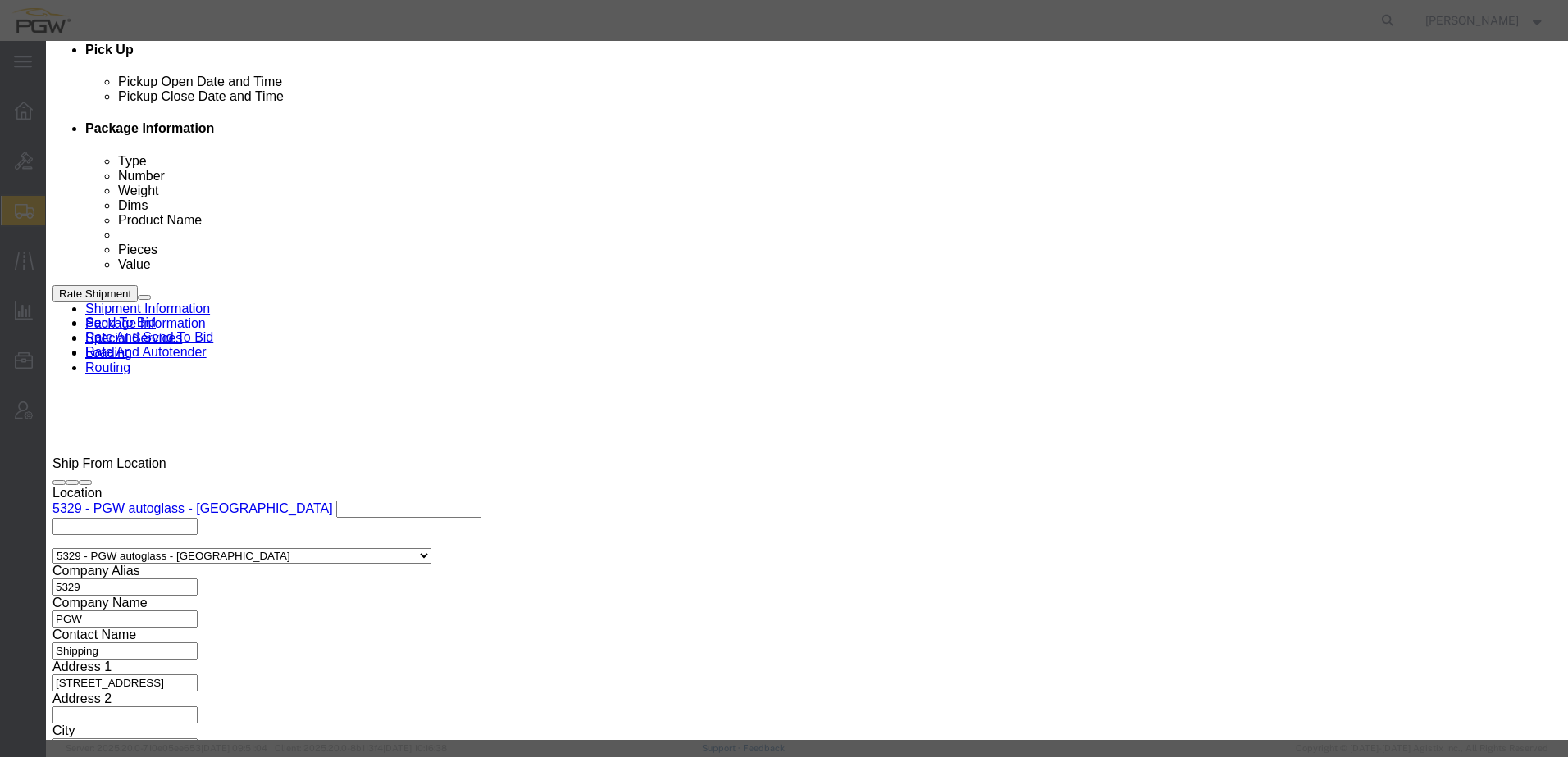
click input "2"
type input "1"
click input "1"
click select "Price Carrier Rank"
select select "LANE_RANK"
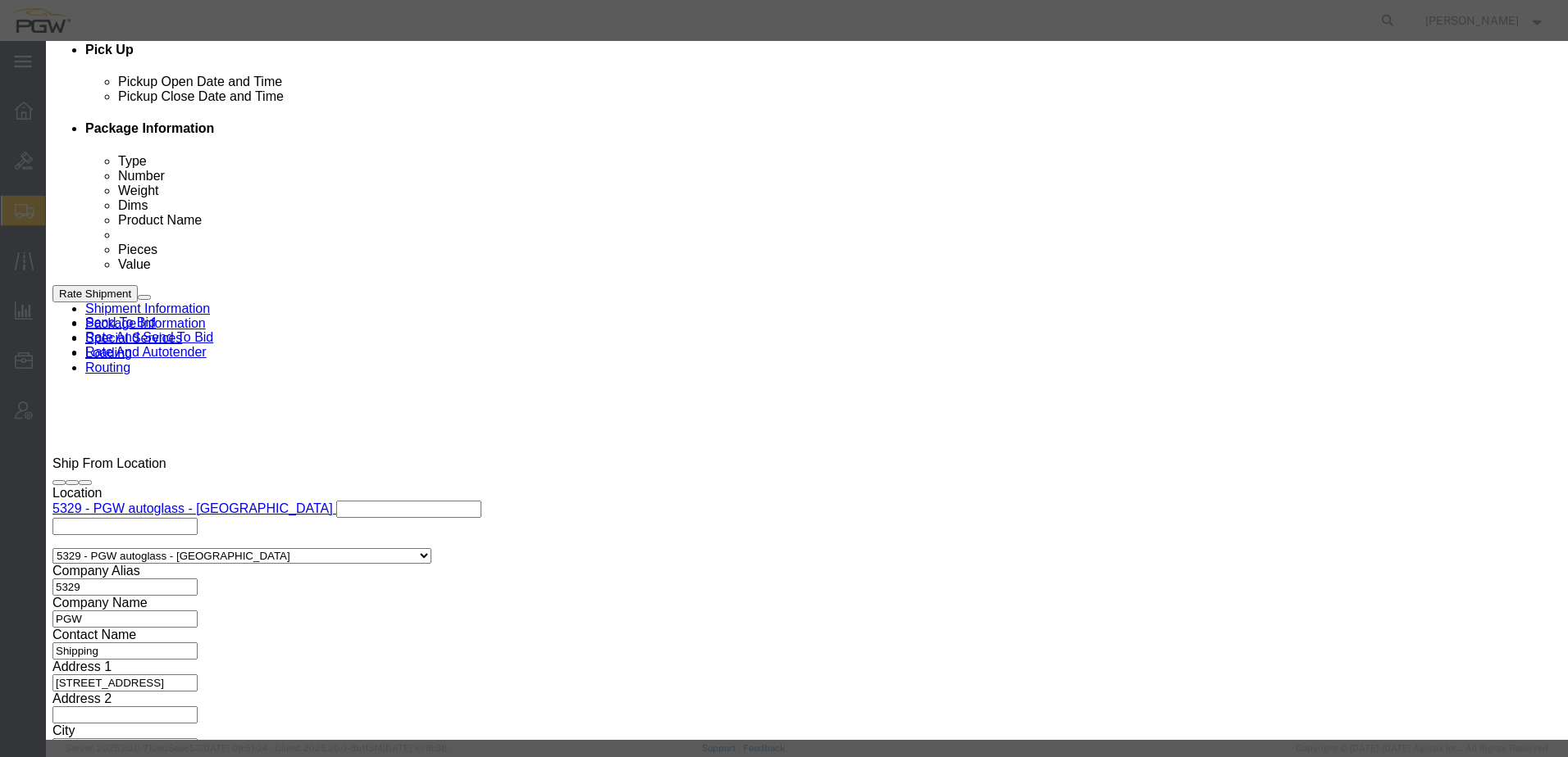
click select "Price Carrier Rank"
click button "Save Auto-Tender"
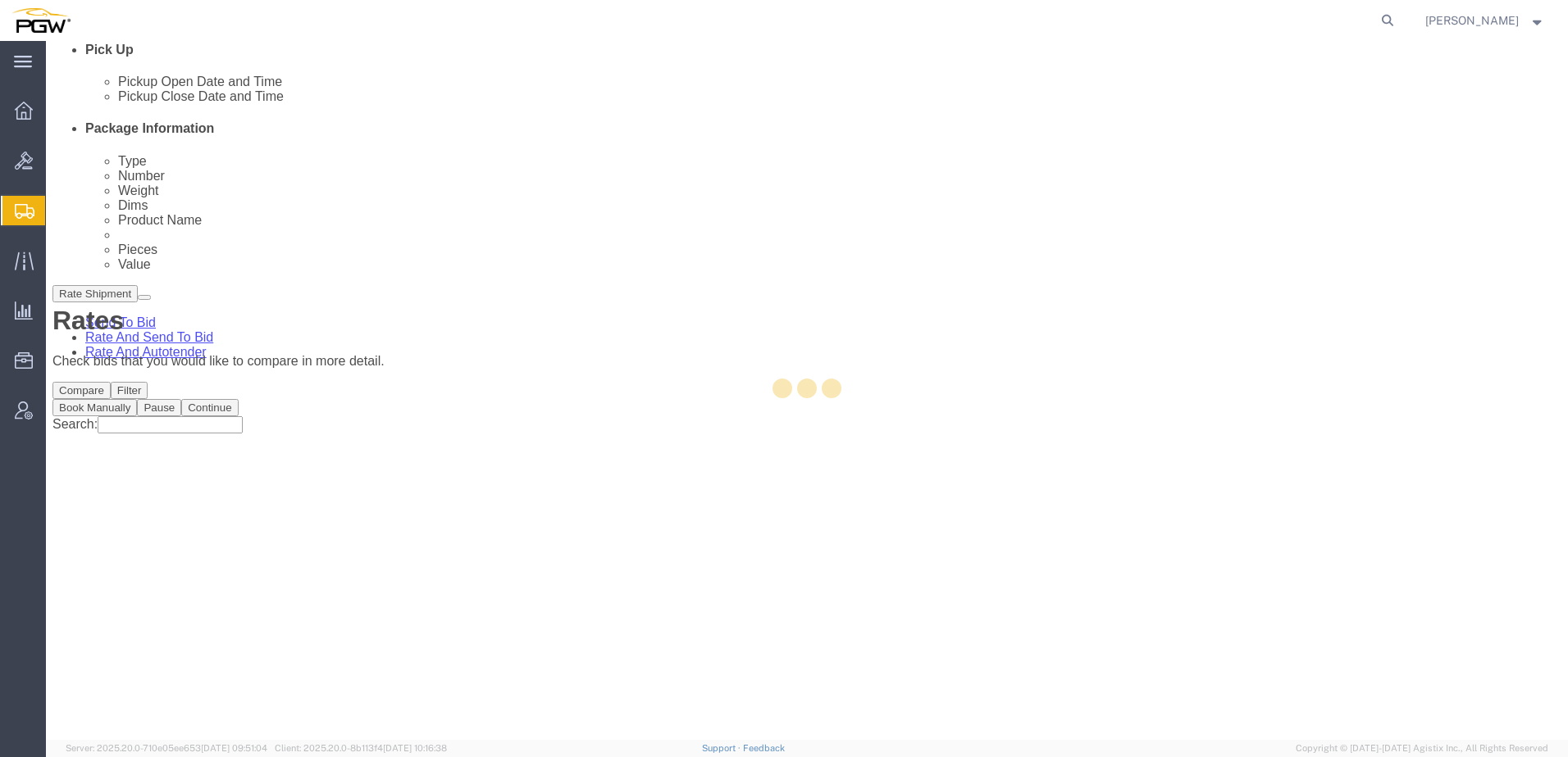
scroll to position [0, 0]
